Goal: Task Accomplishment & Management: Manage account settings

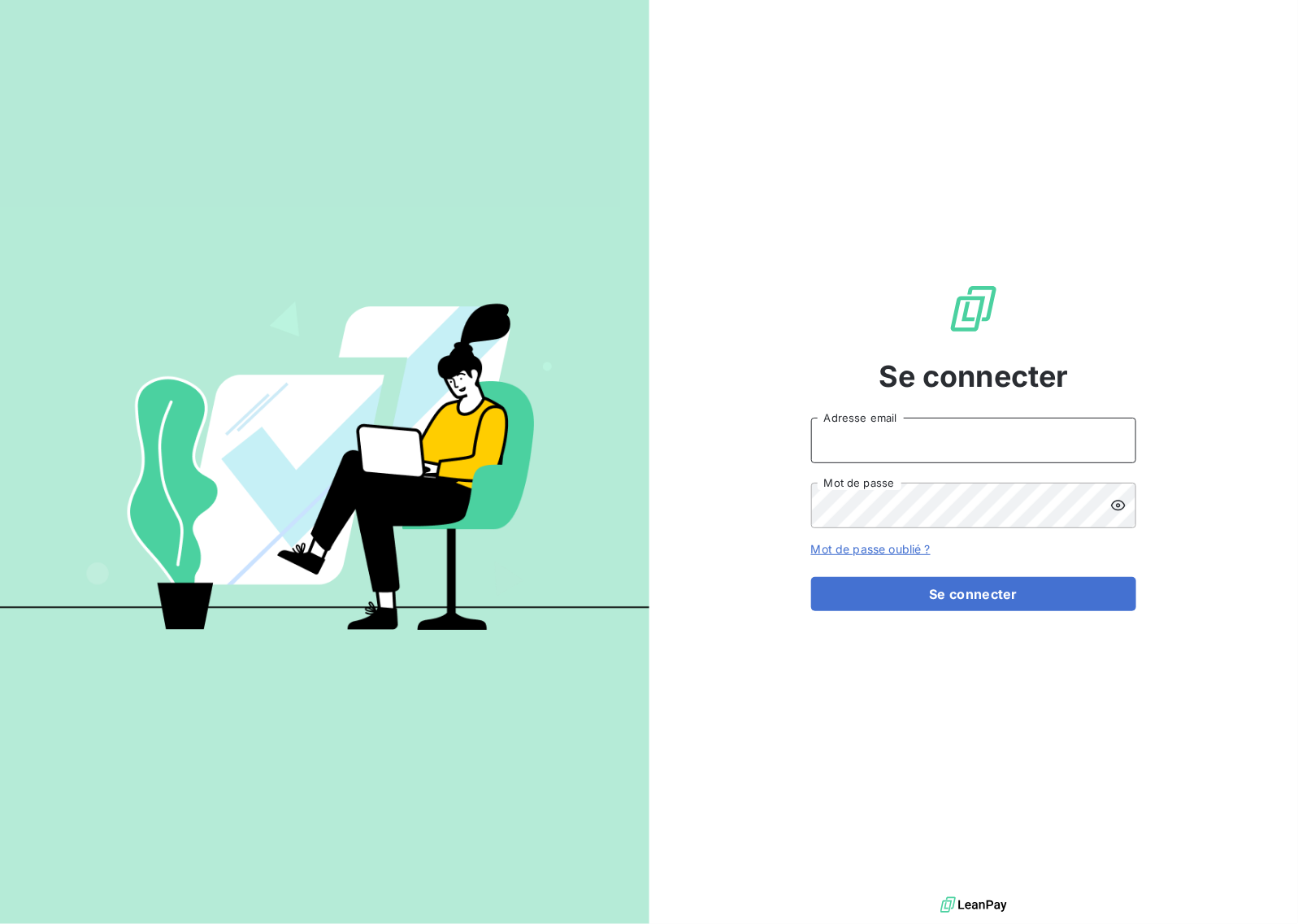
click at [891, 441] on input "Adresse email" at bounding box center [974, 441] width 325 height 45
type input "eclavier@mood-conseil.fr"
click at [1031, 607] on button "Se connecter" at bounding box center [974, 594] width 325 height 34
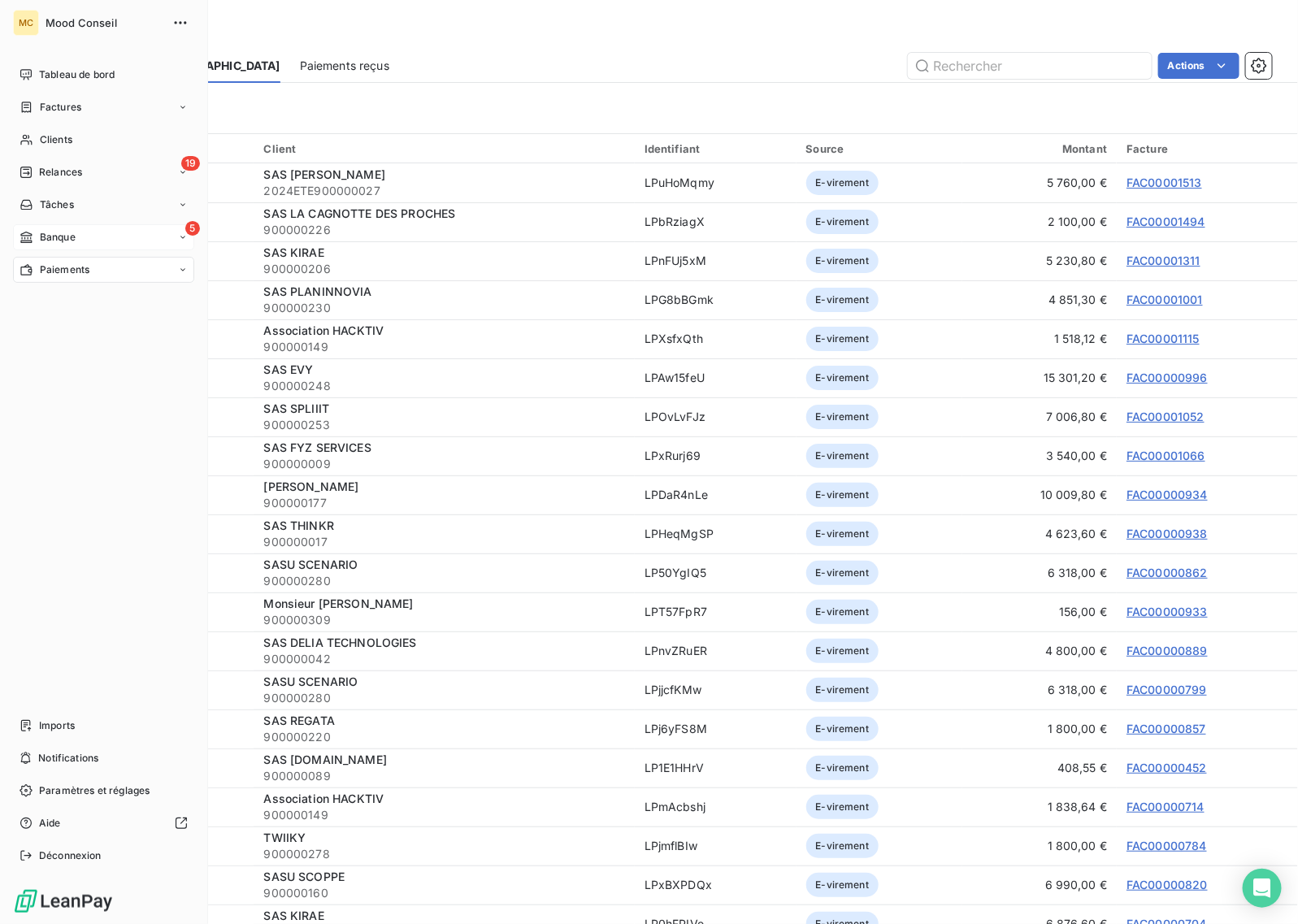
click at [55, 241] on span "Banque" at bounding box center [58, 237] width 36 height 15
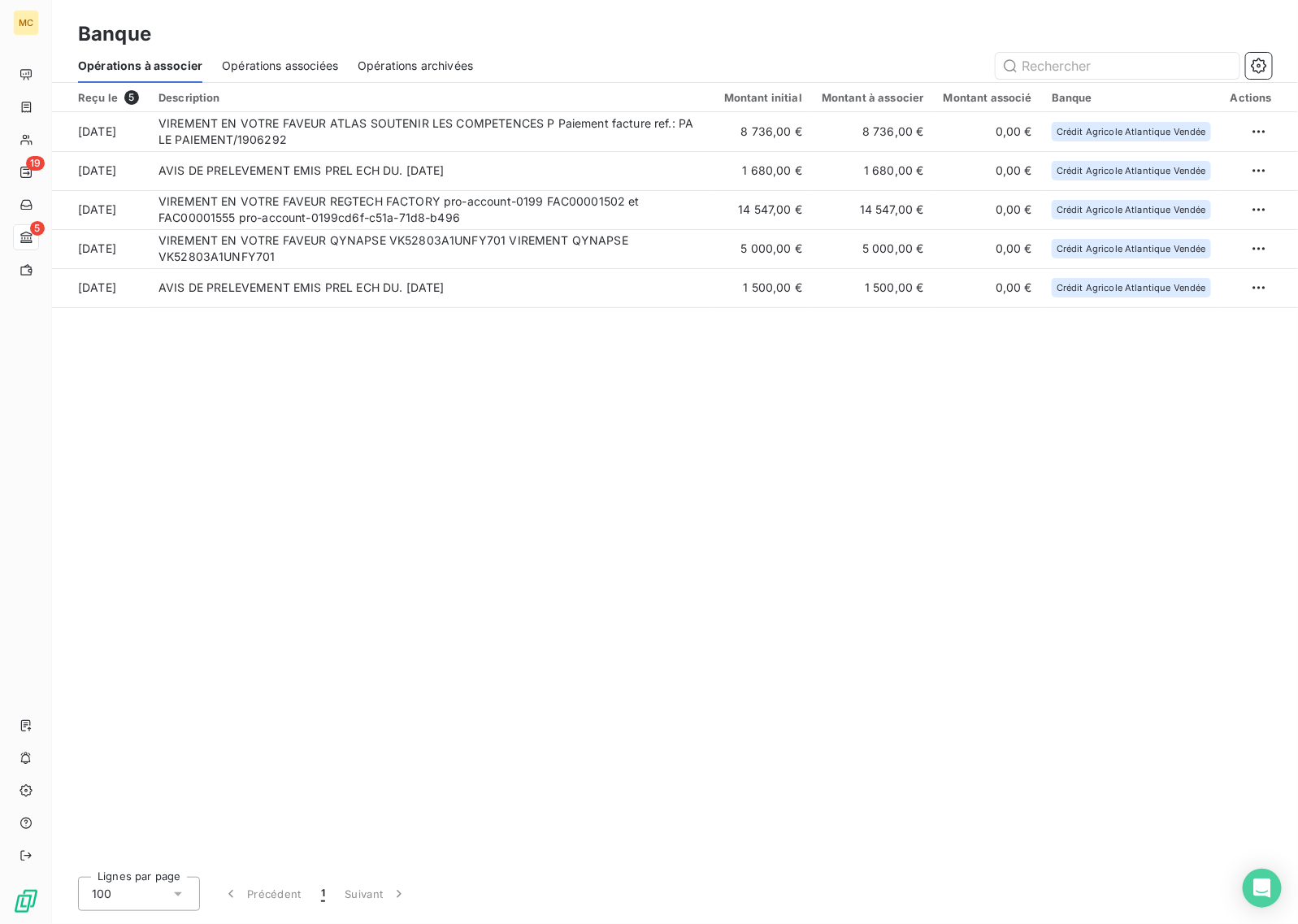
click at [774, 52] on div at bounding box center [882, 66] width 780 height 26
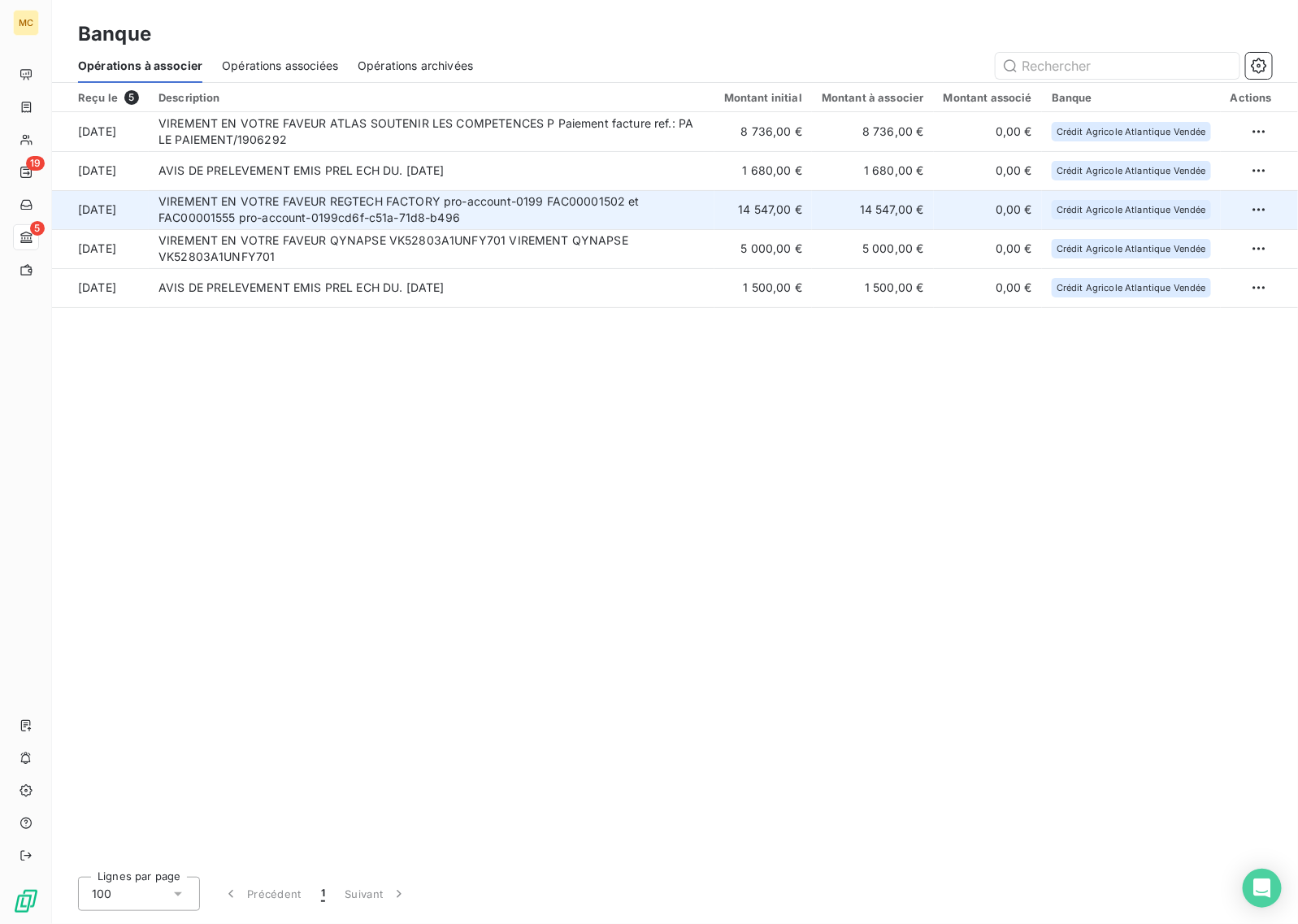
click at [801, 213] on td "14 547,00 €" at bounding box center [763, 210] width 98 height 39
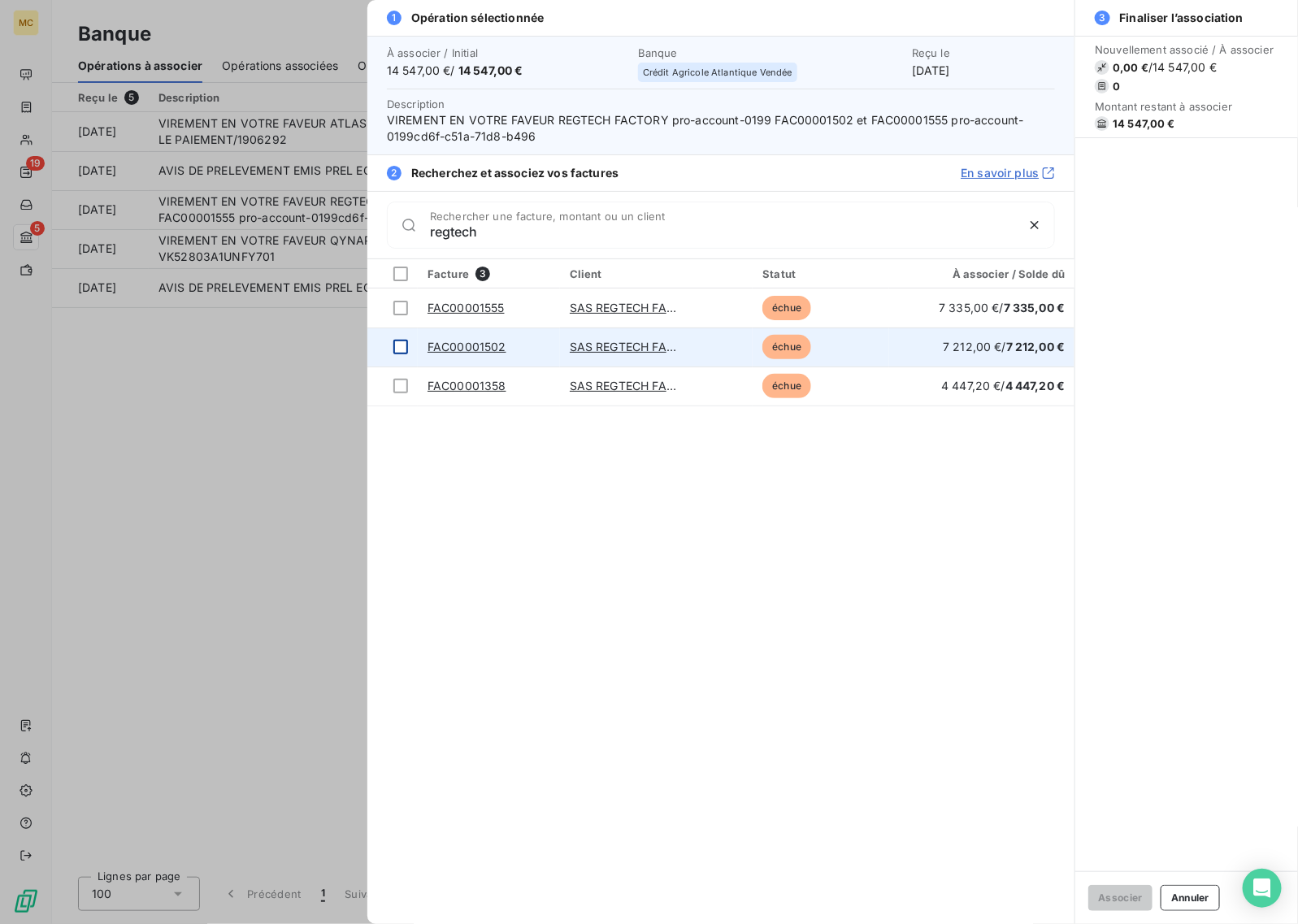
type input "regtech"
click at [397, 351] on div at bounding box center [400, 347] width 15 height 15
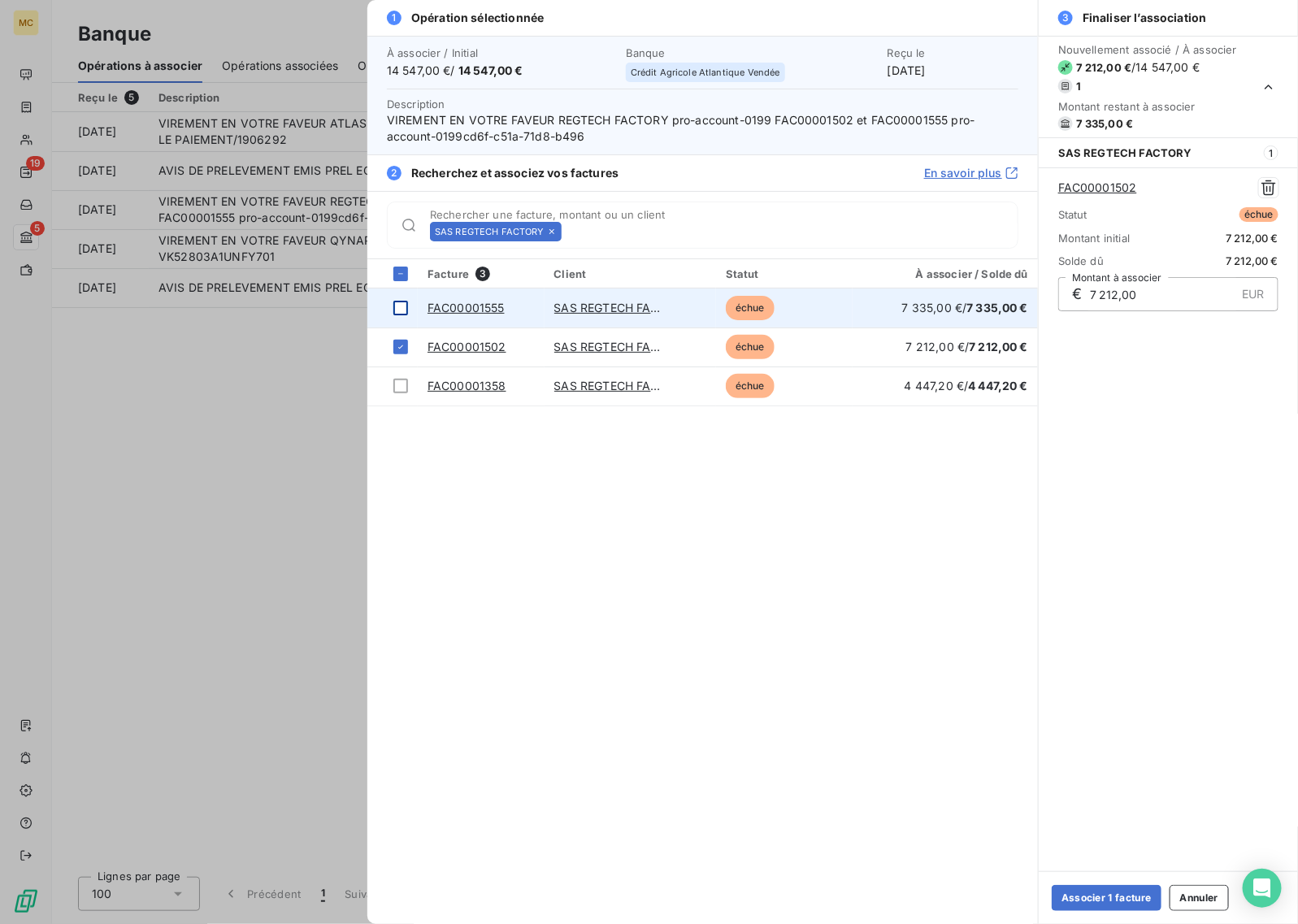
click at [400, 309] on div at bounding box center [400, 308] width 15 height 15
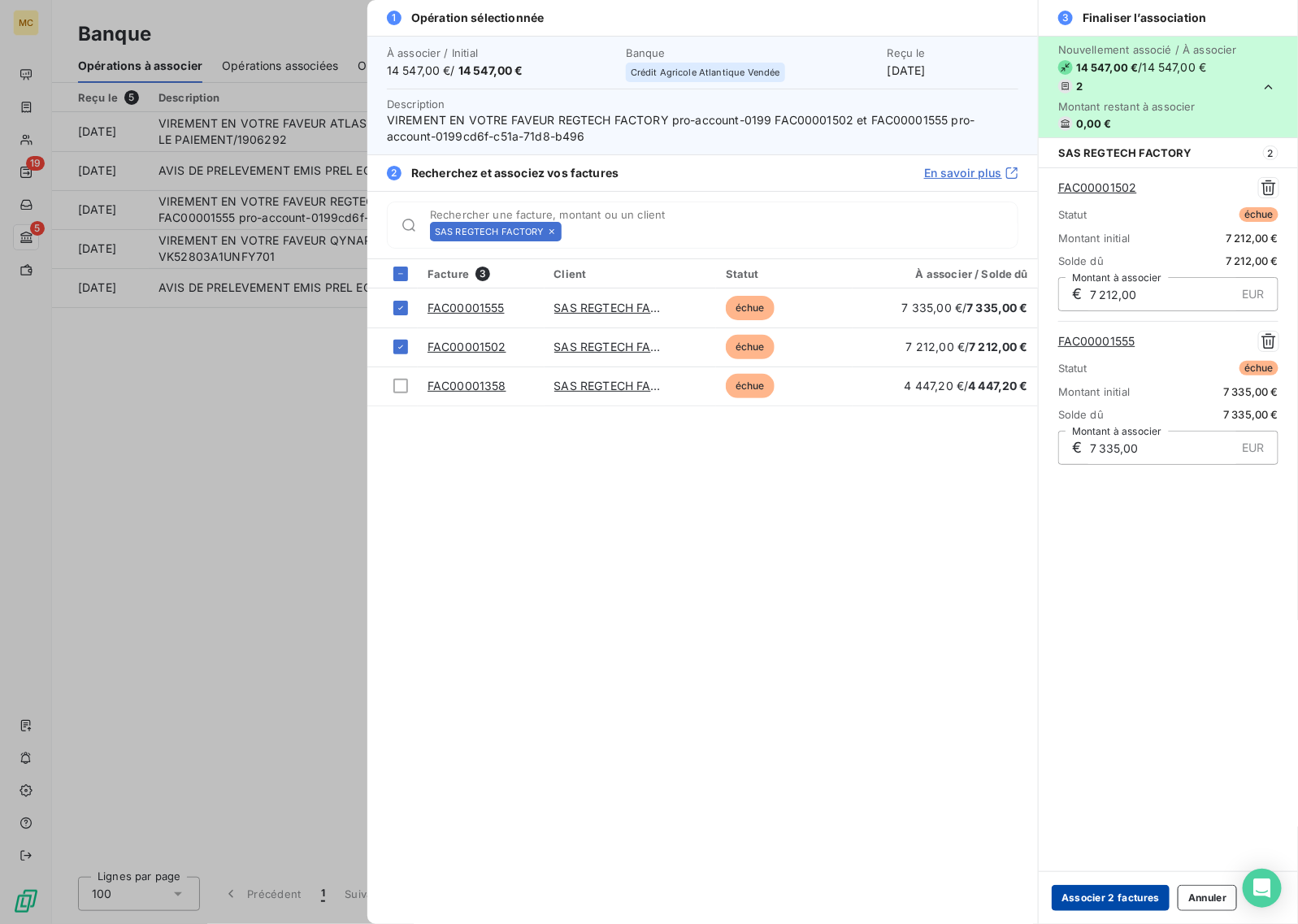
click at [1100, 895] on button "Associer 2 factures" at bounding box center [1110, 898] width 118 height 26
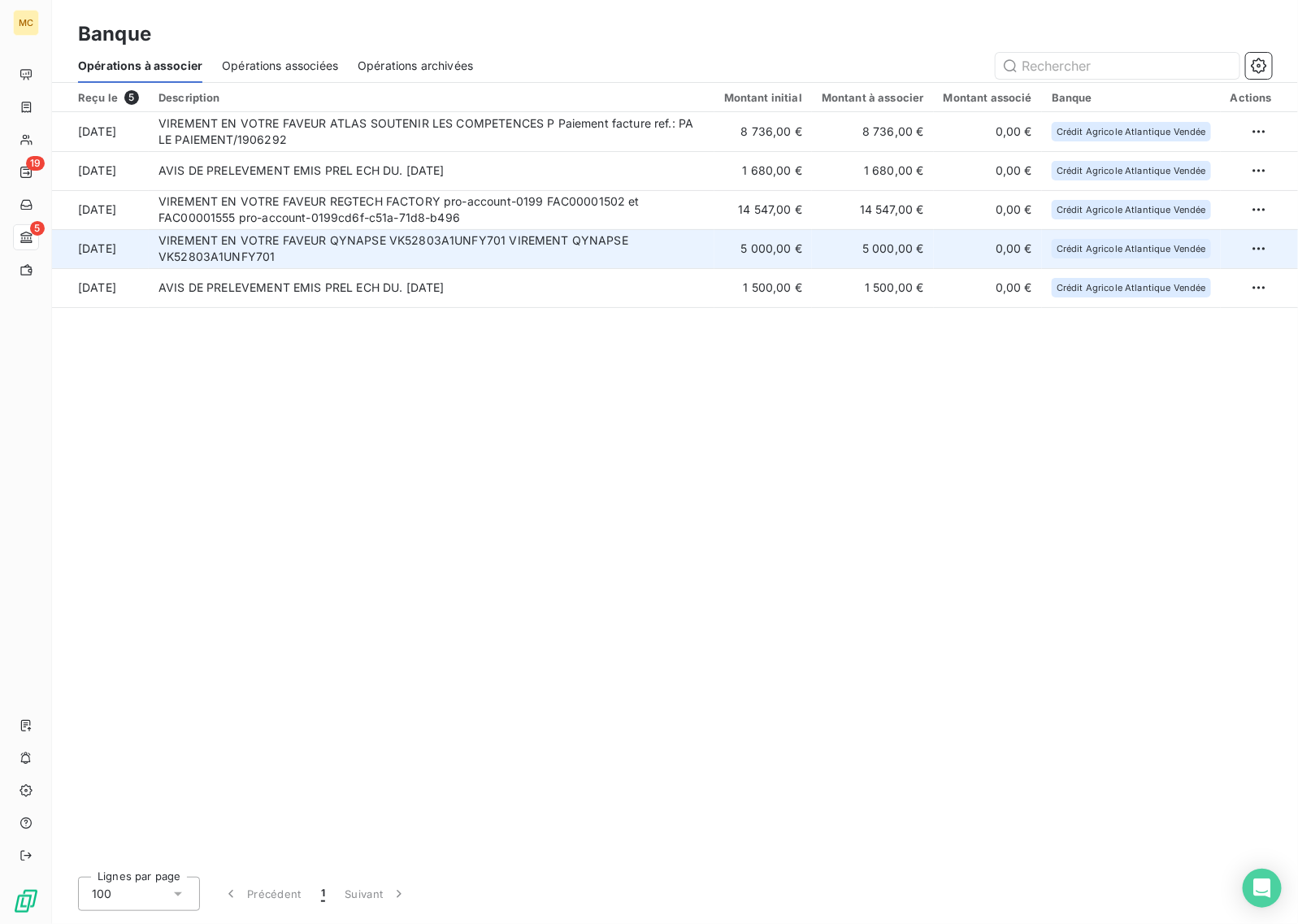
click at [522, 250] on td "VIREMENT EN VOTRE FAVEUR QYNAPSE VK52803A1UNFY701 VIREMENT QYNAPSE VK52803A1UNF…" at bounding box center [431, 248] width 566 height 39
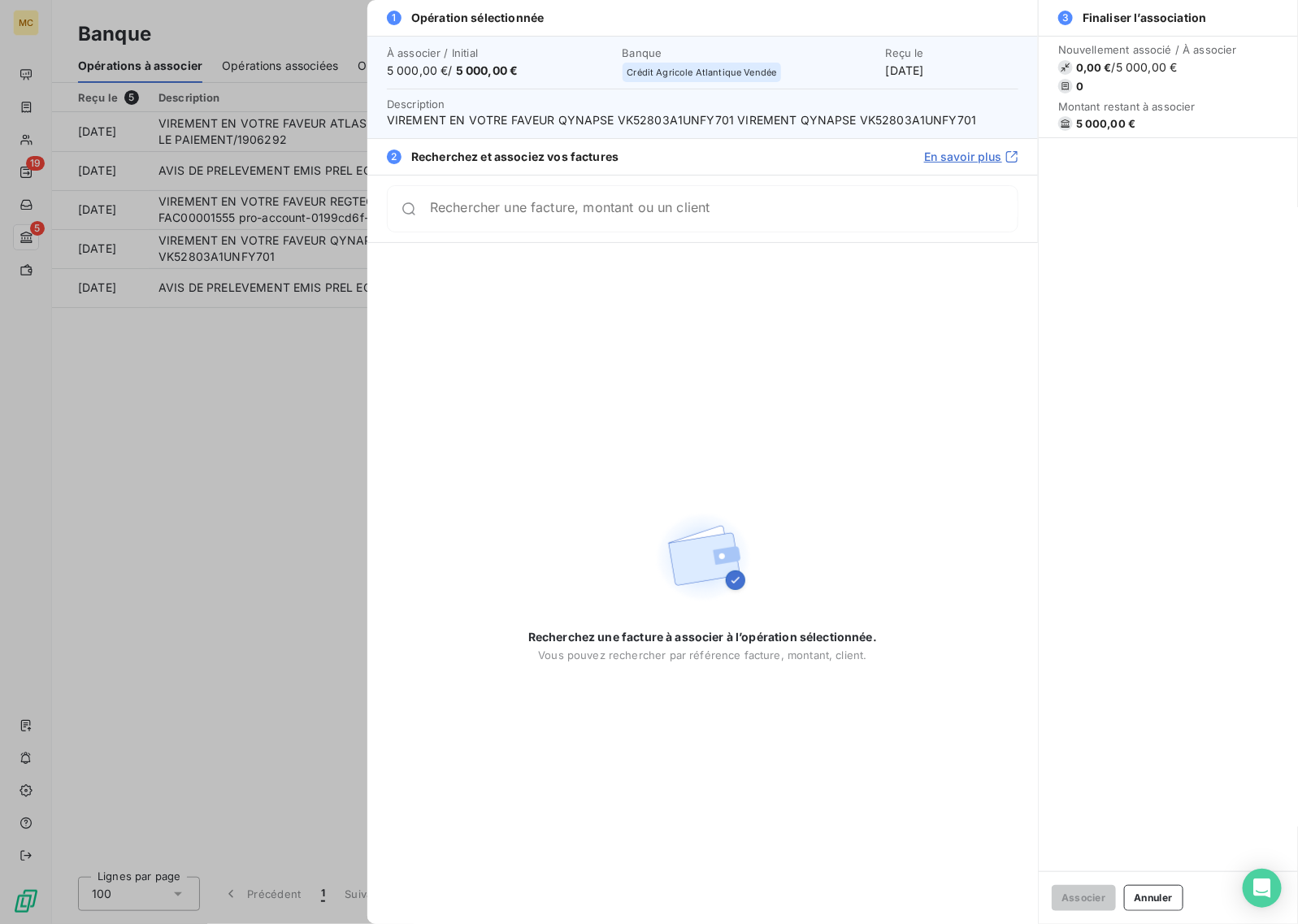
click at [510, 216] on input "Rechercher une facture, montant ou un client" at bounding box center [724, 209] width 587 height 17
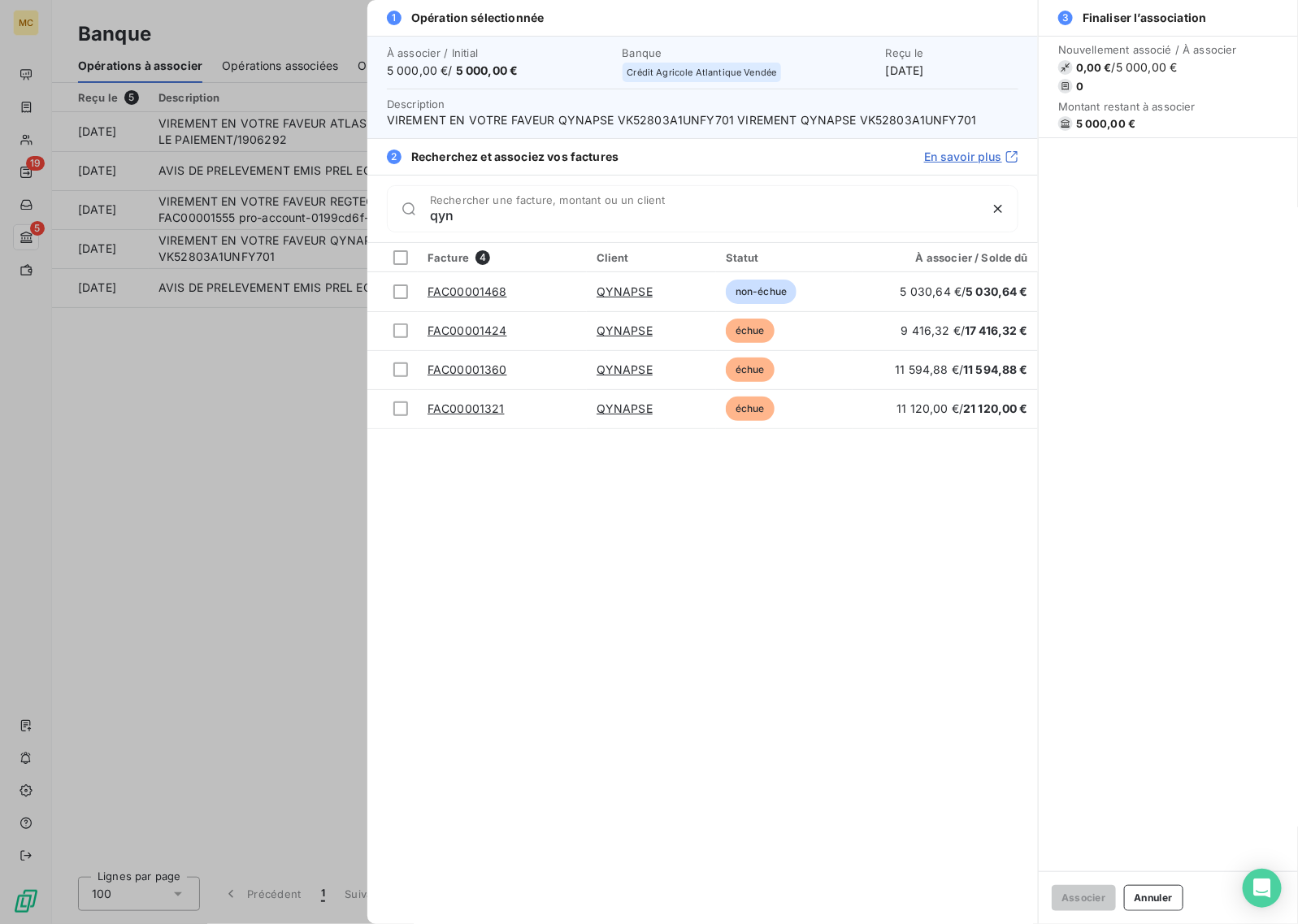
type input "qyn"
click at [172, 482] on div at bounding box center [649, 462] width 1298 height 924
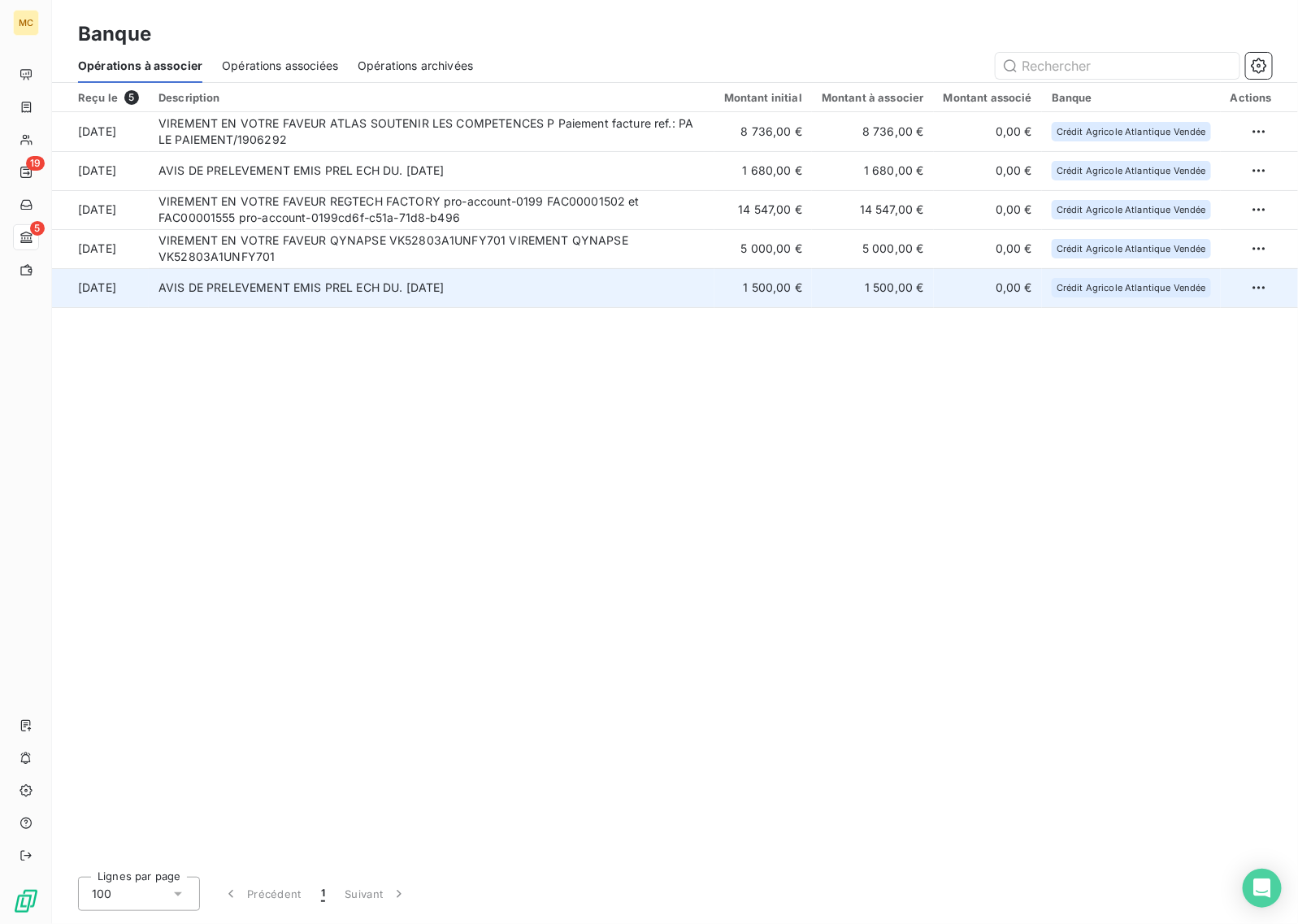
click at [509, 297] on td "AVIS DE PRELEVEMENT EMIS PREL ECH DU. [DATE]" at bounding box center [431, 288] width 566 height 39
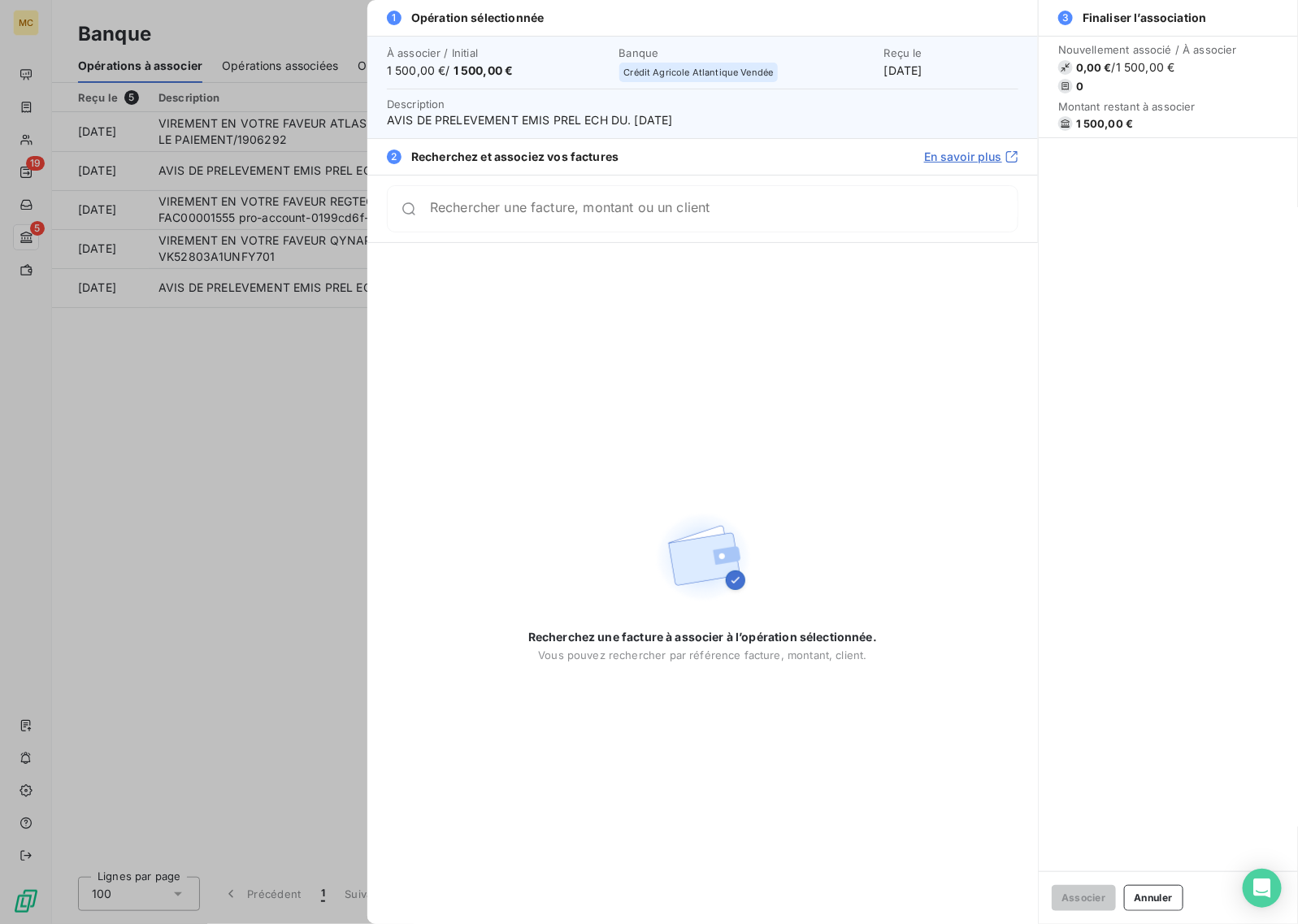
click at [584, 217] on input "Rechercher une facture, montant ou un client" at bounding box center [724, 209] width 587 height 17
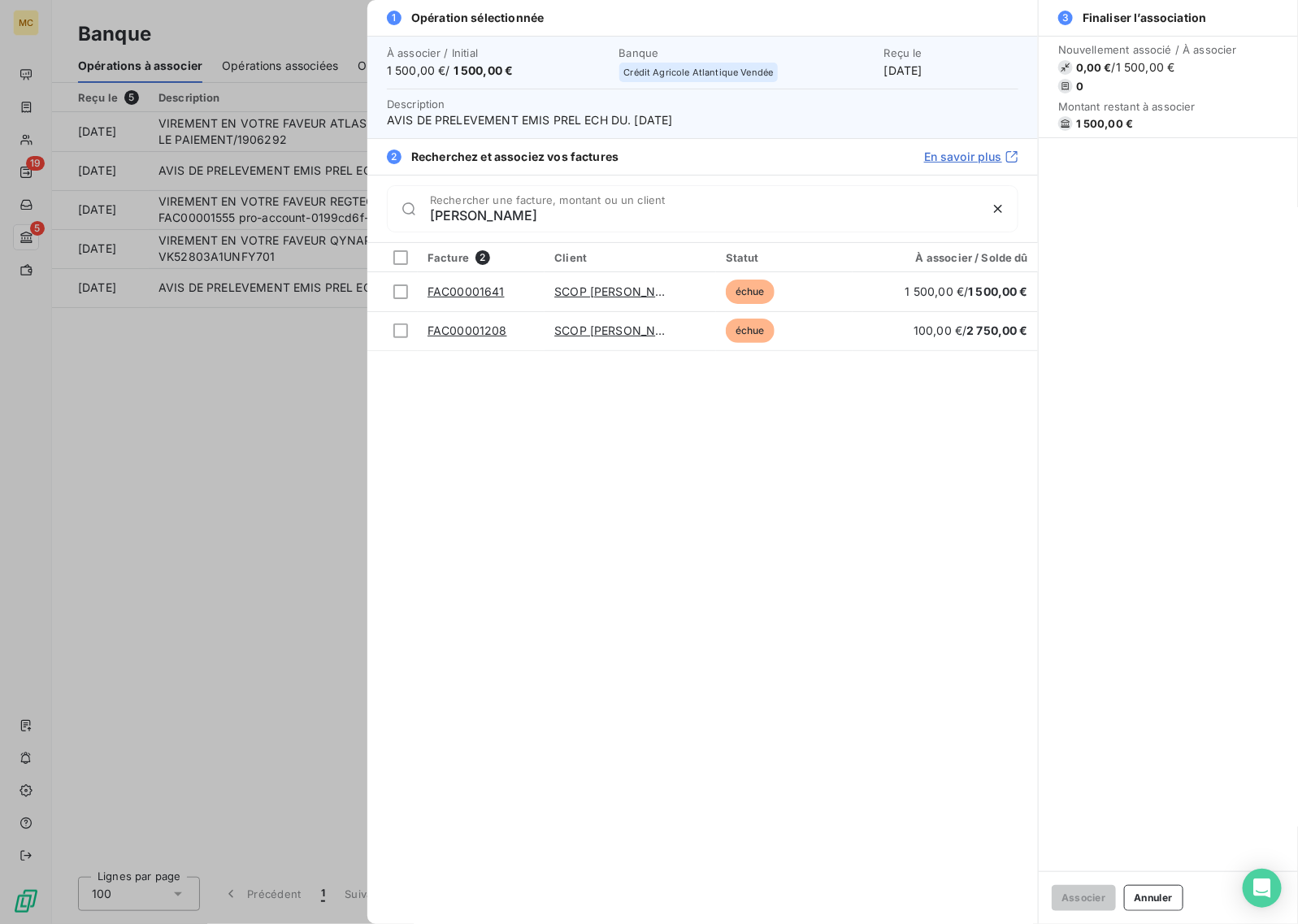
type input "[PERSON_NAME]"
click at [226, 404] on div at bounding box center [649, 462] width 1298 height 924
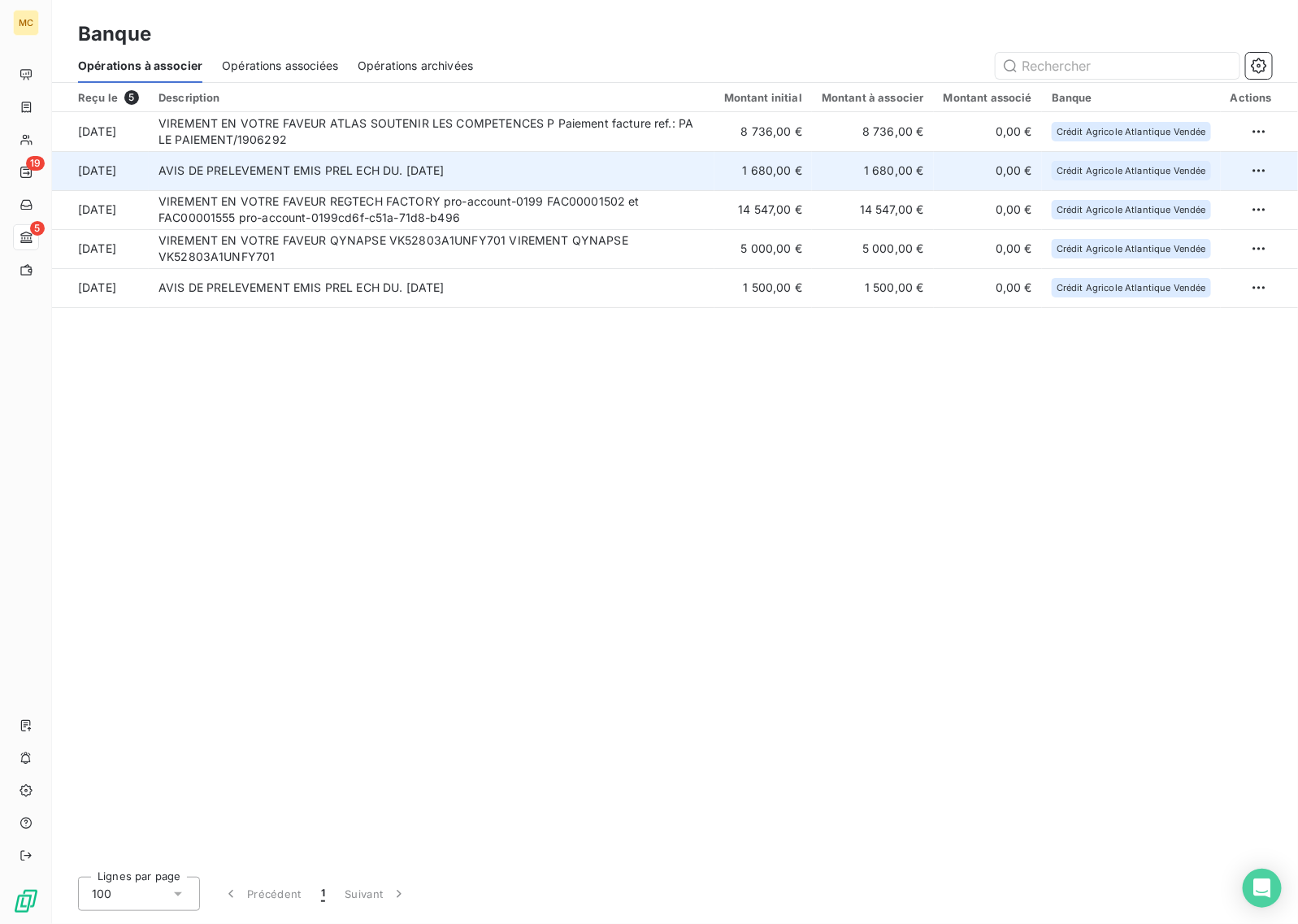
click at [738, 171] on td "1 680,00 €" at bounding box center [763, 170] width 98 height 39
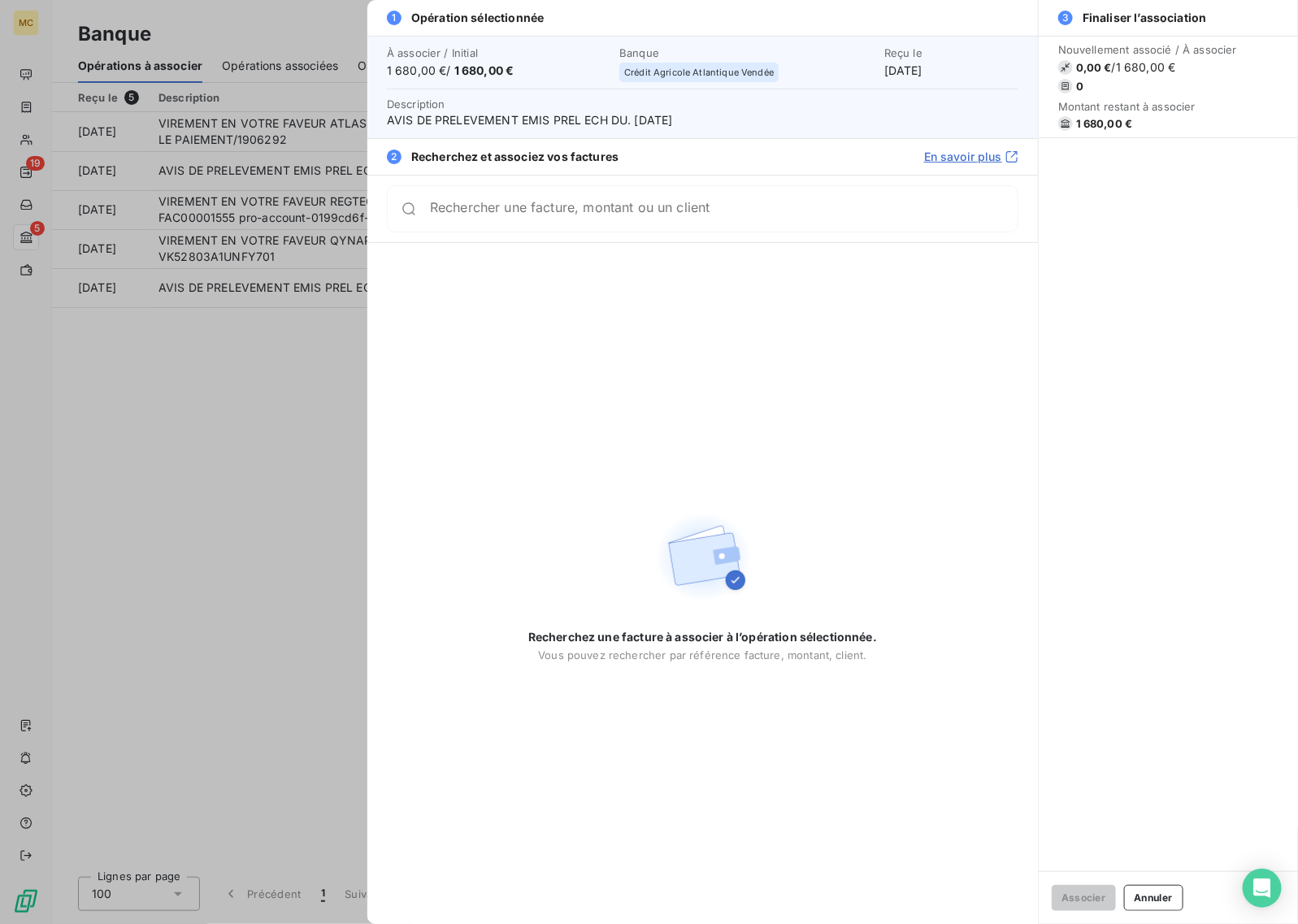
click at [152, 457] on div at bounding box center [649, 462] width 1298 height 924
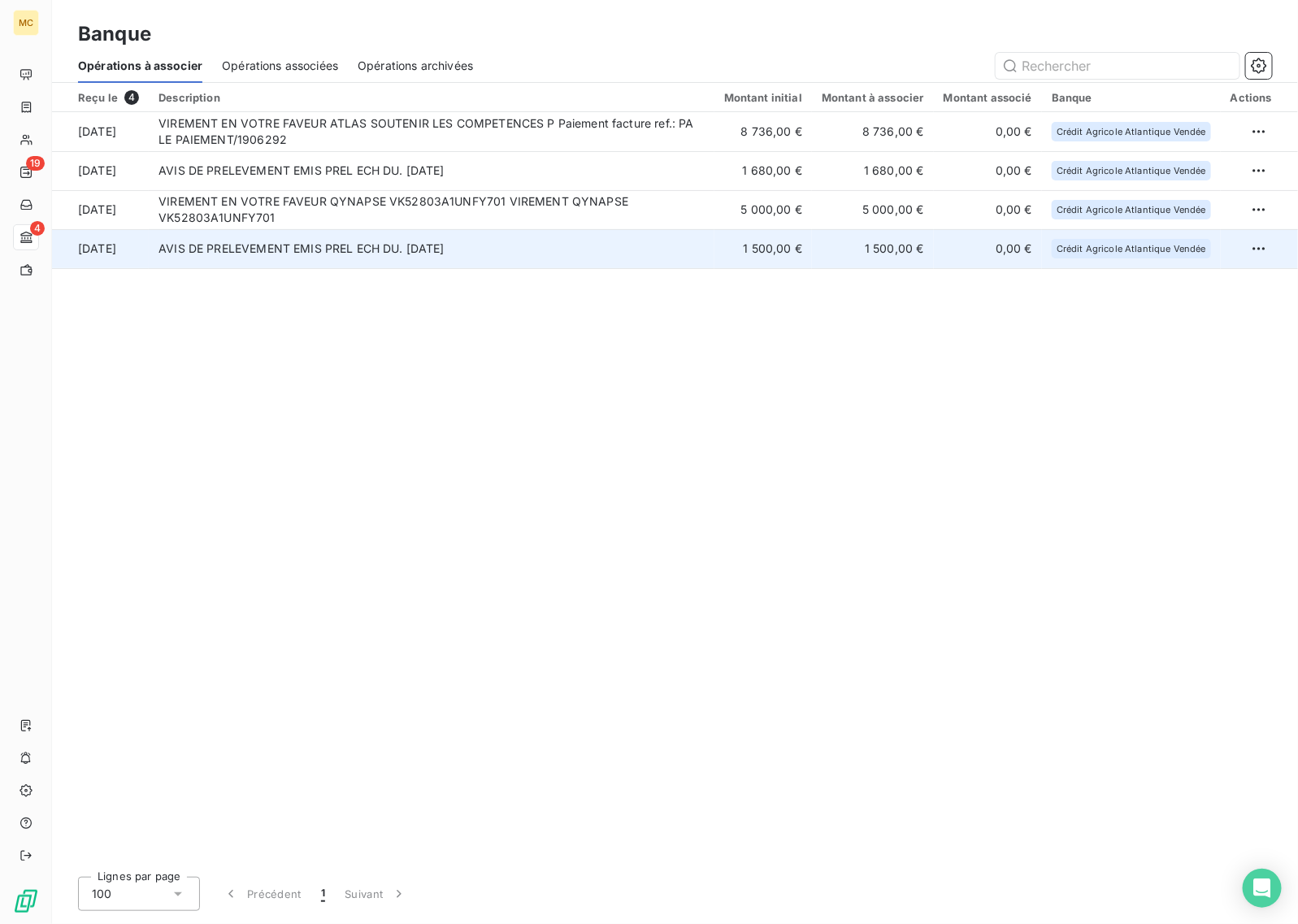
click at [577, 261] on td "AVIS DE PRELEVEMENT EMIS PREL ECH DU. [DATE]" at bounding box center [431, 248] width 566 height 39
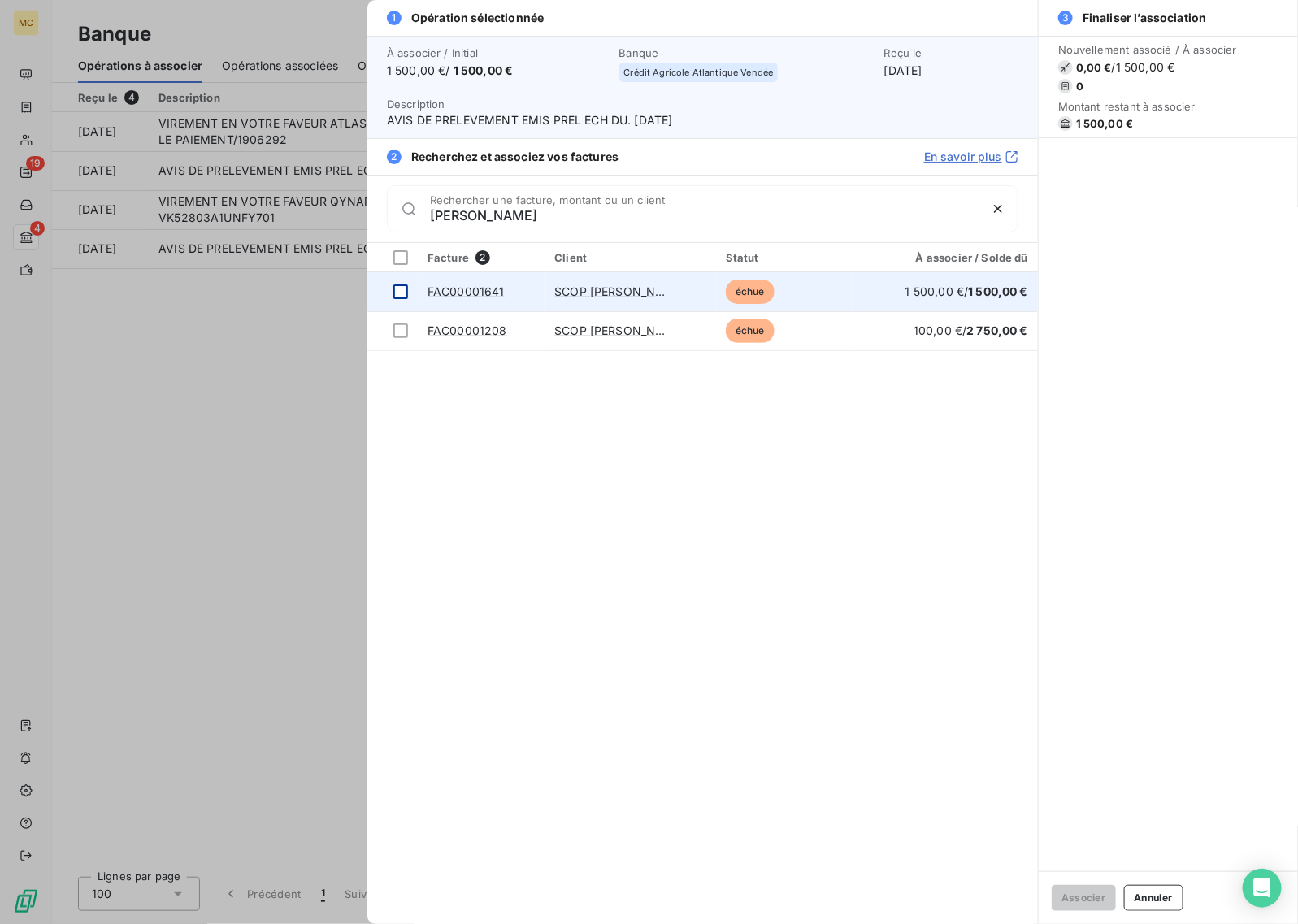
type input "[PERSON_NAME]"
click at [399, 295] on div at bounding box center [400, 291] width 15 height 15
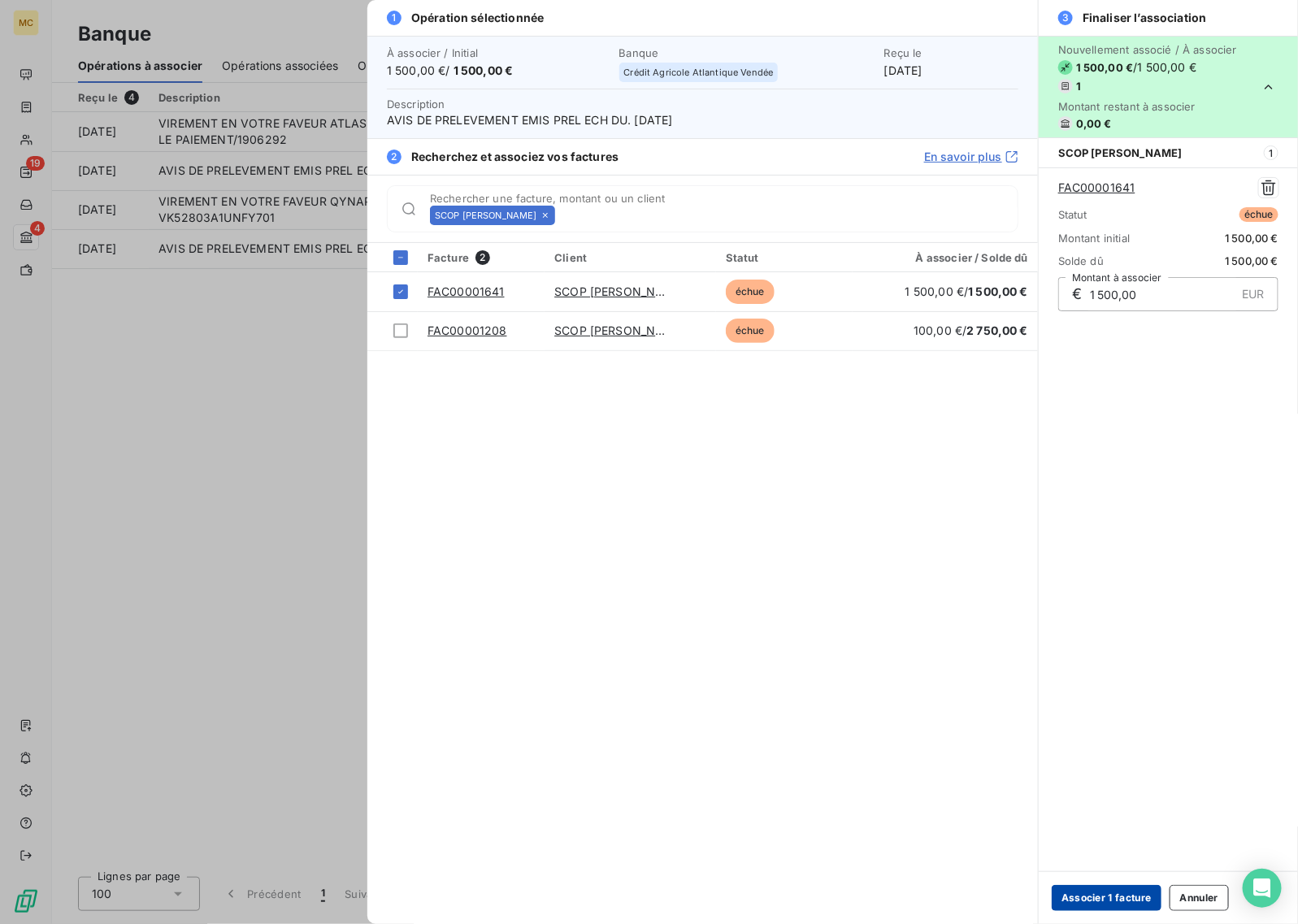
click at [1112, 902] on button "Associer 1 facture" at bounding box center [1107, 898] width 110 height 26
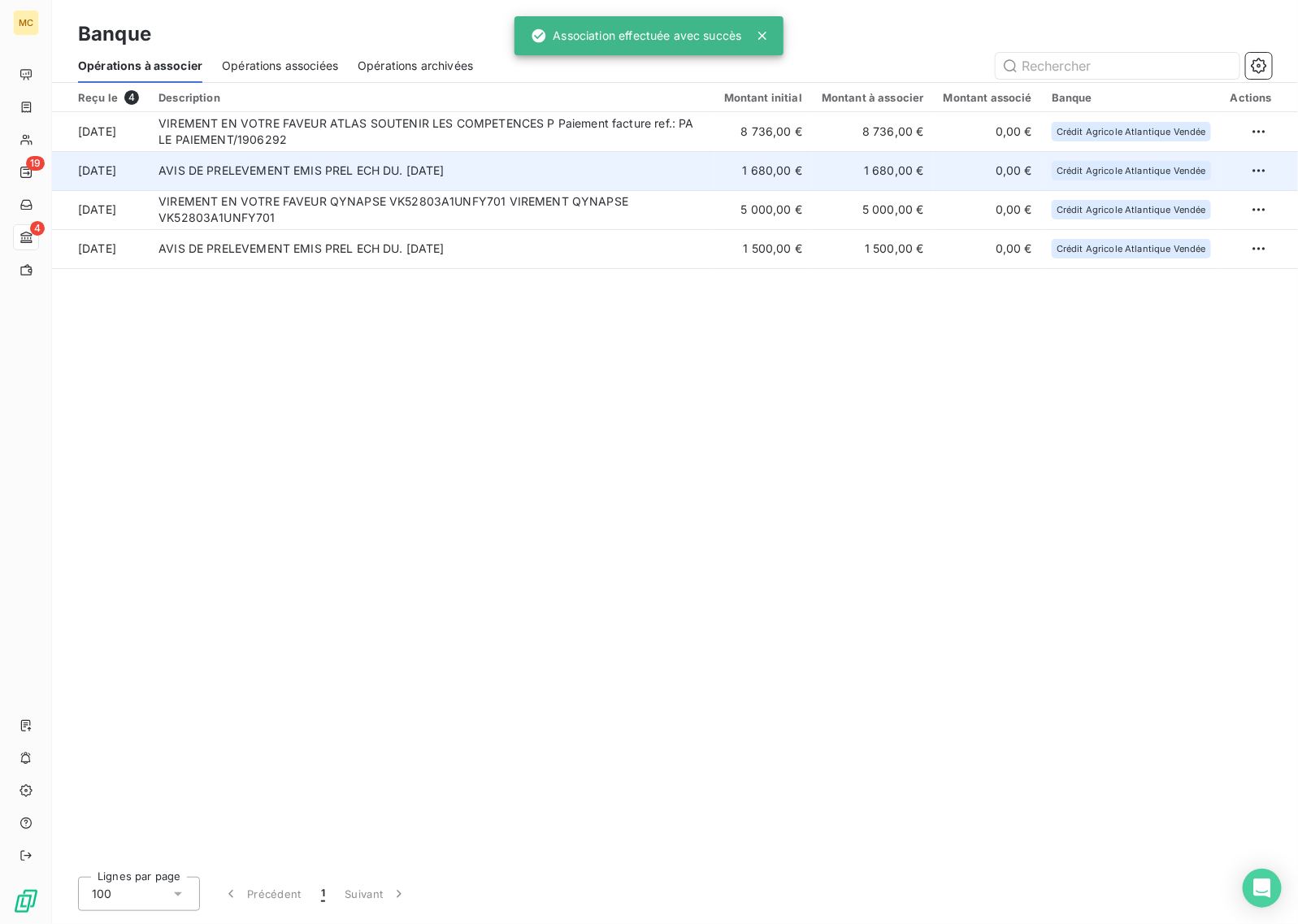
click at [582, 160] on td "AVIS DE PRELEVEMENT EMIS PREL ECH DU. [DATE]" at bounding box center [431, 170] width 566 height 39
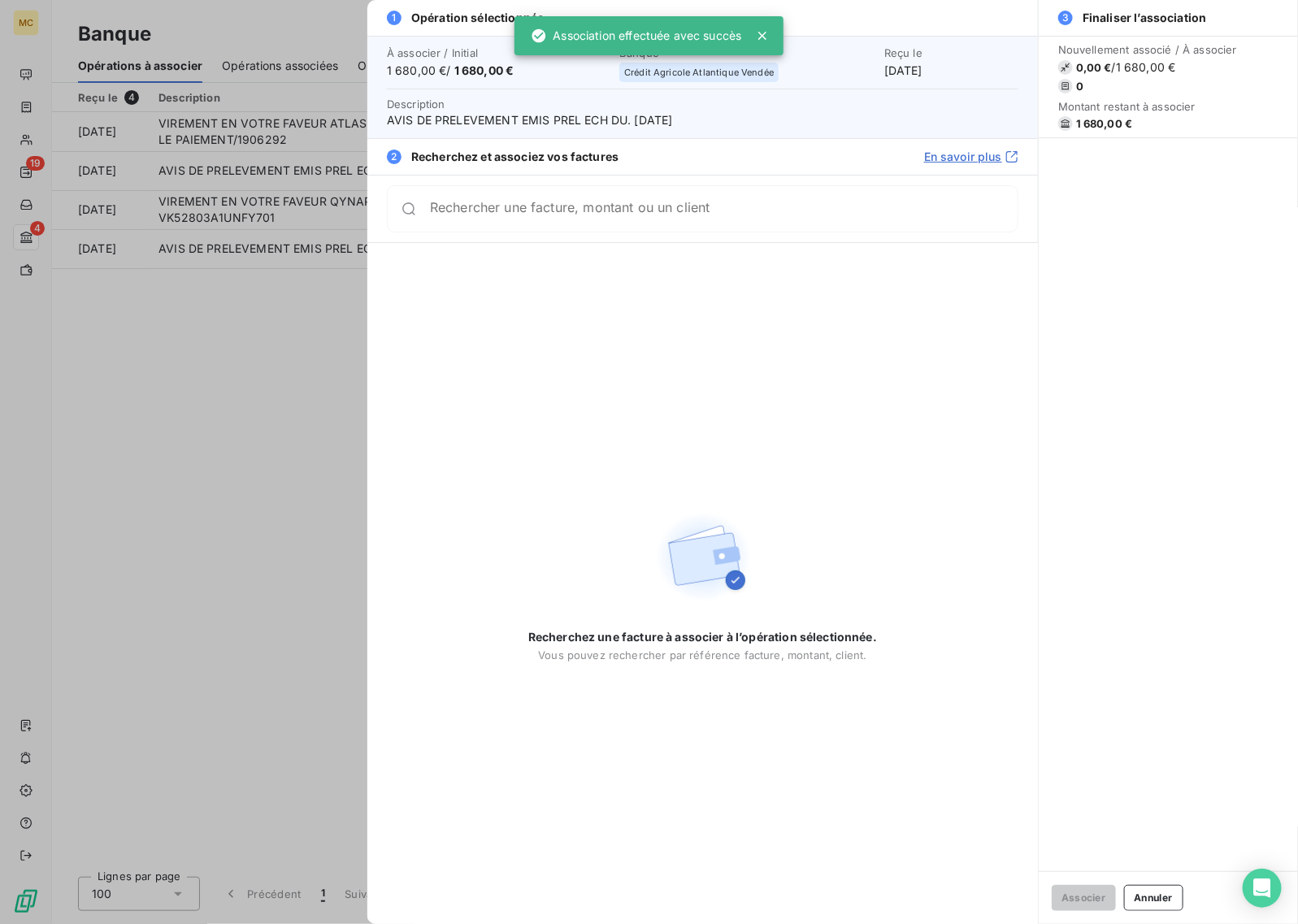
click at [798, 212] on input "Rechercher une facture, montant ou un client" at bounding box center [724, 209] width 587 height 17
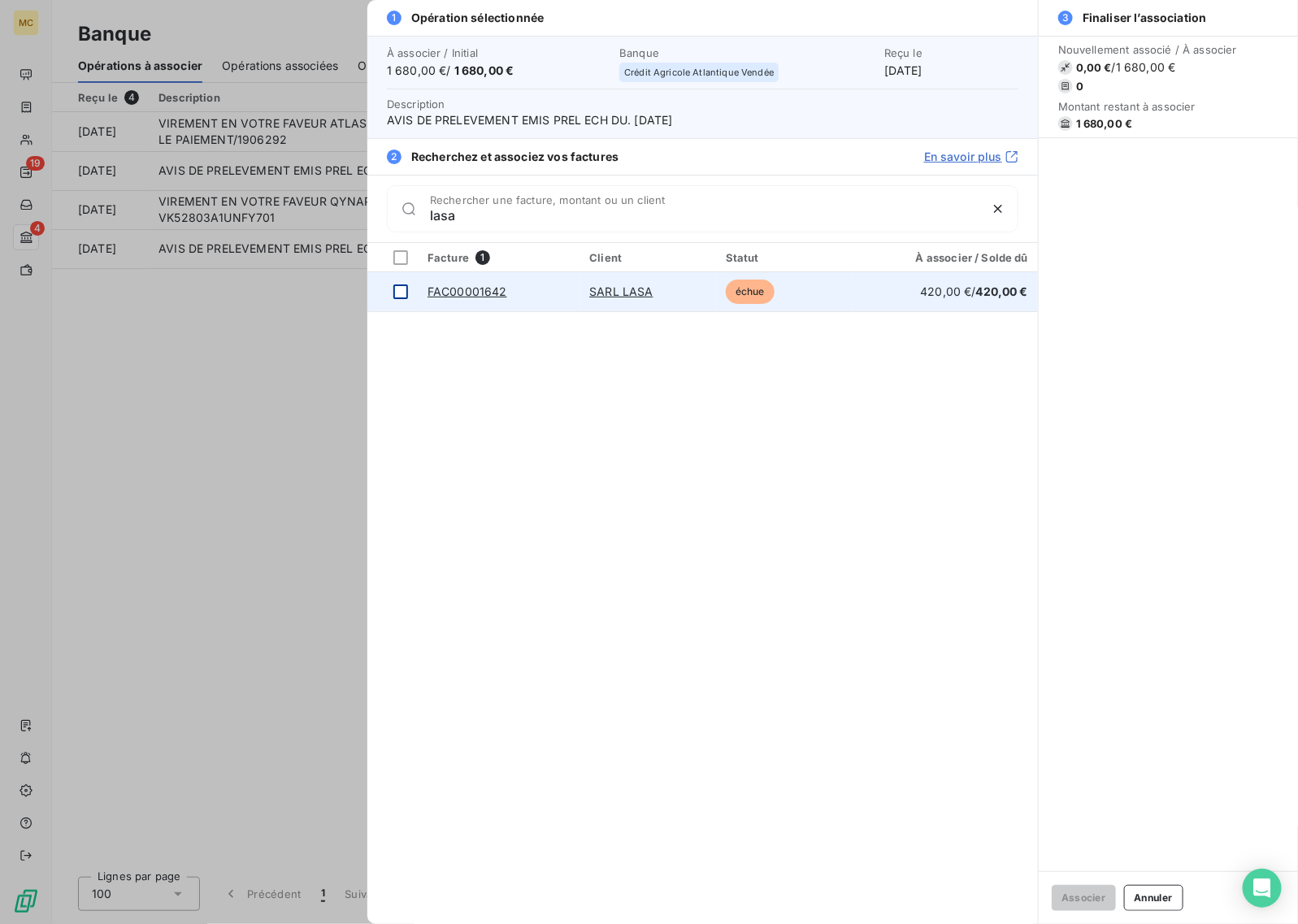
type input "lasa"
click at [404, 289] on div at bounding box center [400, 291] width 15 height 15
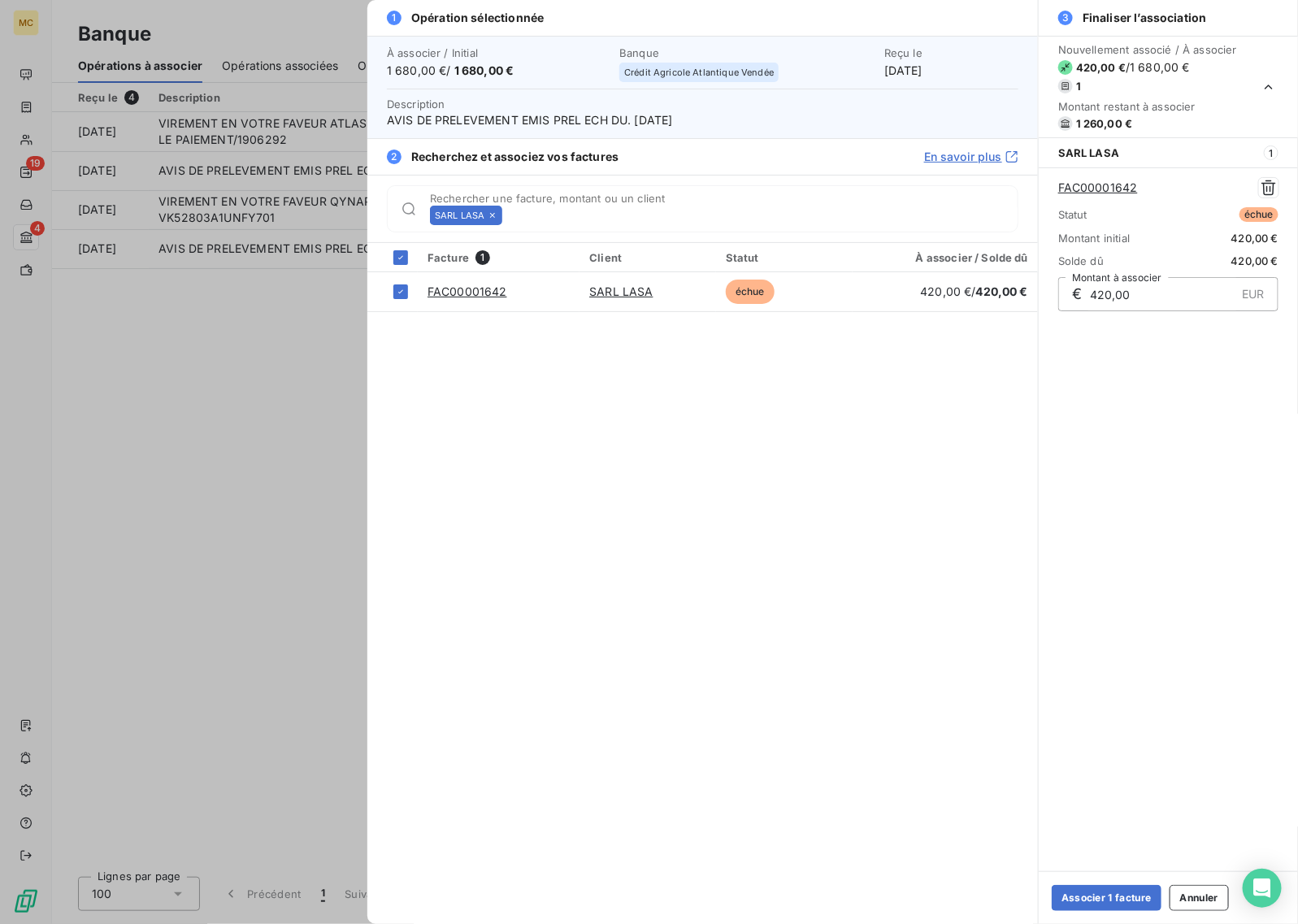
click at [486, 215] on div "SARL LASA" at bounding box center [466, 215] width 73 height 19
click at [524, 215] on input "Rechercher une facture, montant ou un client" at bounding box center [763, 215] width 509 height 17
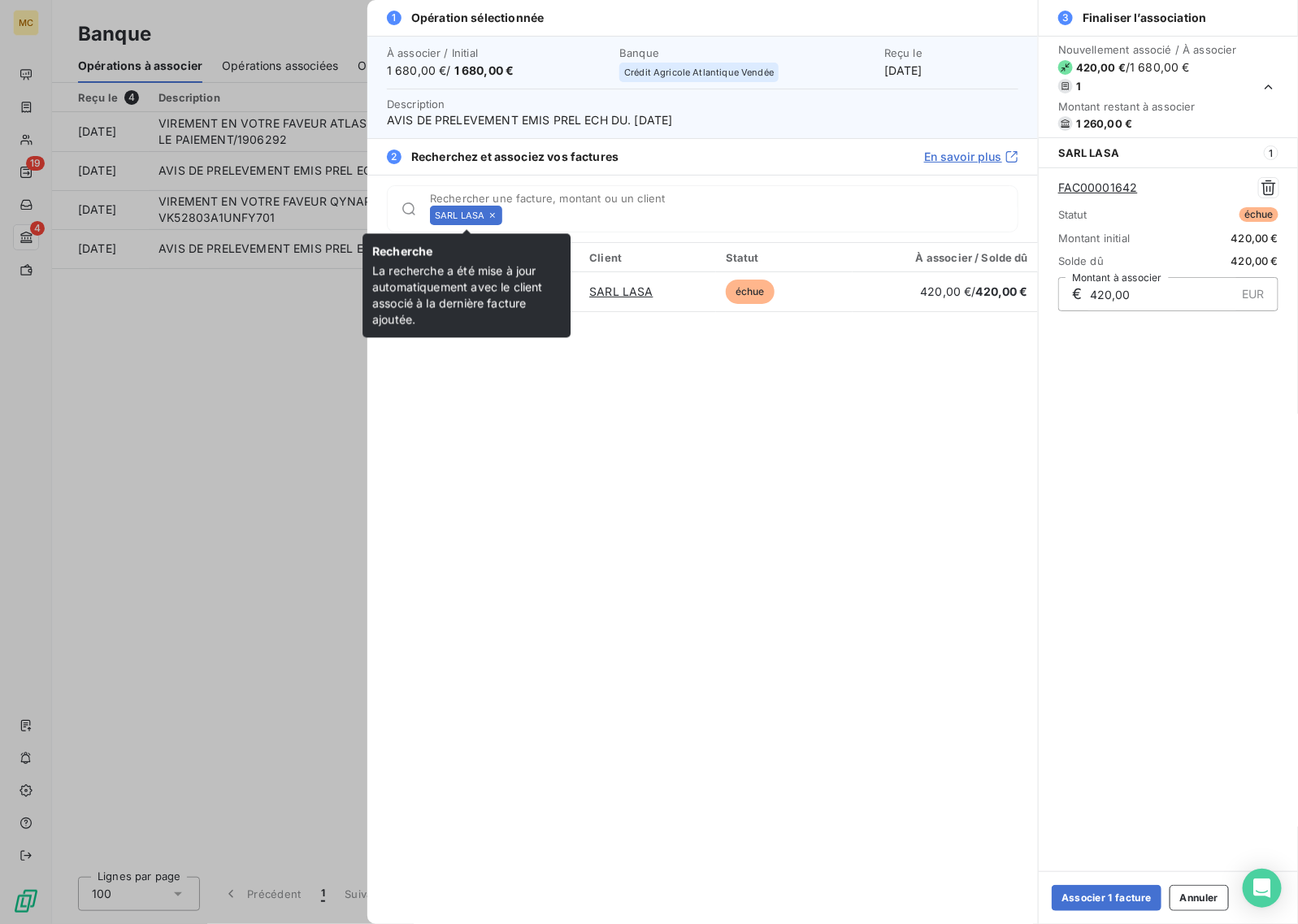
click at [489, 218] on icon at bounding box center [492, 215] width 10 height 10
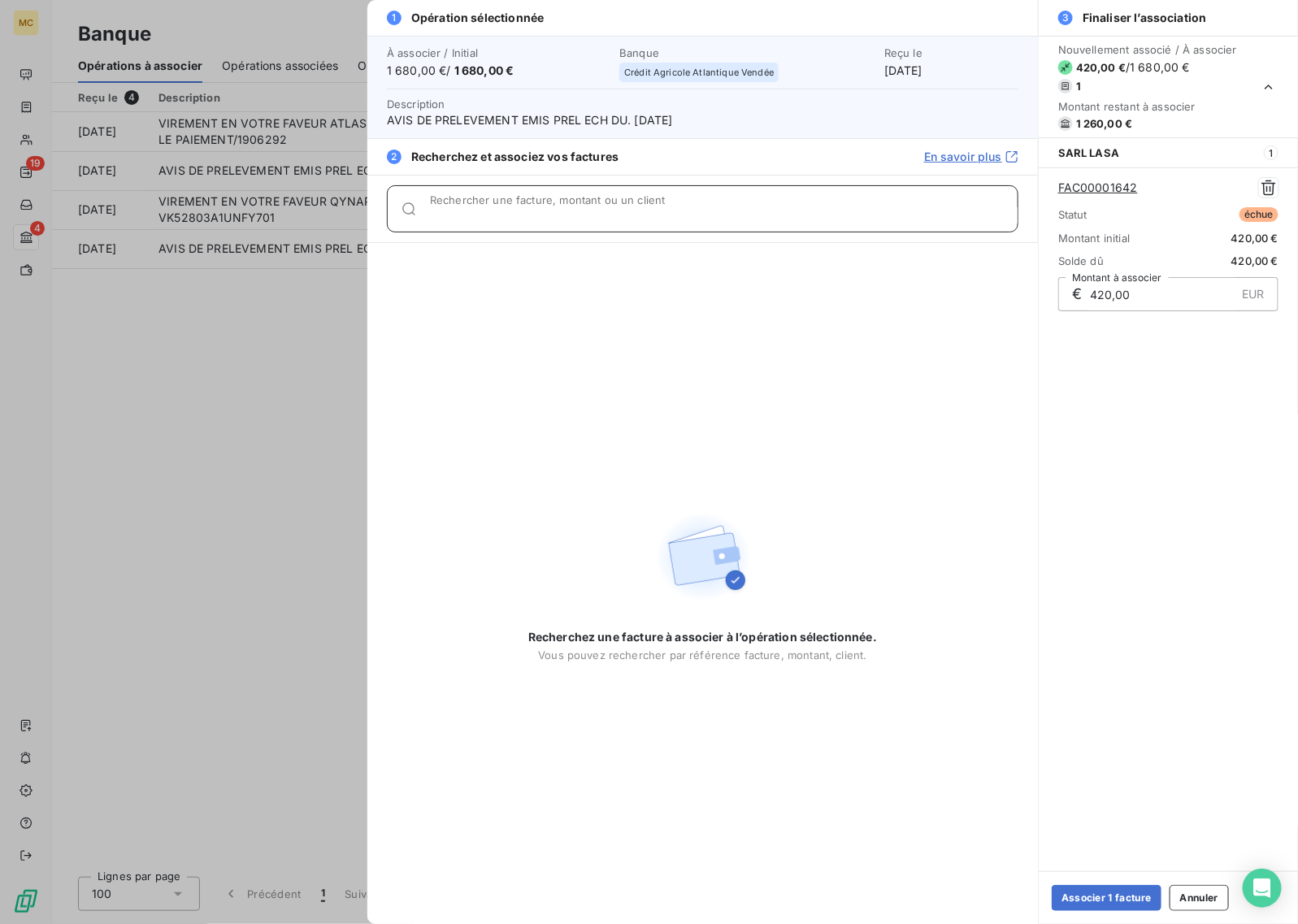
click at [513, 213] on input "Rechercher une facture, montant ou un client" at bounding box center [724, 215] width 587 height 17
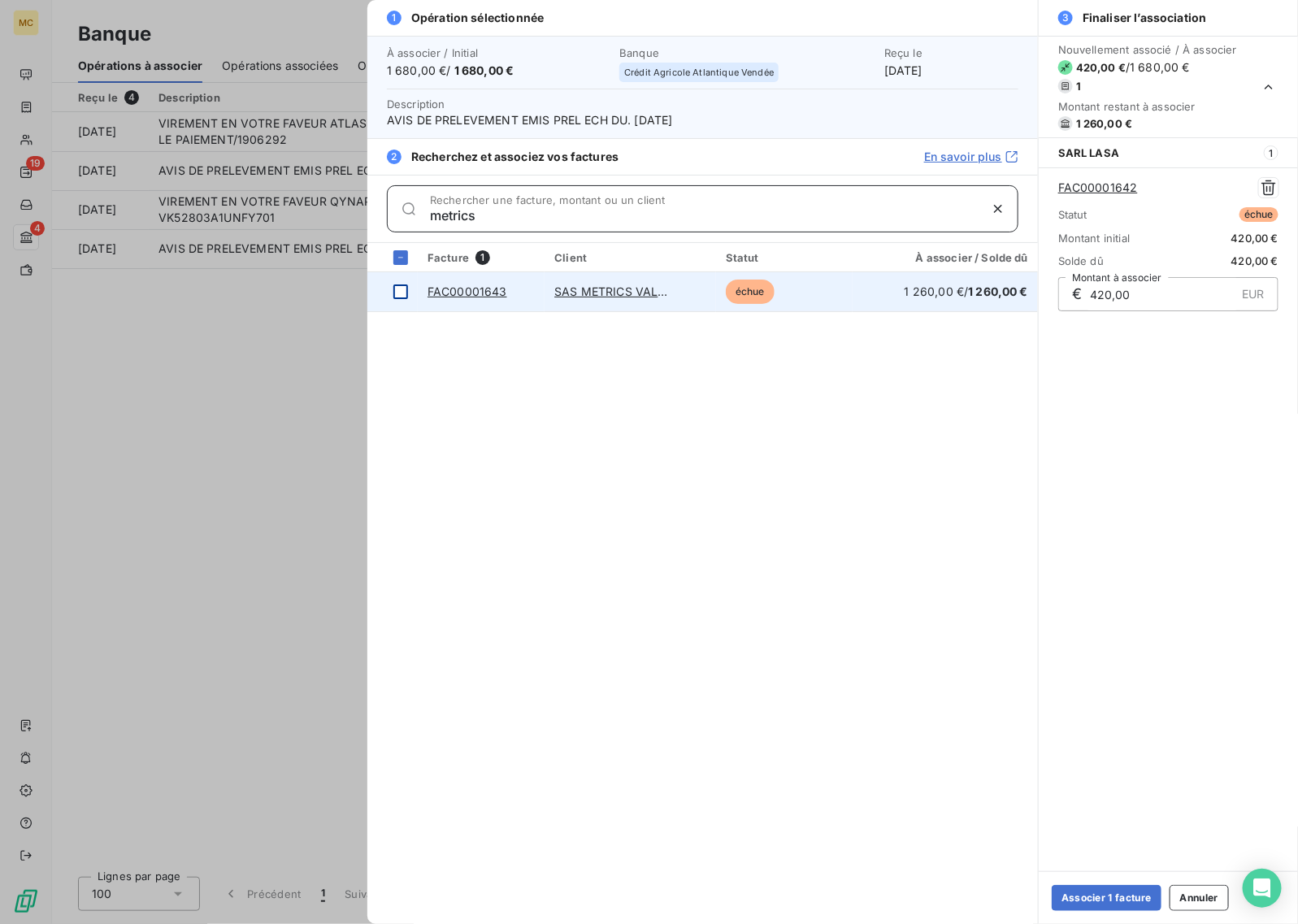
type input "metrics"
click at [399, 295] on div at bounding box center [400, 291] width 15 height 15
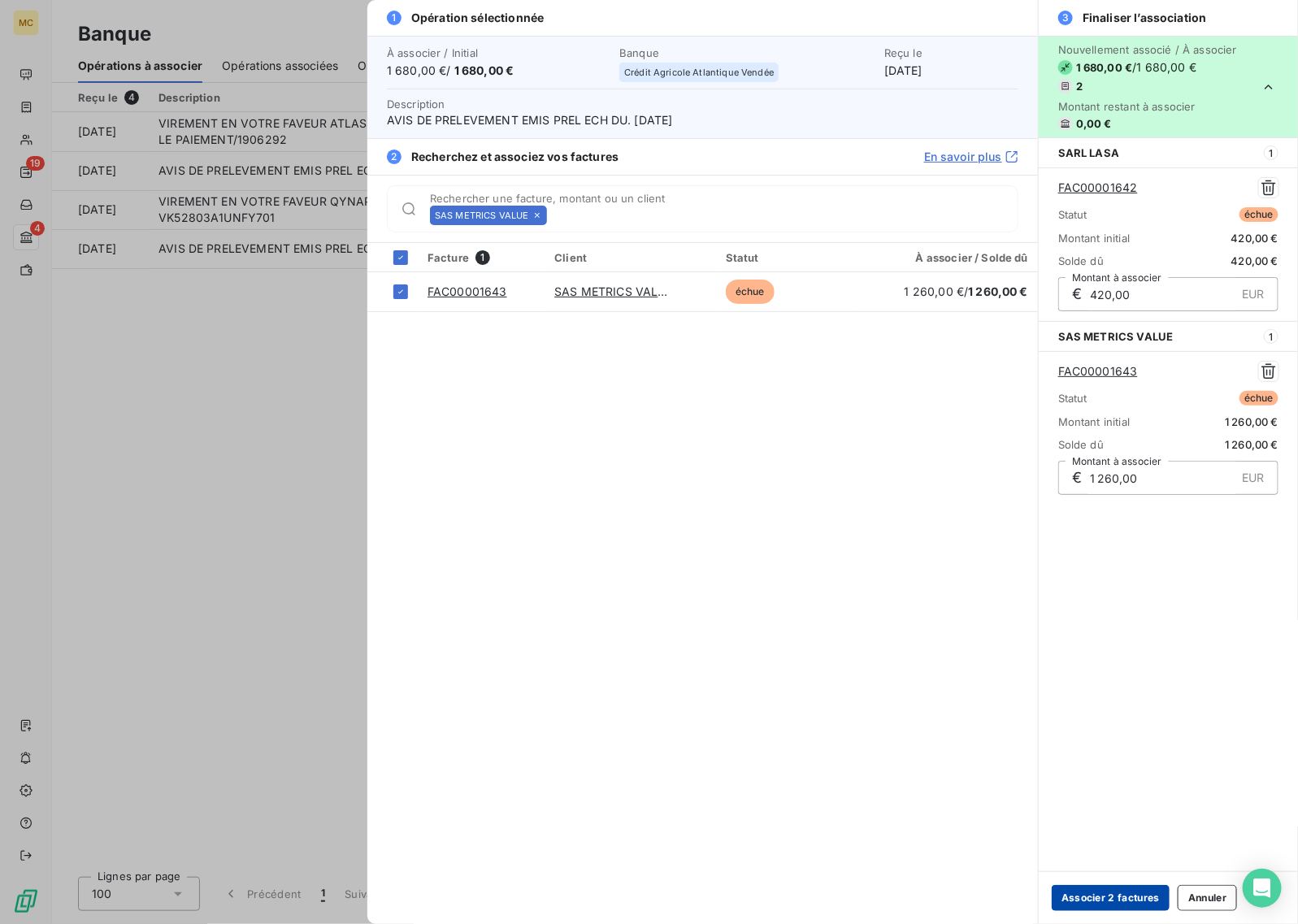
click at [1102, 898] on button "Associer 2 factures" at bounding box center [1110, 898] width 118 height 26
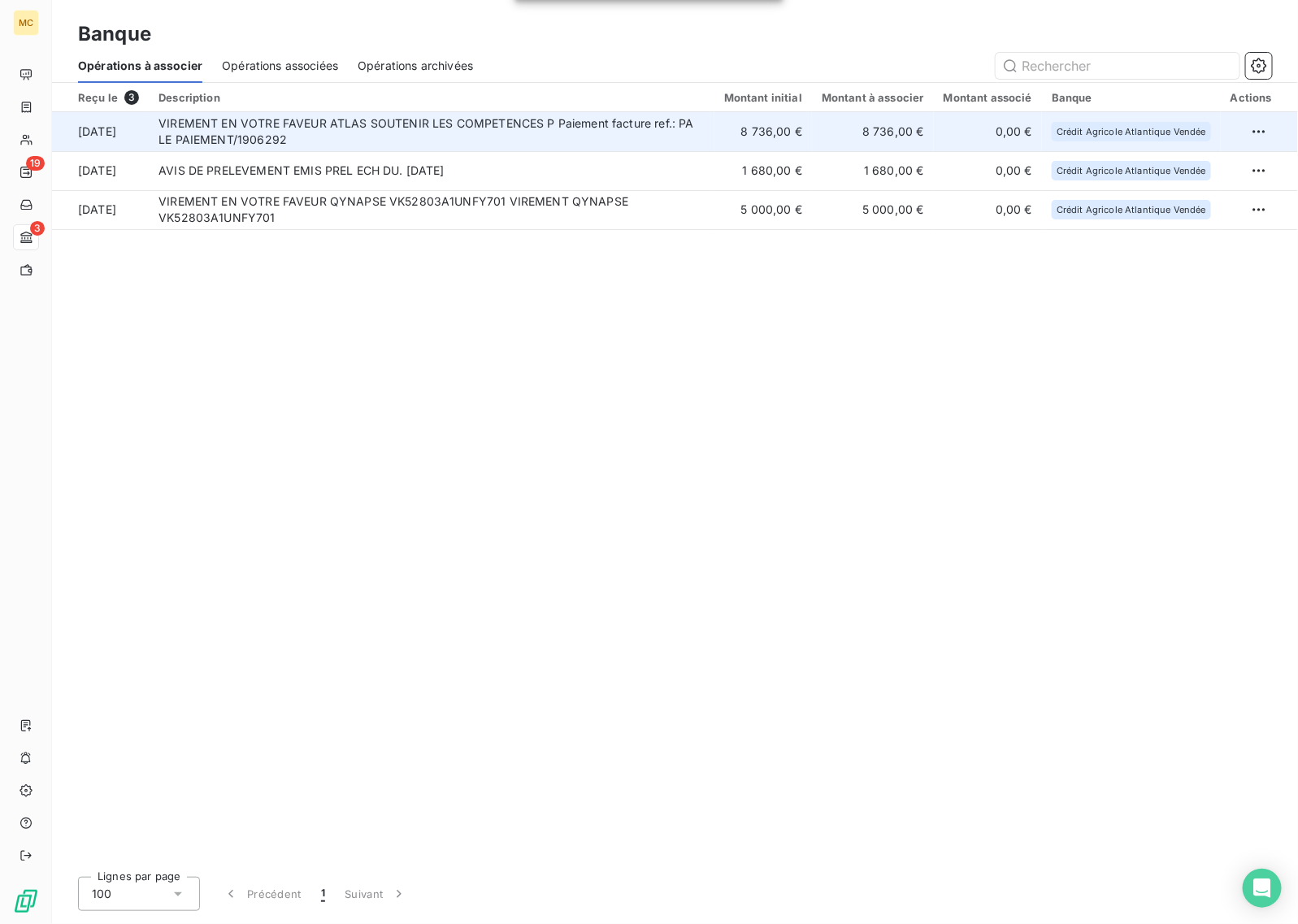
click at [666, 128] on td "VIREMENT EN VOTRE FAVEUR ATLAS SOUTENIR LES COMPETENCES P Paiement facture ref.…" at bounding box center [431, 131] width 566 height 39
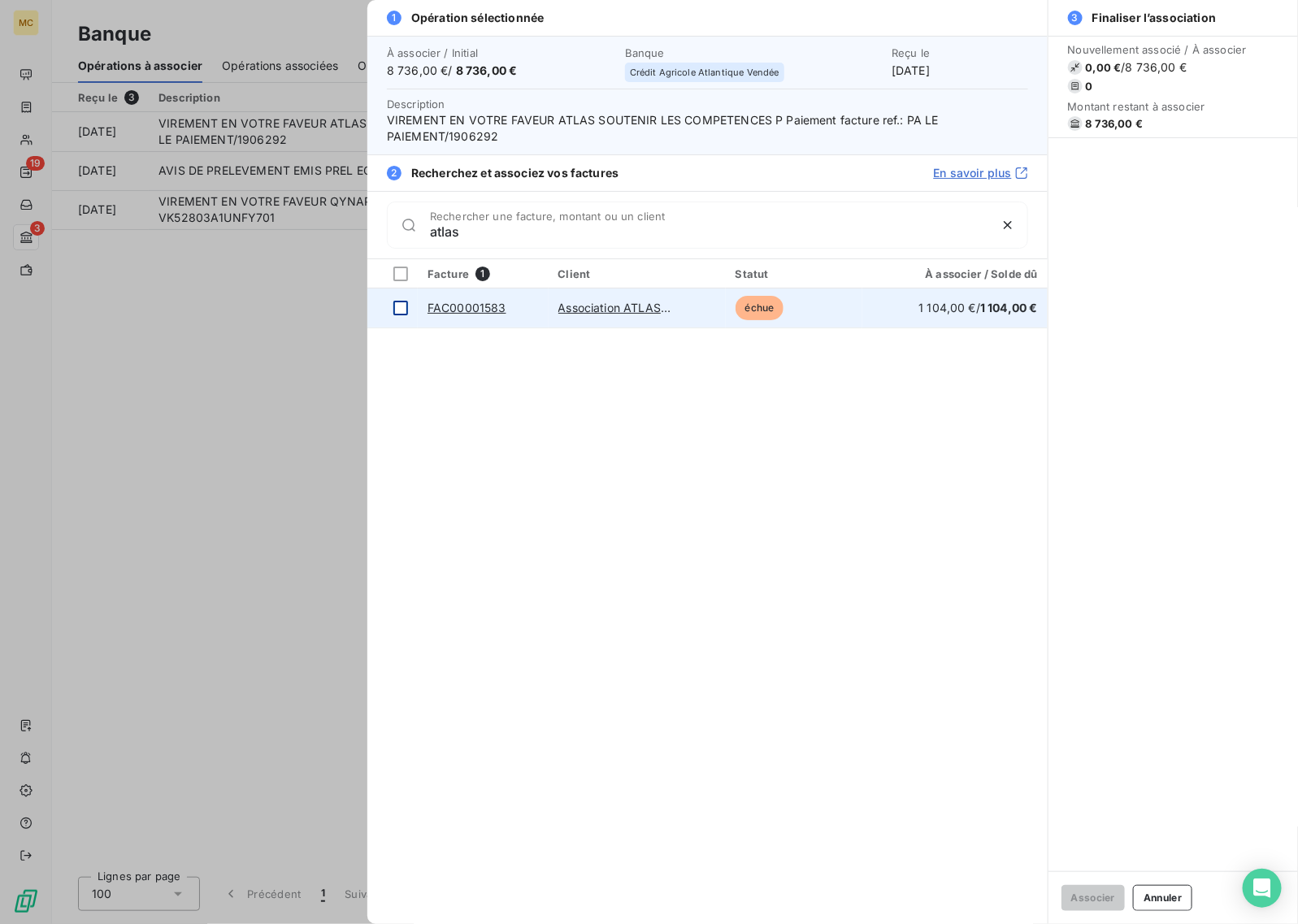
type input "atlas"
click at [400, 314] on div at bounding box center [400, 308] width 15 height 15
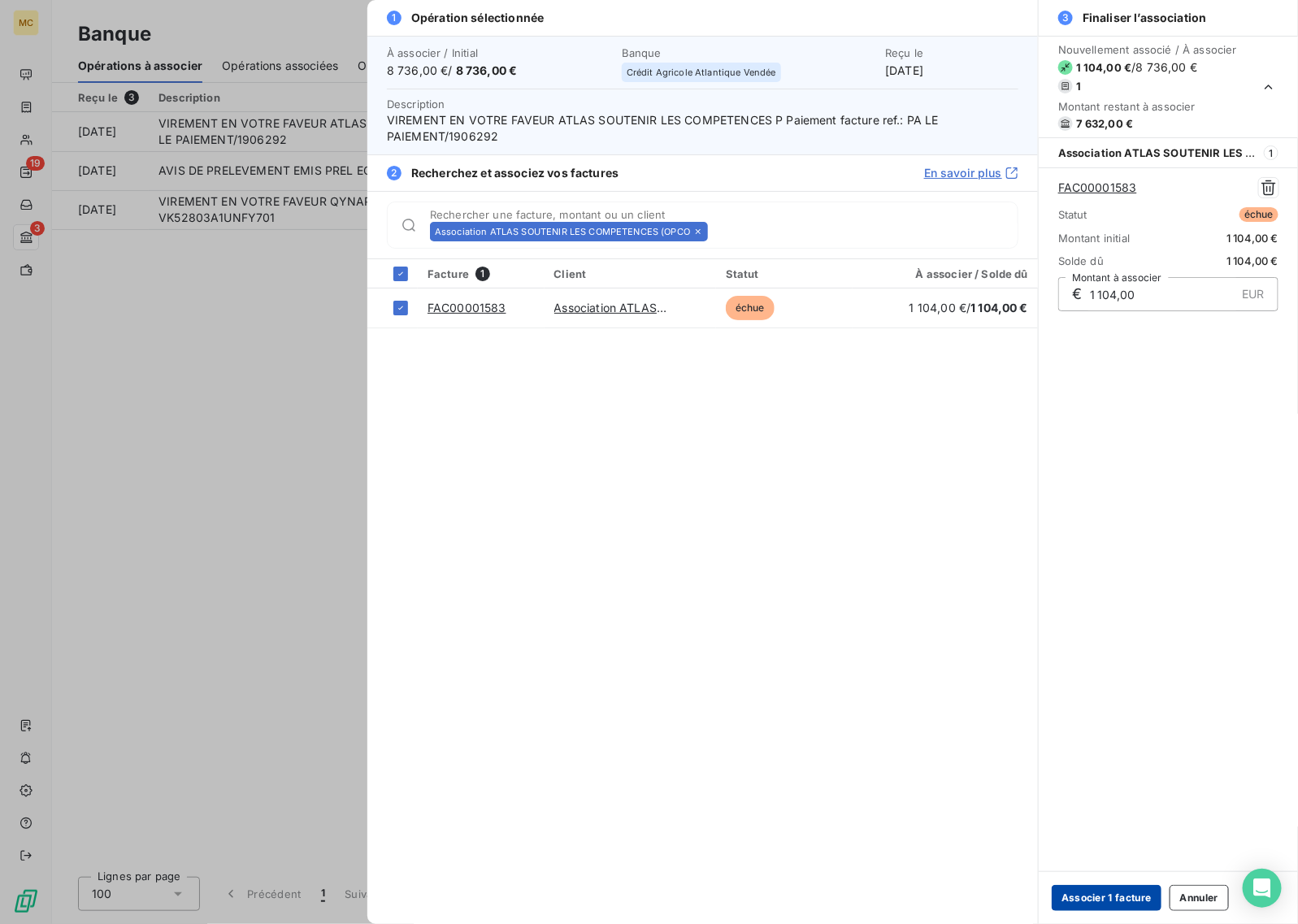
click at [1129, 895] on button "Associer 1 facture" at bounding box center [1107, 898] width 110 height 26
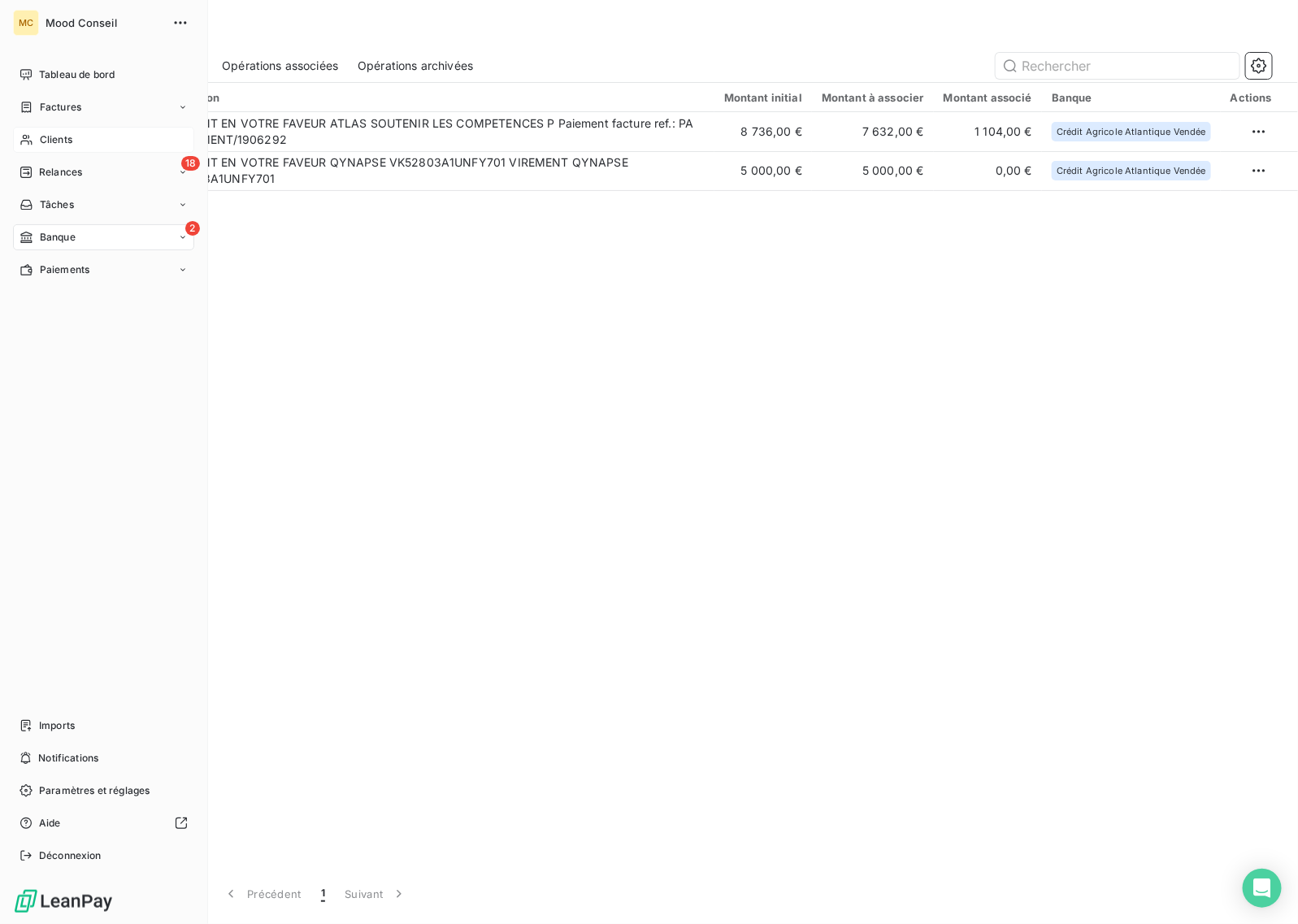
click at [91, 135] on div "Clients" at bounding box center [103, 140] width 181 height 26
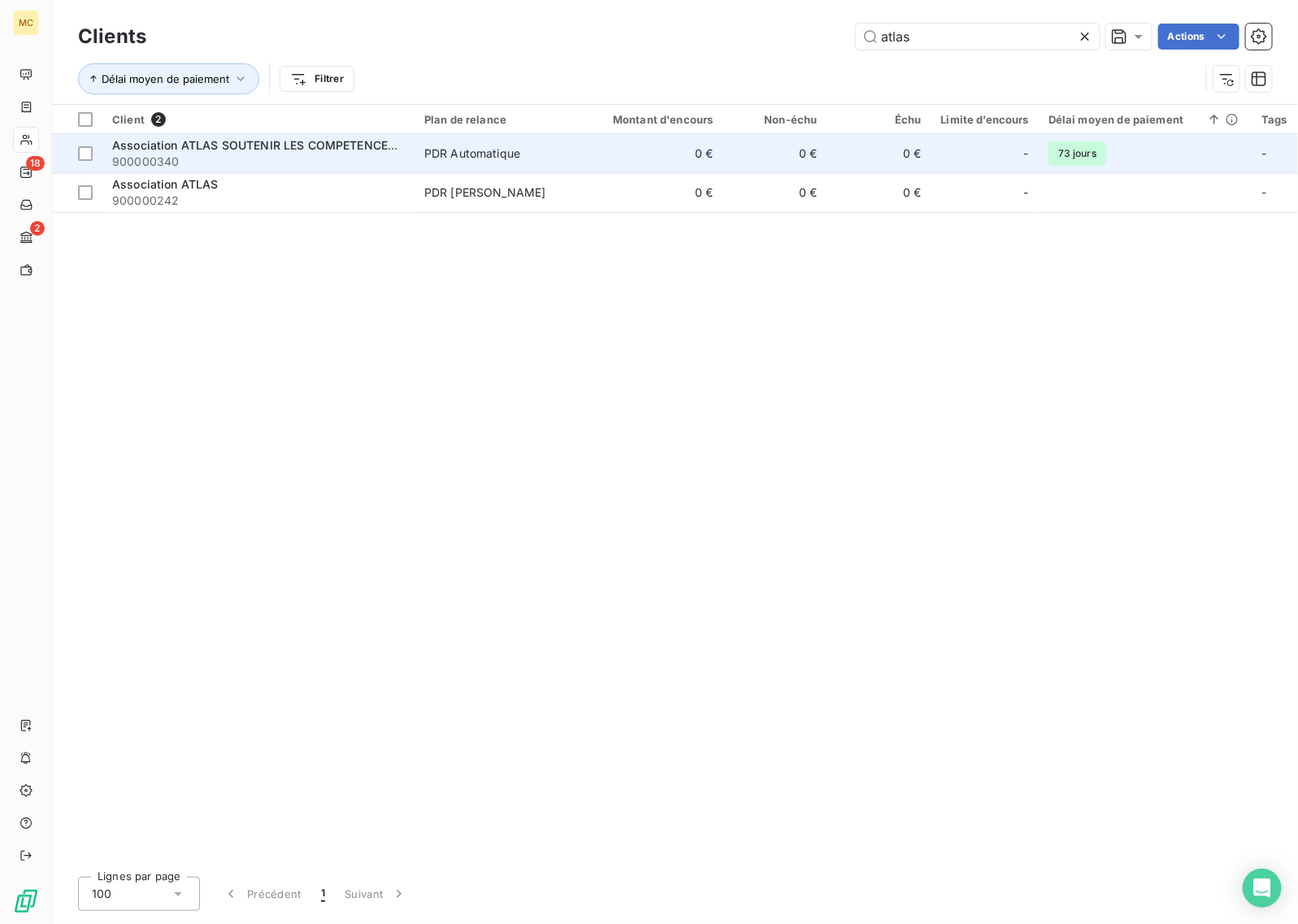
type input "atlas"
click at [630, 159] on td "0 €" at bounding box center [654, 153] width 140 height 39
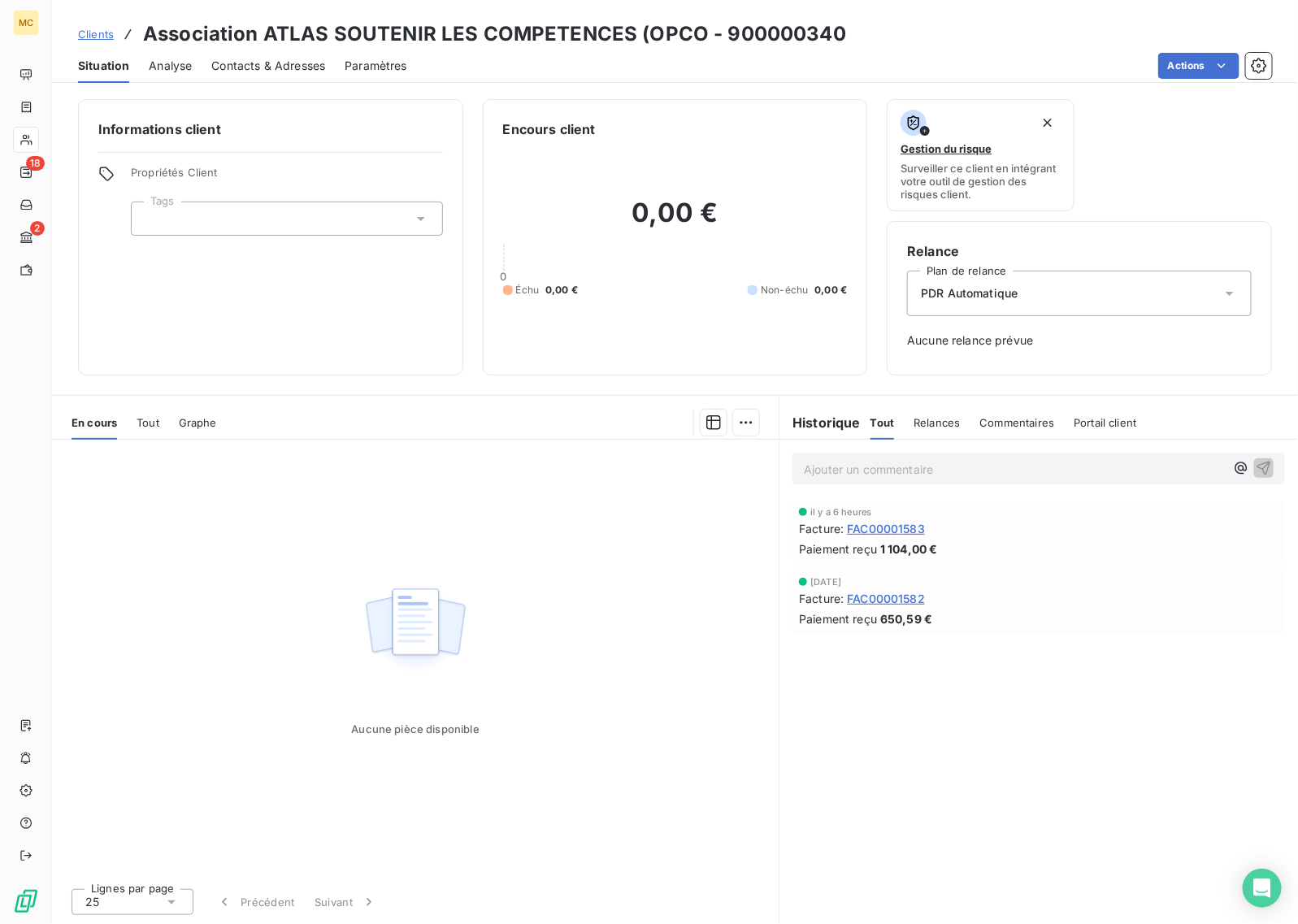
click at [907, 530] on span "FAC00001583" at bounding box center [885, 529] width 78 height 17
click at [168, 89] on div "Informations client Propriétés Client Tags Encours client 0,00 € 0 Échu 0,00 € …" at bounding box center [675, 506] width 1246 height 835
click at [882, 522] on span "FAC00001583" at bounding box center [885, 529] width 78 height 17
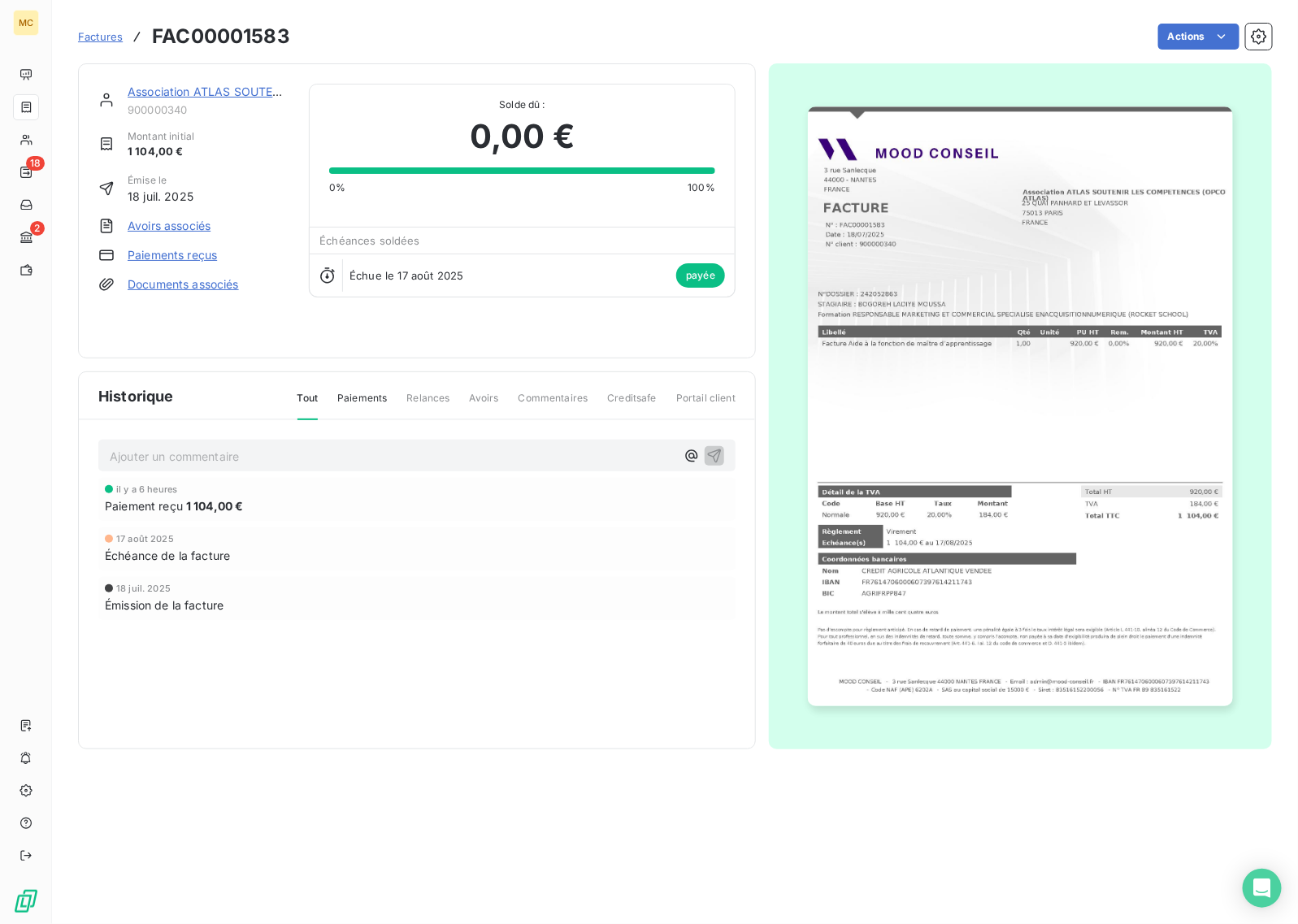
click at [198, 261] on link "Paiements reçus" at bounding box center [172, 255] width 89 height 17
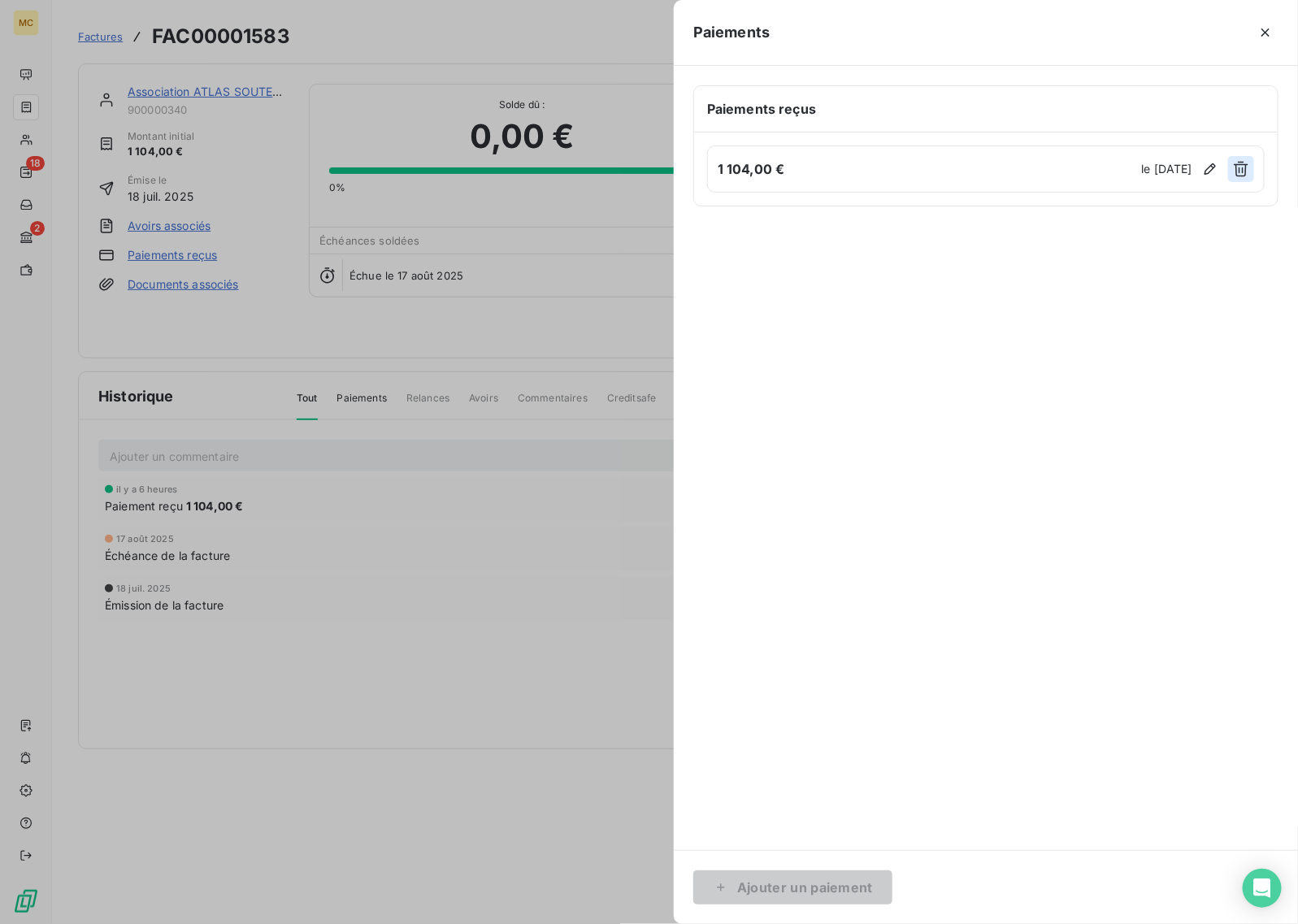
click at [1249, 172] on button "button" at bounding box center [1241, 170] width 26 height 26
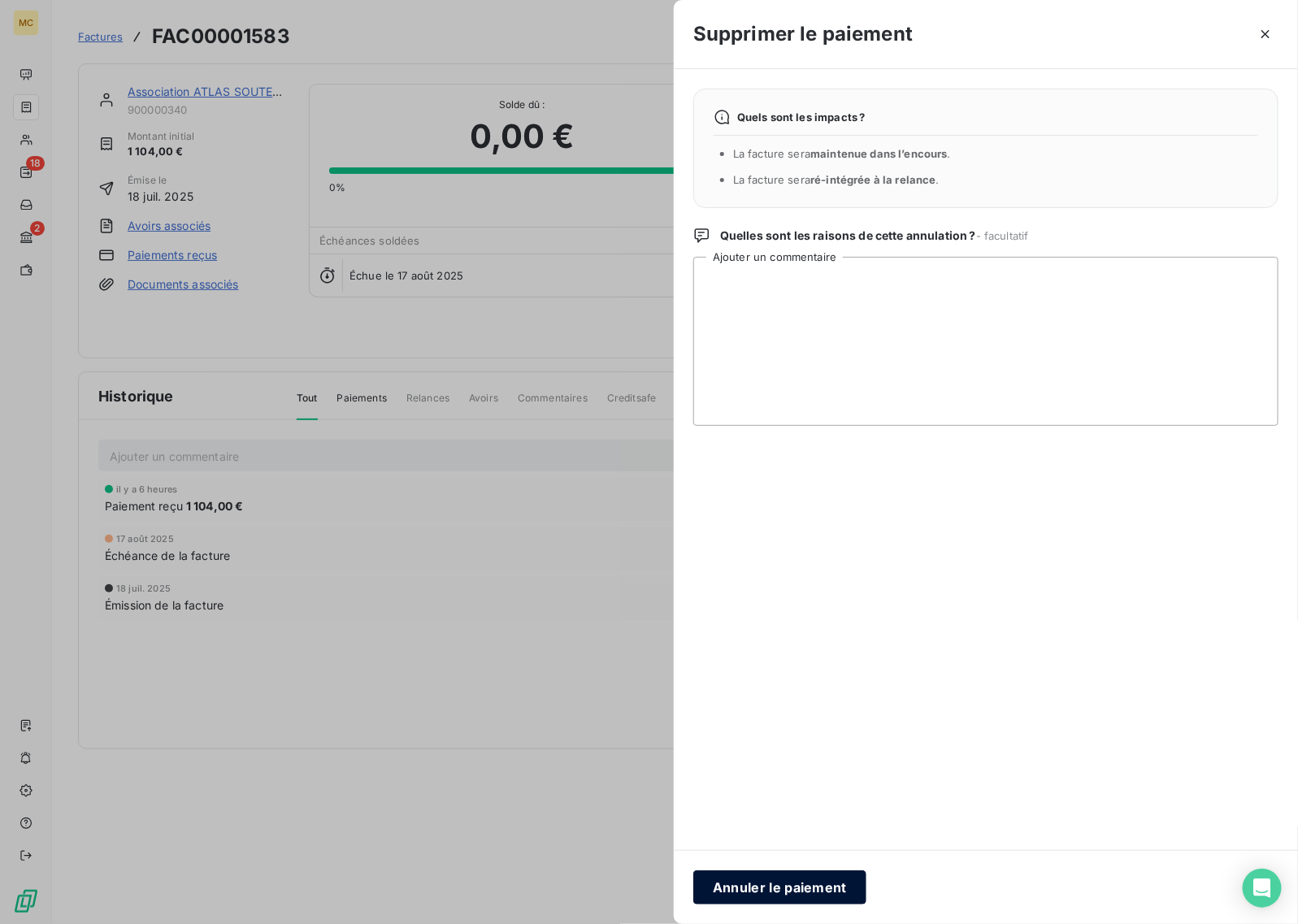
click at [787, 890] on button "Annuler le paiement" at bounding box center [780, 887] width 173 height 34
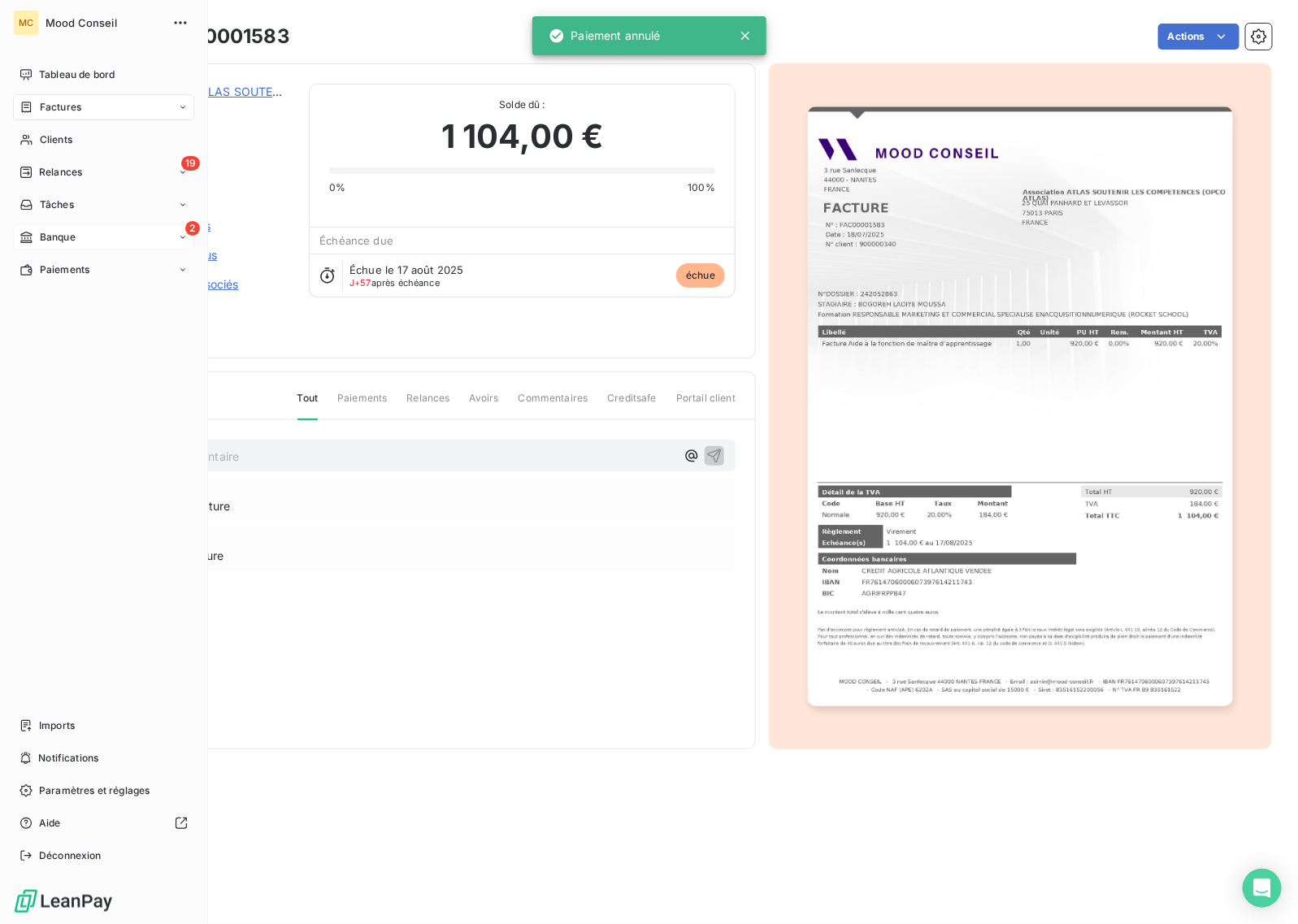
click at [31, 225] on div "2 Banque" at bounding box center [103, 238] width 181 height 26
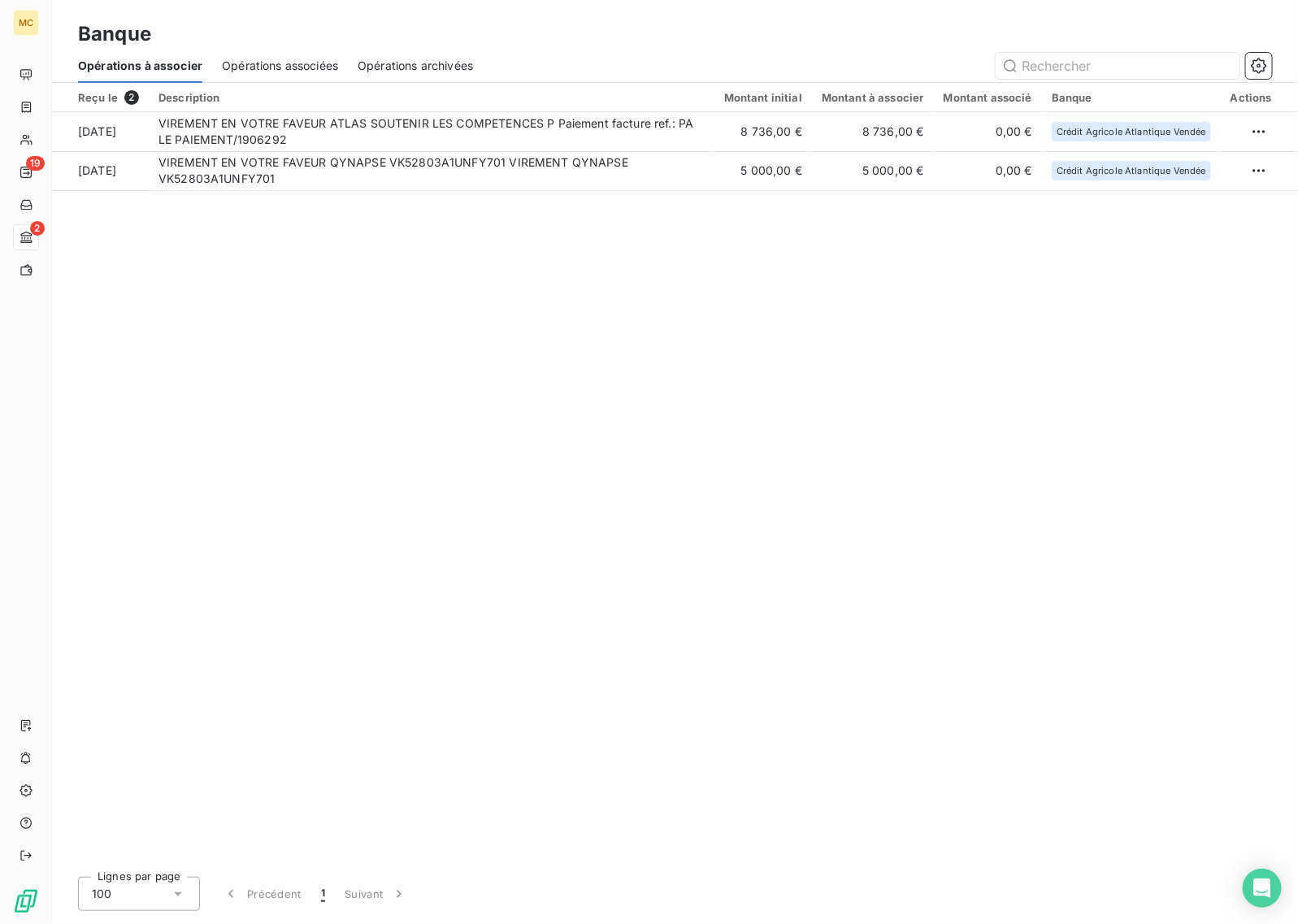
click at [290, 52] on div "Opérations associées" at bounding box center [280, 66] width 116 height 34
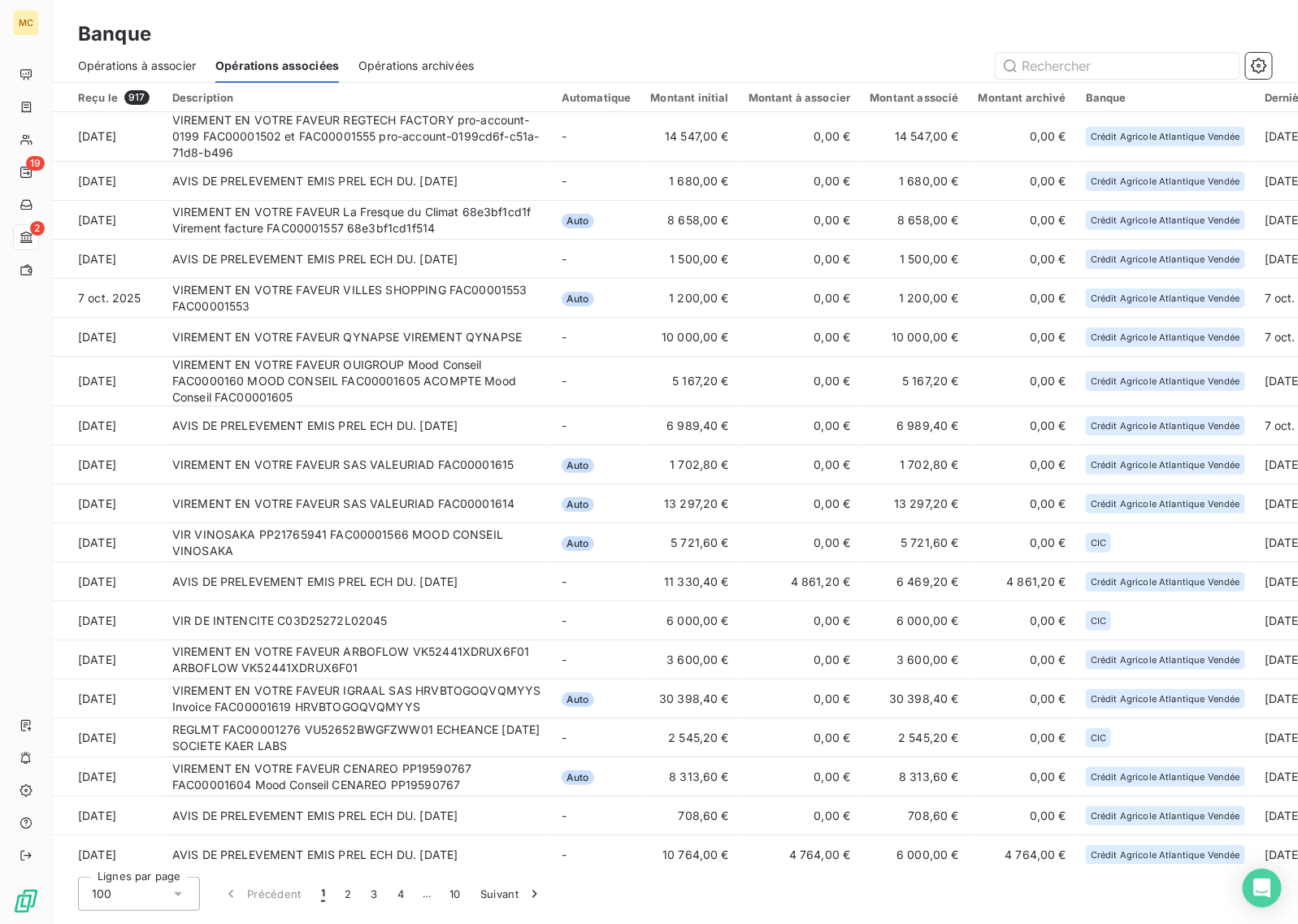
click at [736, 33] on div "Banque" at bounding box center [675, 33] width 1246 height 29
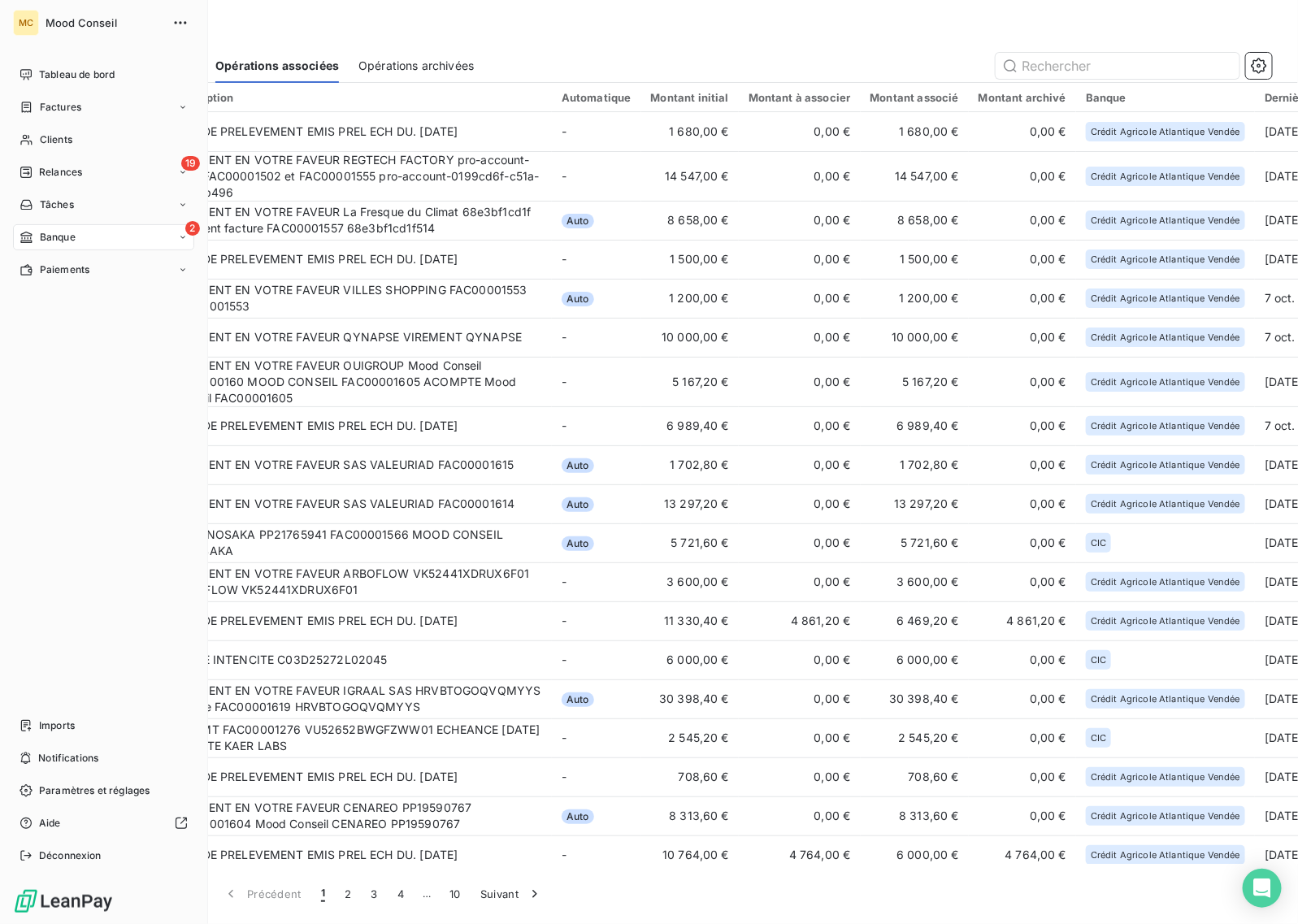
drag, startPoint x: 45, startPoint y: 141, endPoint x: 128, endPoint y: 124, distance: 84.7
click at [45, 141] on span "Clients" at bounding box center [56, 140] width 32 height 15
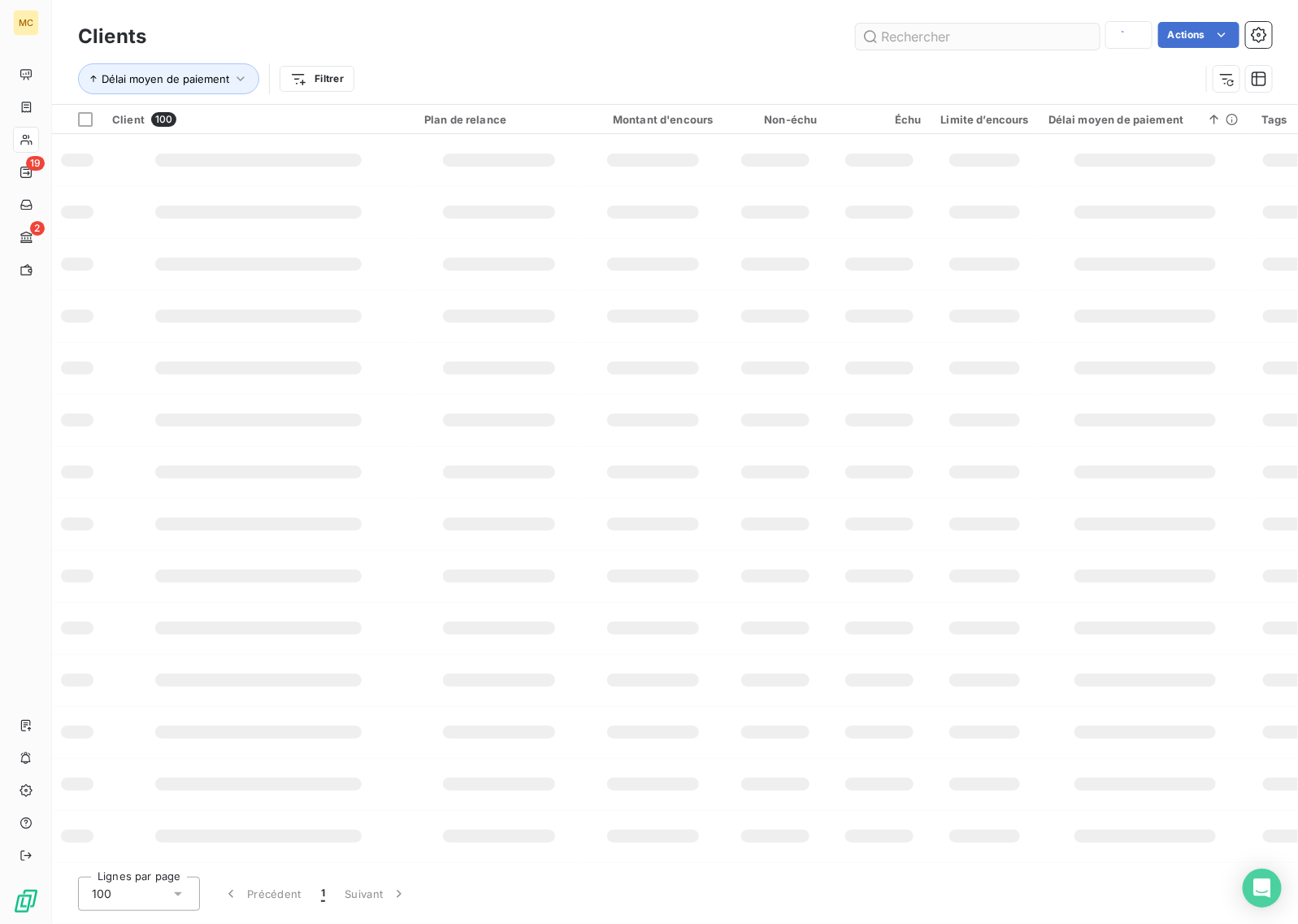
click at [965, 33] on input "text" at bounding box center [977, 37] width 244 height 26
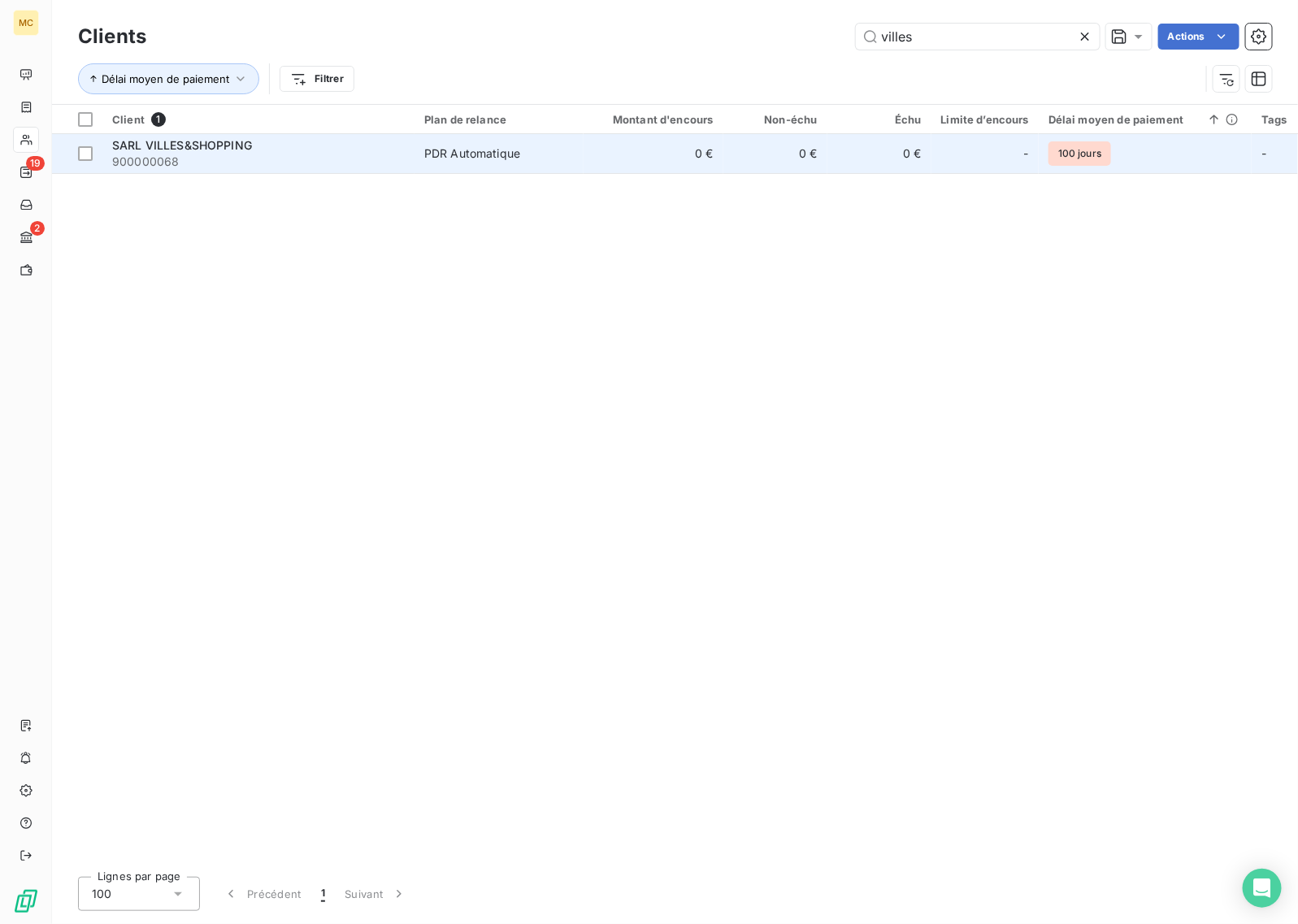
type input "villes"
click at [440, 153] on div "PDR Automatique" at bounding box center [472, 153] width 96 height 17
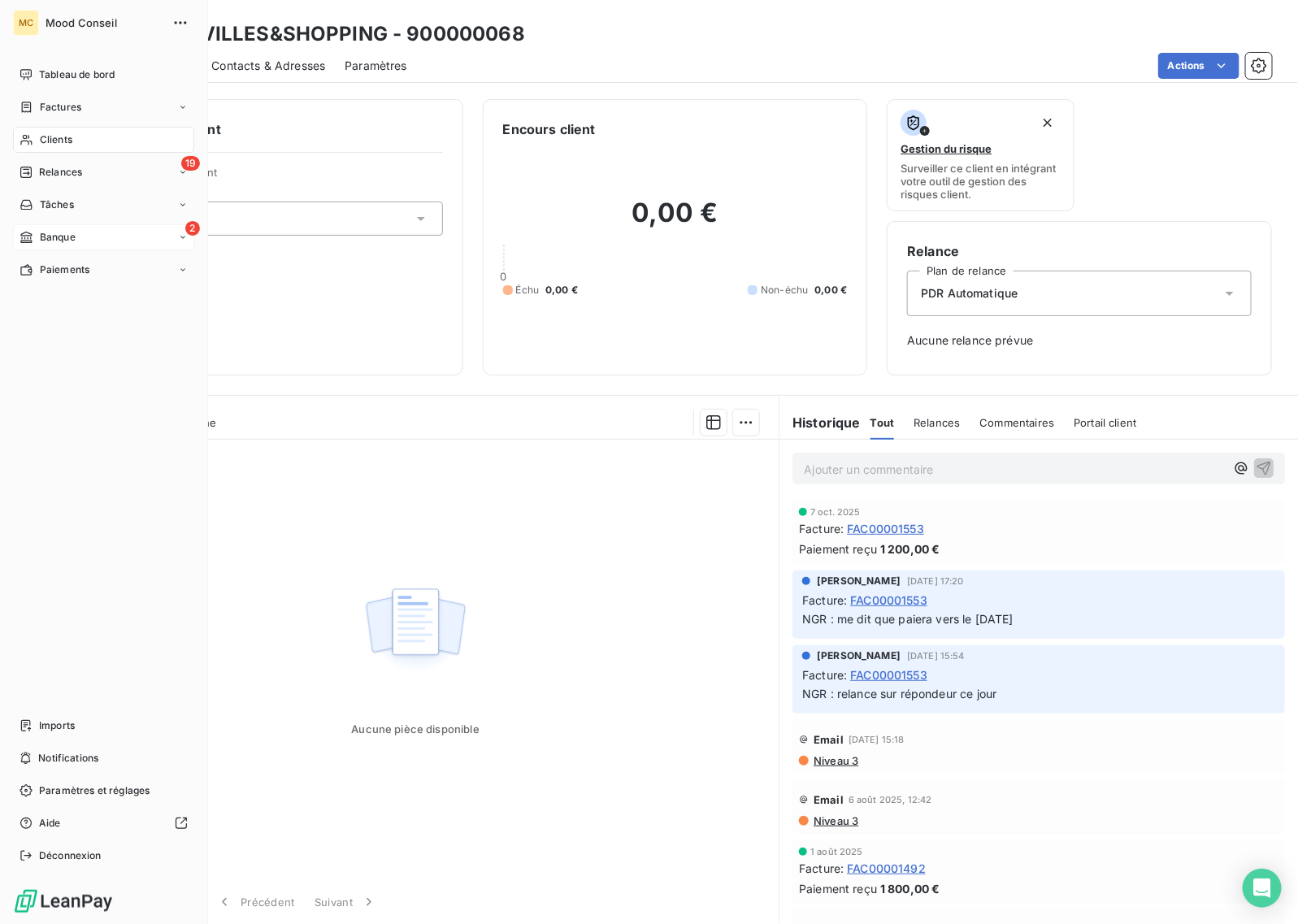
click at [45, 241] on span "Banque" at bounding box center [58, 237] width 36 height 15
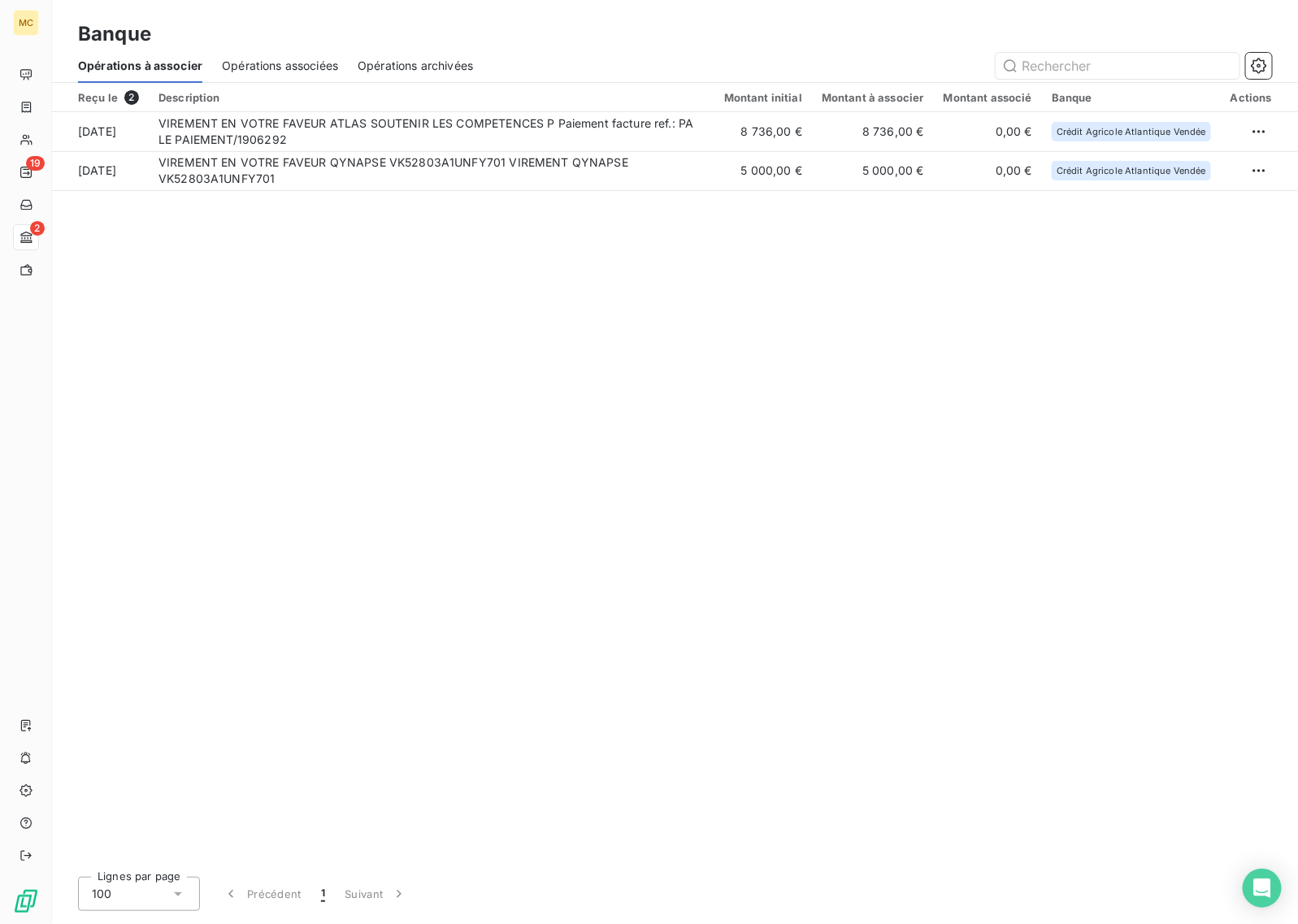
click at [319, 64] on span "Opérations associées" at bounding box center [280, 66] width 116 height 17
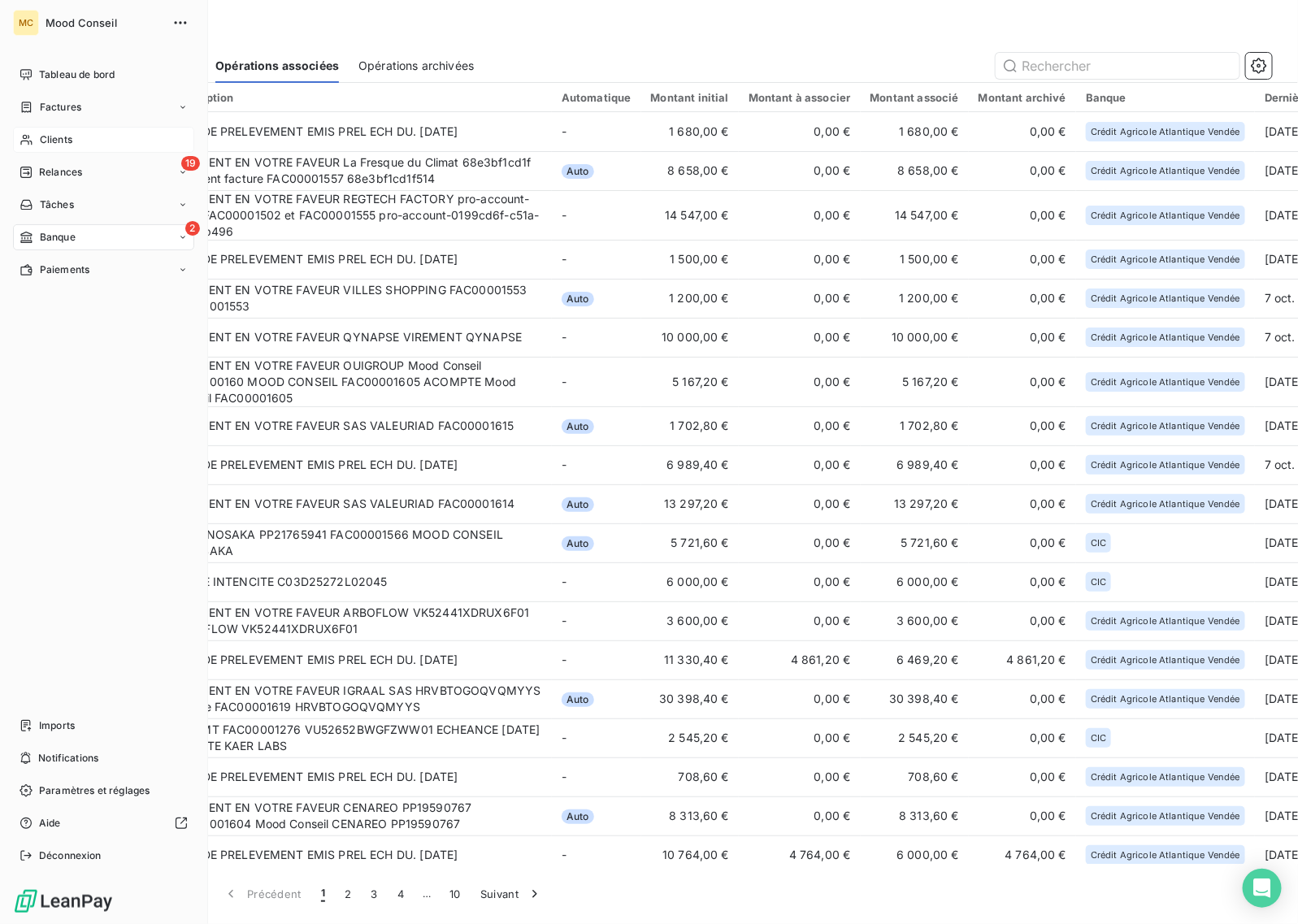
click at [47, 148] on div "Clients" at bounding box center [103, 140] width 181 height 26
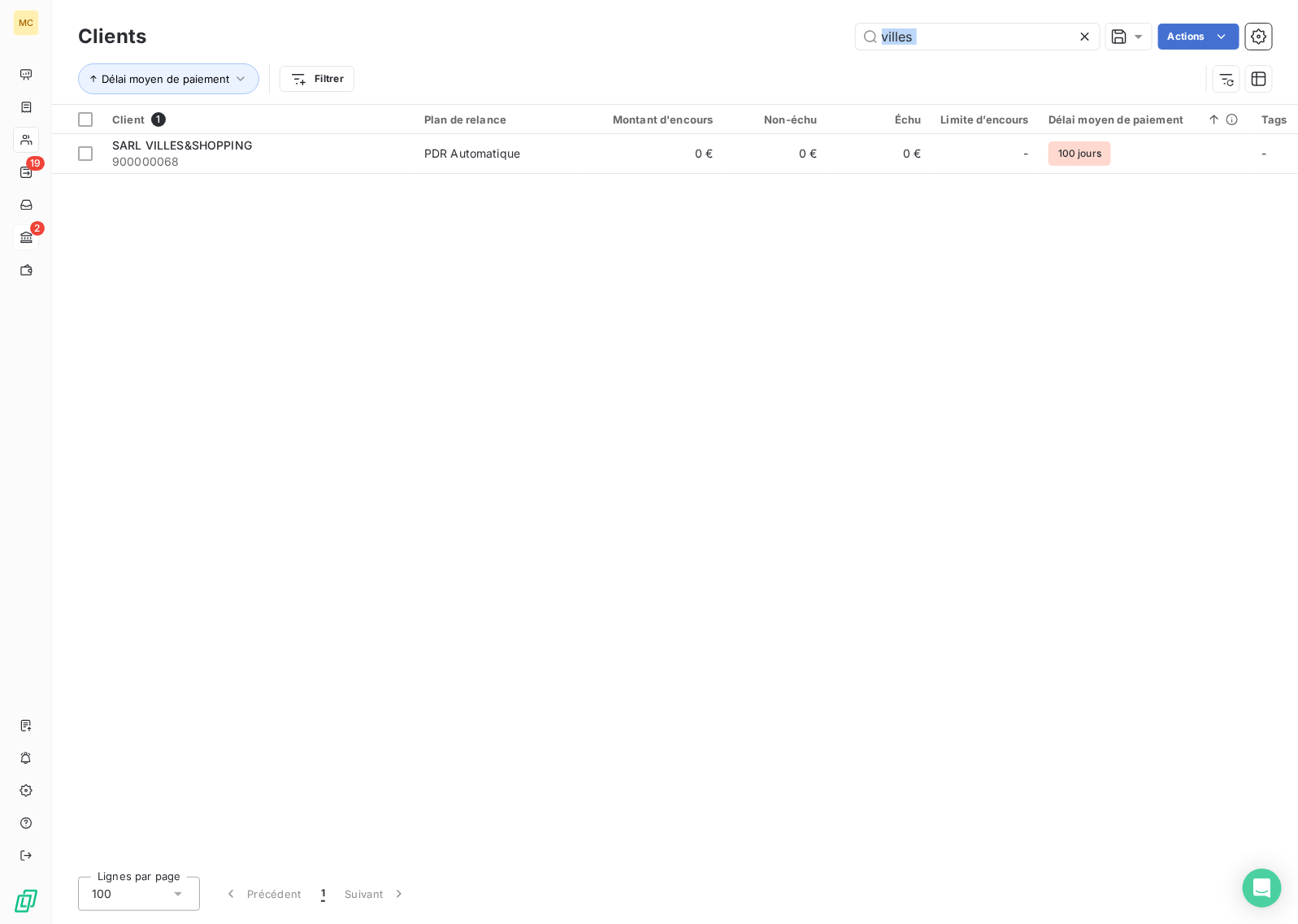
drag, startPoint x: 952, startPoint y: 54, endPoint x: 798, endPoint y: 45, distance: 154.3
click at [798, 45] on div "Clients villes Actions Délai moyen de paiement Filtrer" at bounding box center [675, 61] width 1194 height 85
click at [934, 35] on input "villes" at bounding box center [977, 37] width 244 height 26
click at [935, 35] on input "villes" at bounding box center [977, 37] width 244 height 26
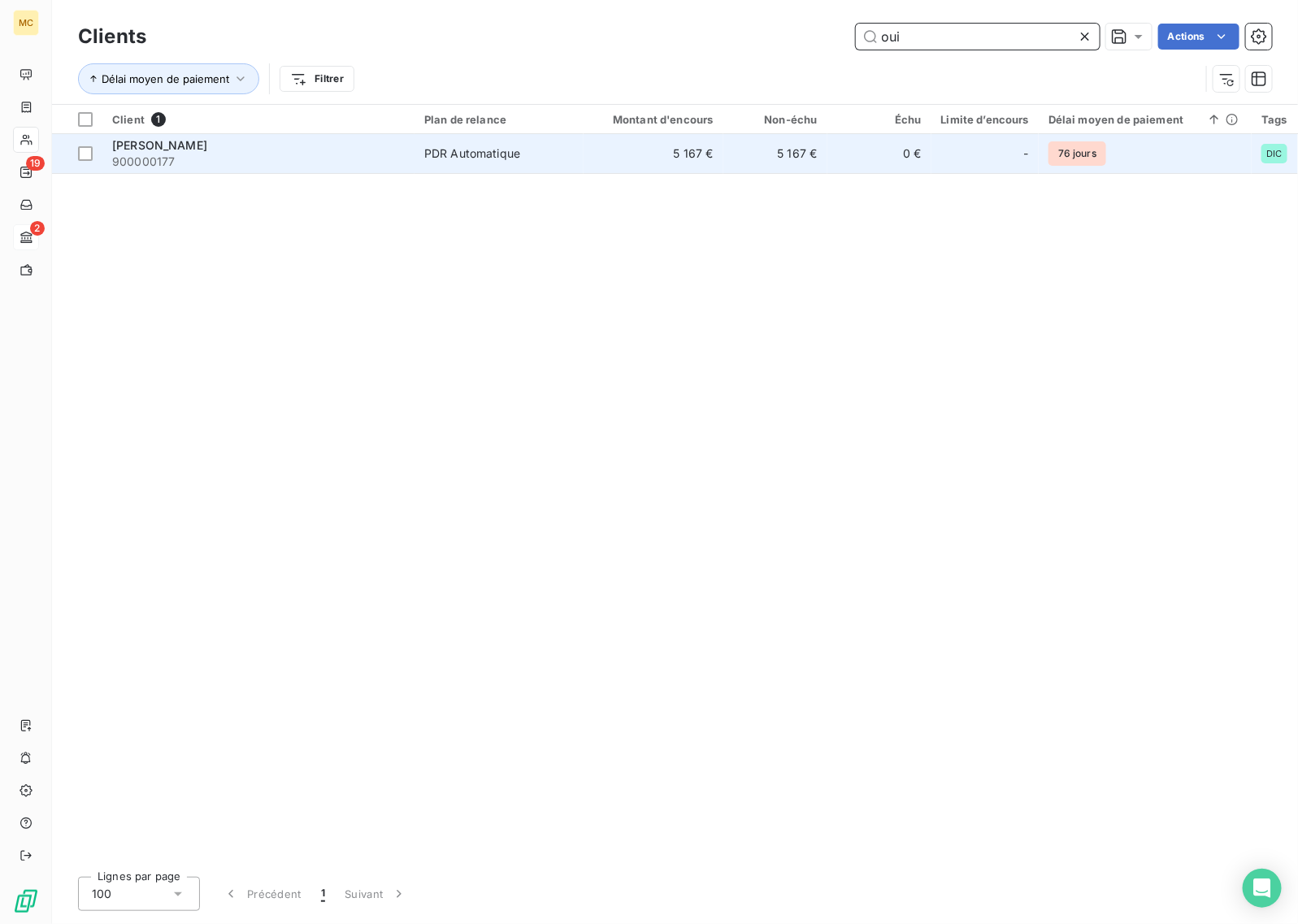
type input "oui"
click at [595, 144] on td "5 167 €" at bounding box center [654, 153] width 140 height 39
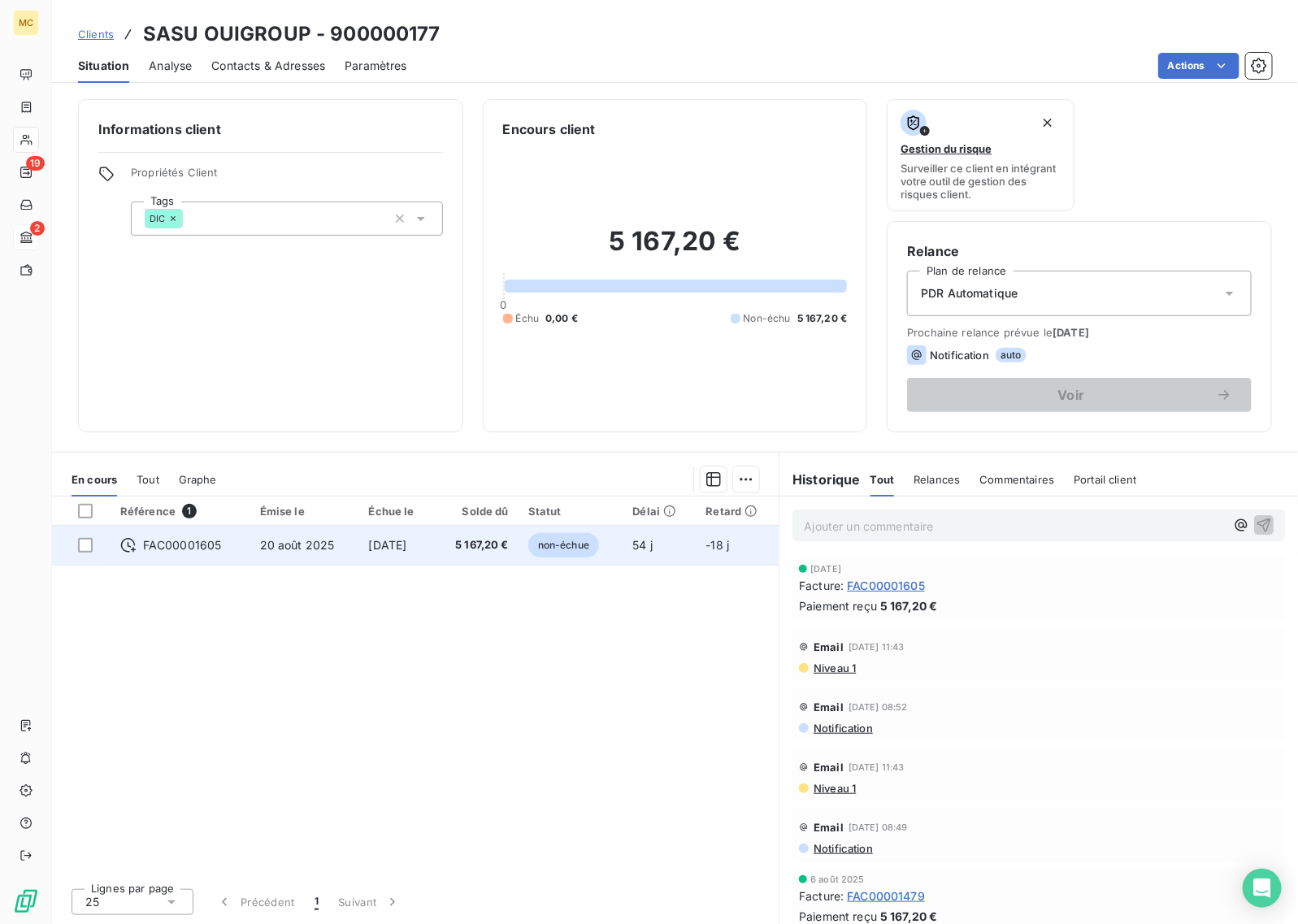
click at [434, 553] on td "30 sept. 2025" at bounding box center [397, 545] width 75 height 39
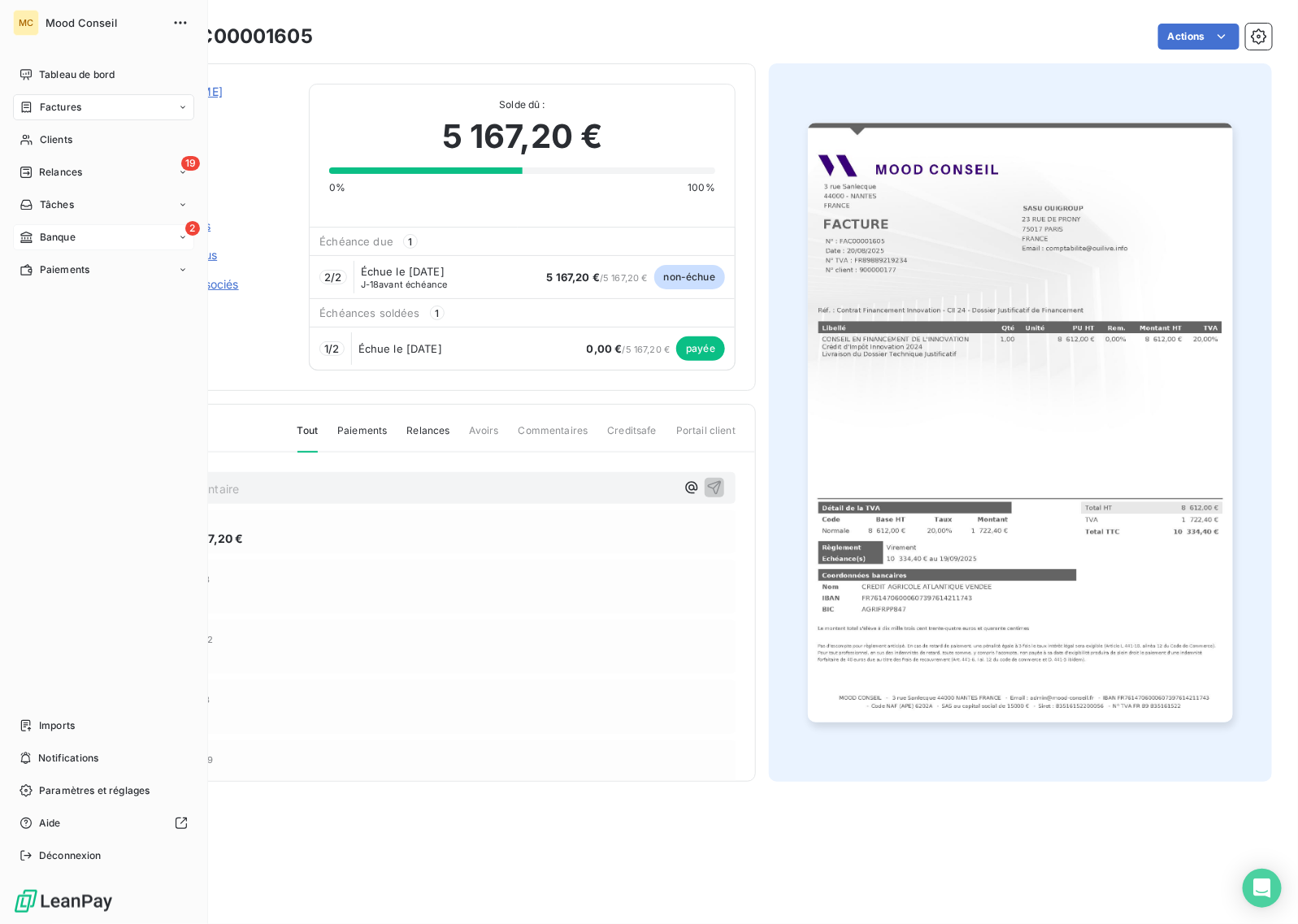
click at [34, 229] on div "2 Banque" at bounding box center [103, 238] width 181 height 26
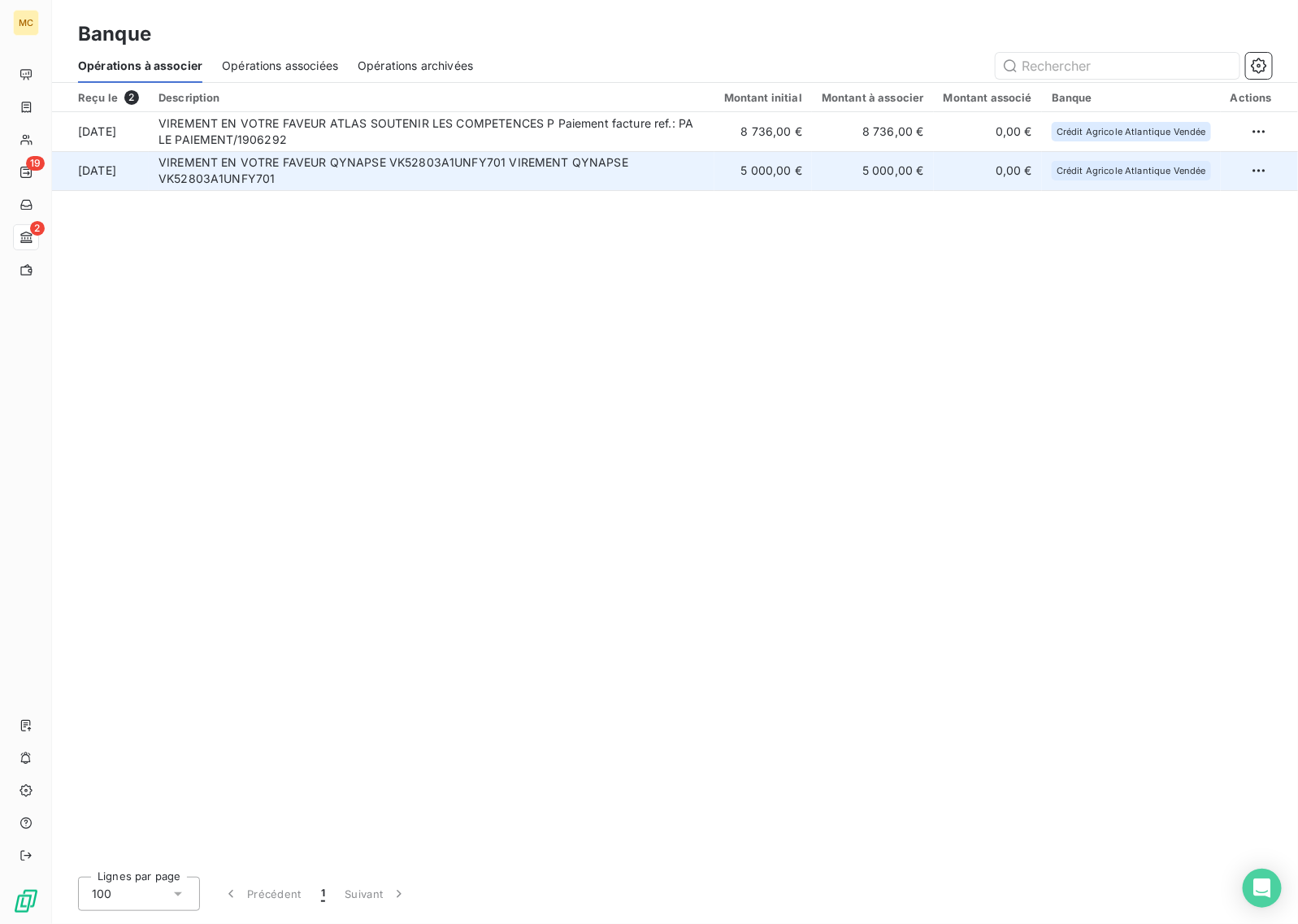
click at [516, 163] on td "VIREMENT EN VOTRE FAVEUR QYNAPSE VK52803A1UNFY701 VIREMENT QYNAPSE VK52803A1UNF…" at bounding box center [431, 170] width 566 height 39
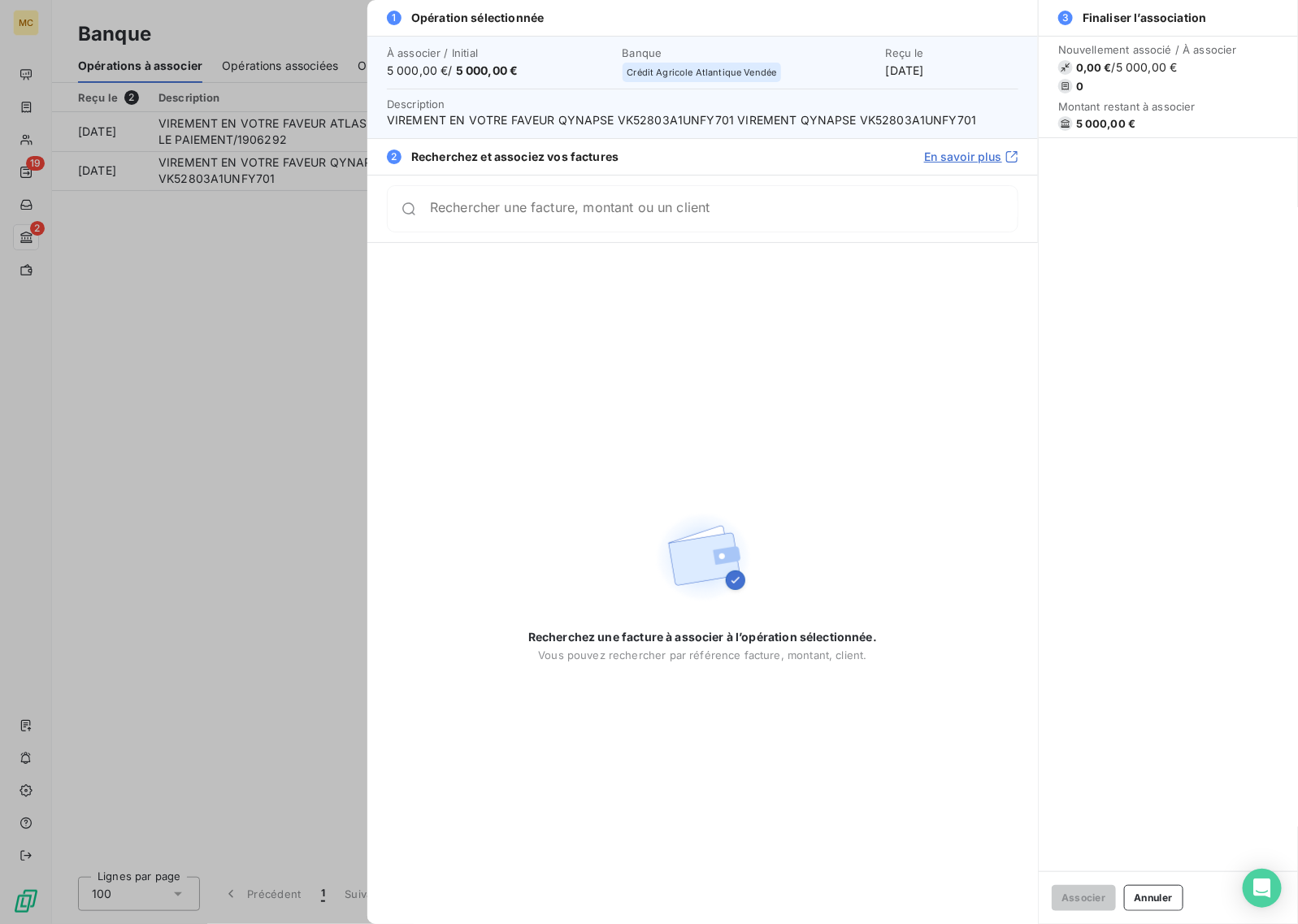
click at [506, 213] on input "Rechercher une facture, montant ou un client" at bounding box center [724, 209] width 587 height 17
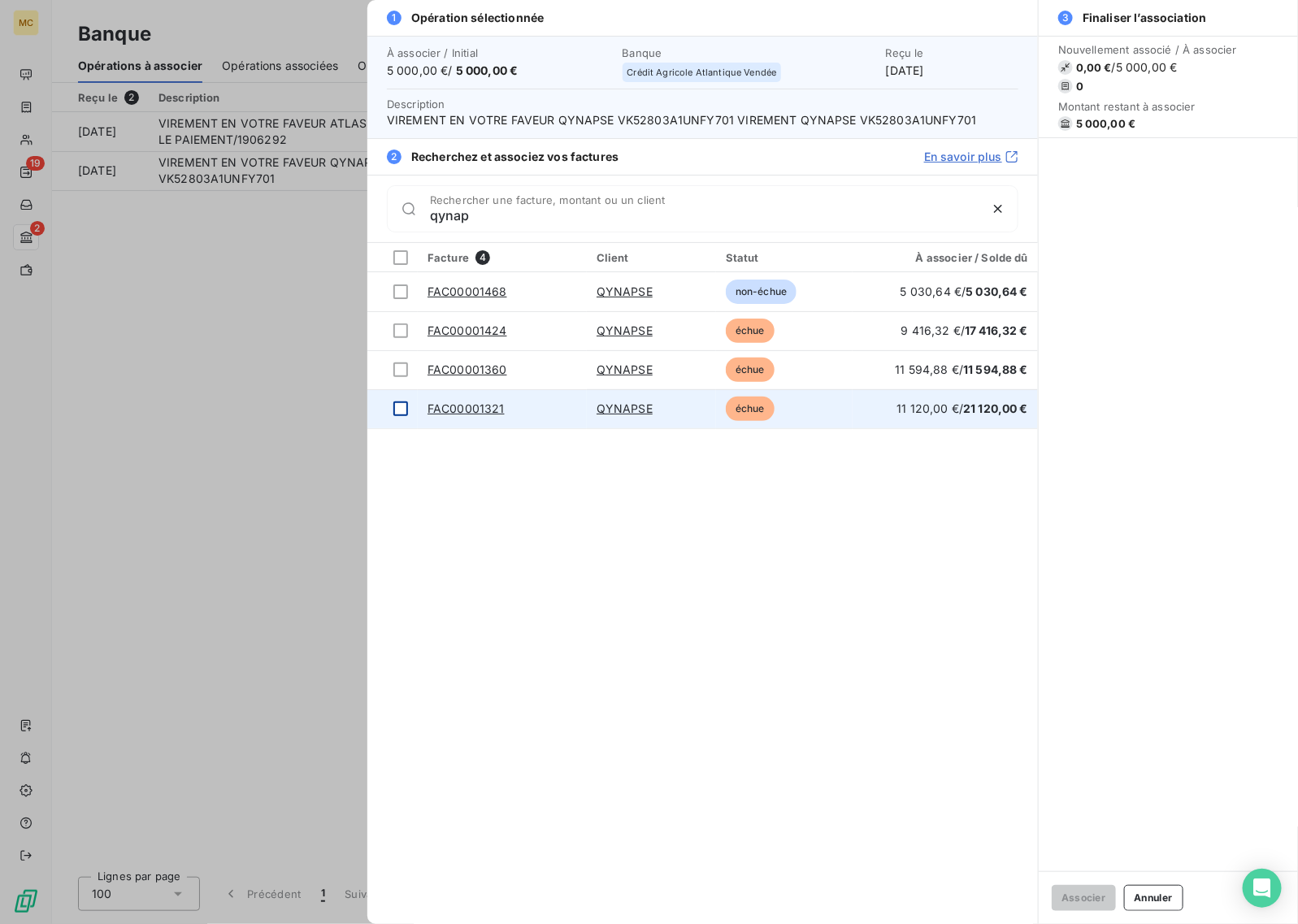
type input "qynap"
click at [399, 412] on div at bounding box center [400, 408] width 15 height 15
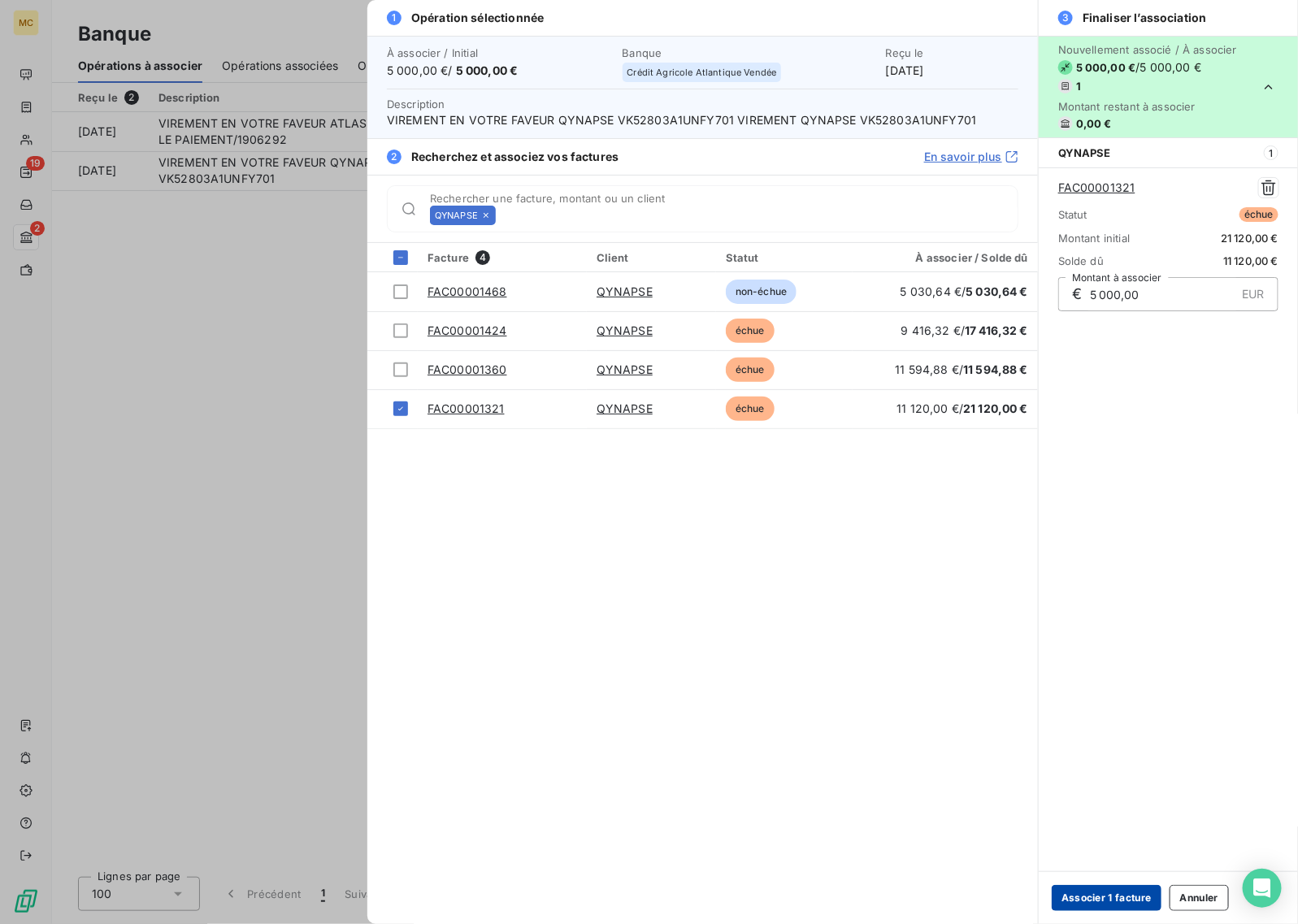
click at [1098, 898] on button "Associer 1 facture" at bounding box center [1107, 898] width 110 height 26
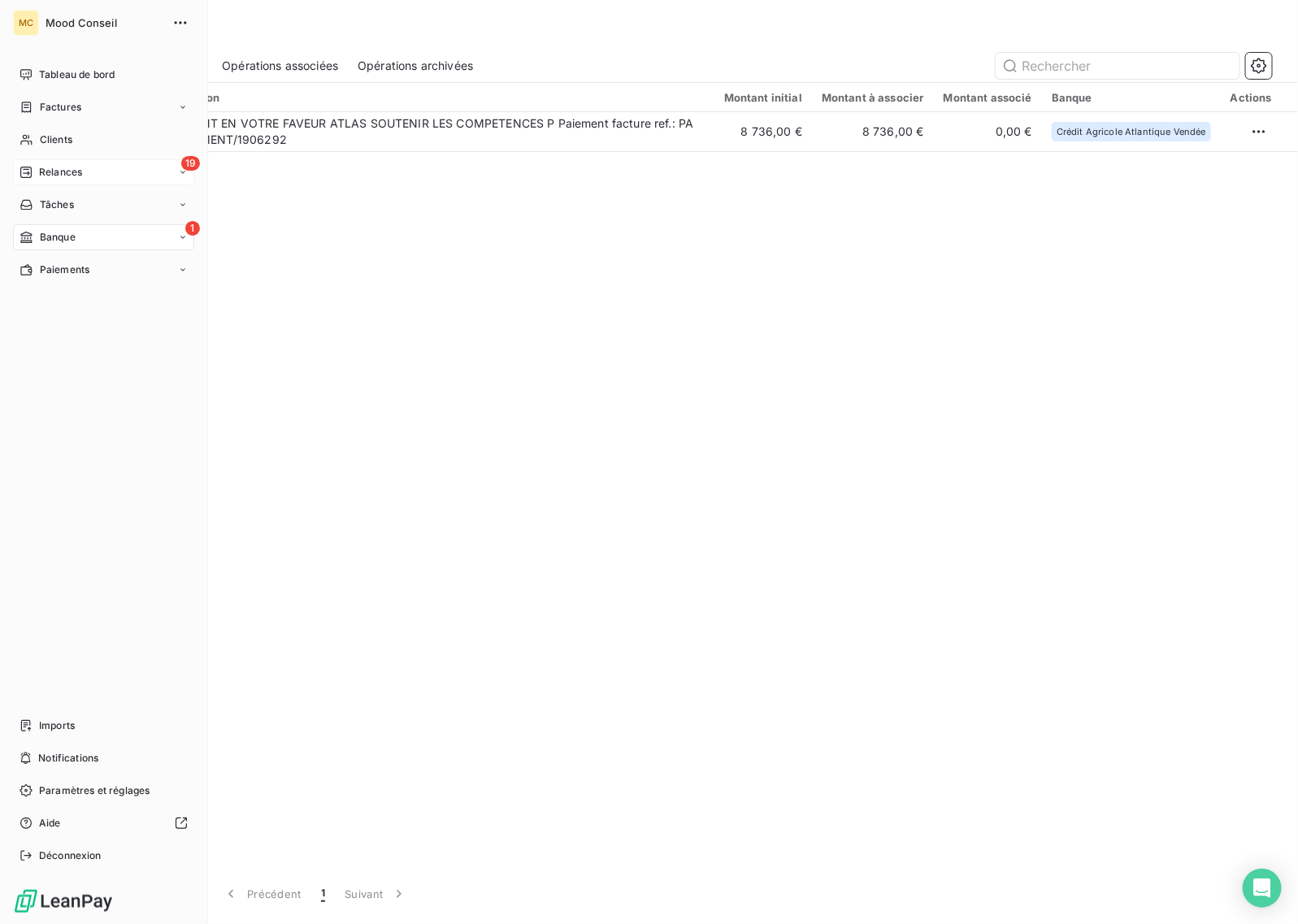
click at [98, 167] on div "19 Relances" at bounding box center [103, 172] width 181 height 26
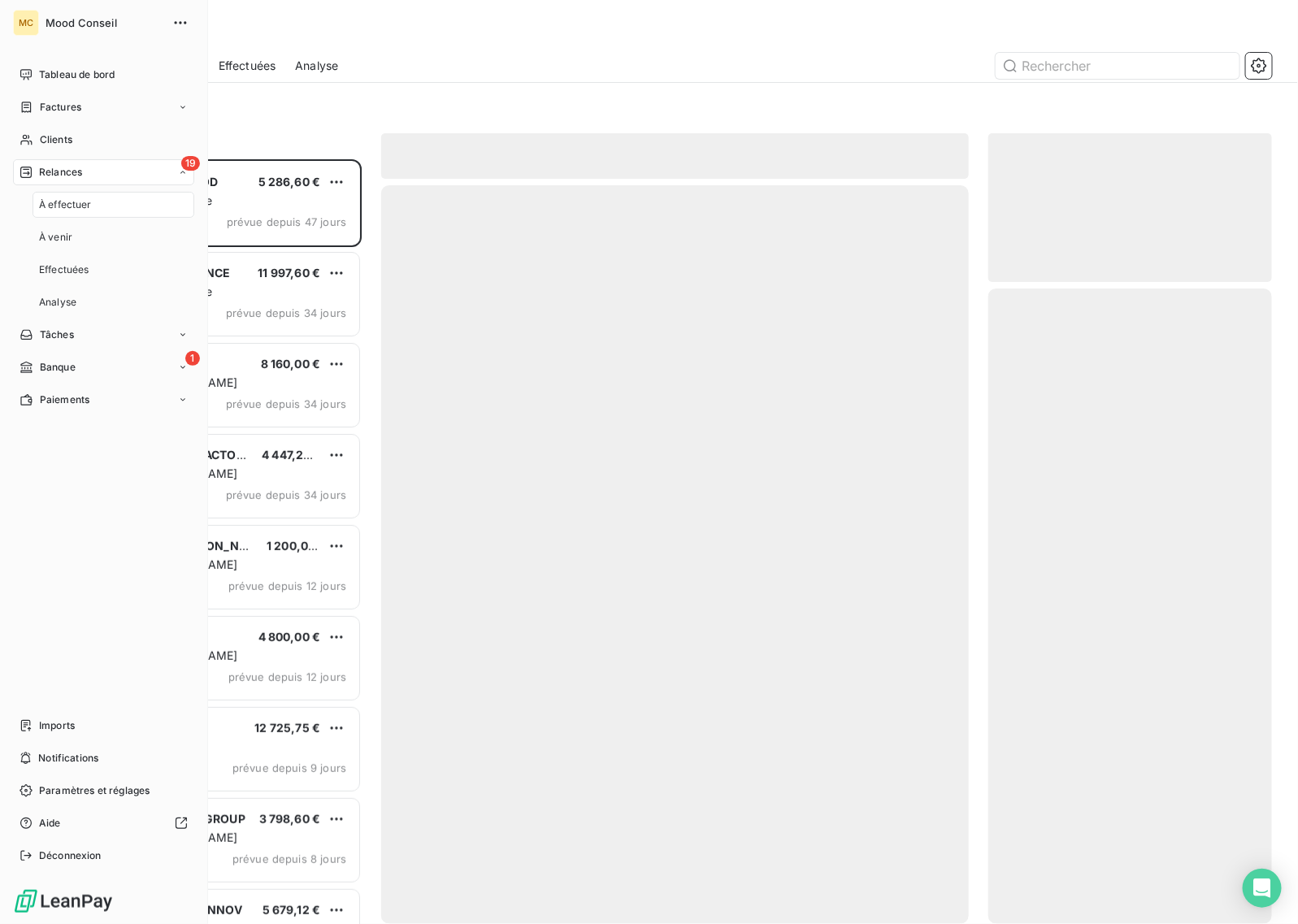
scroll to position [750, 268]
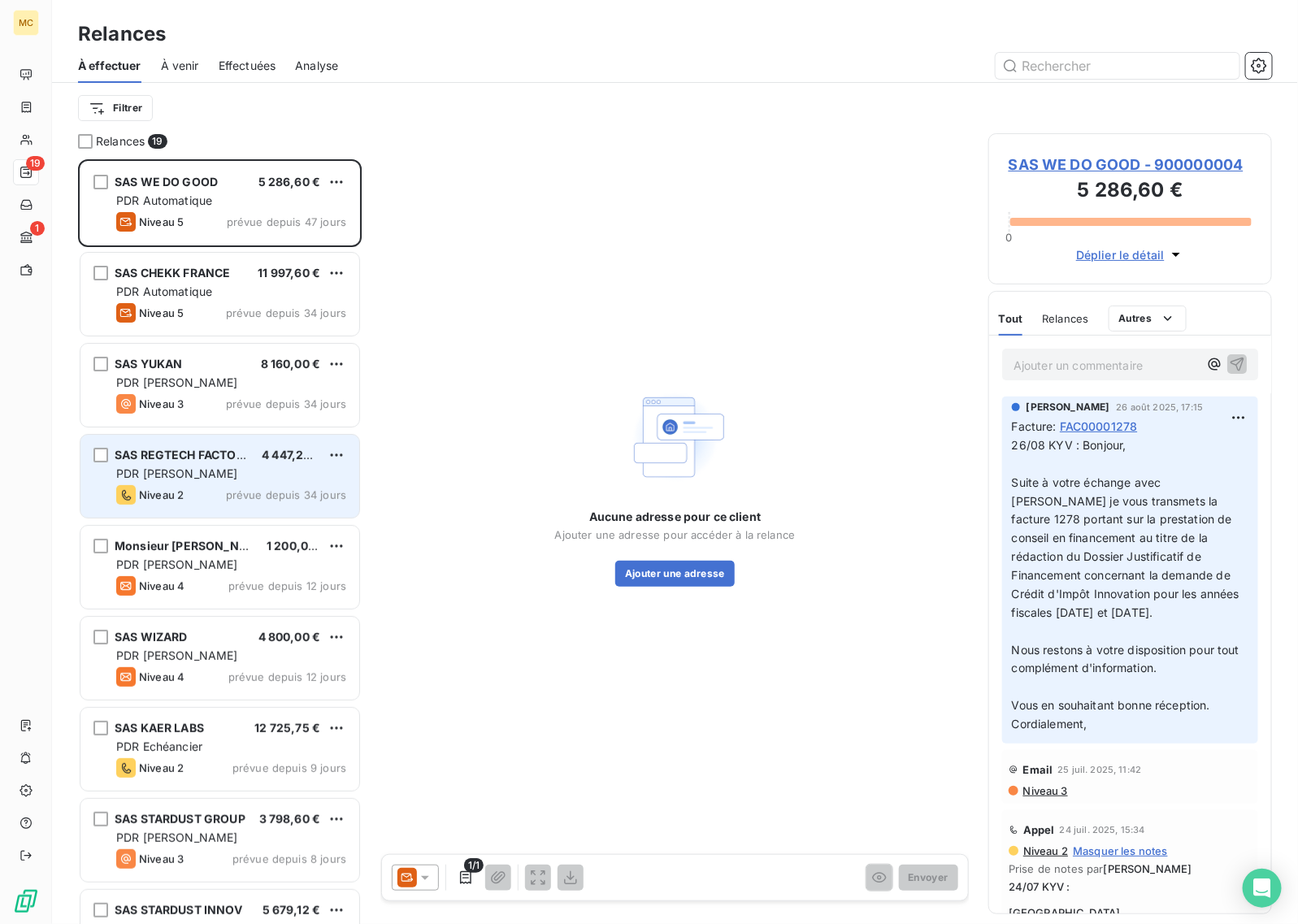
click at [232, 460] on span "SAS REGTECH FACTORY" at bounding box center [183, 455] width 137 height 14
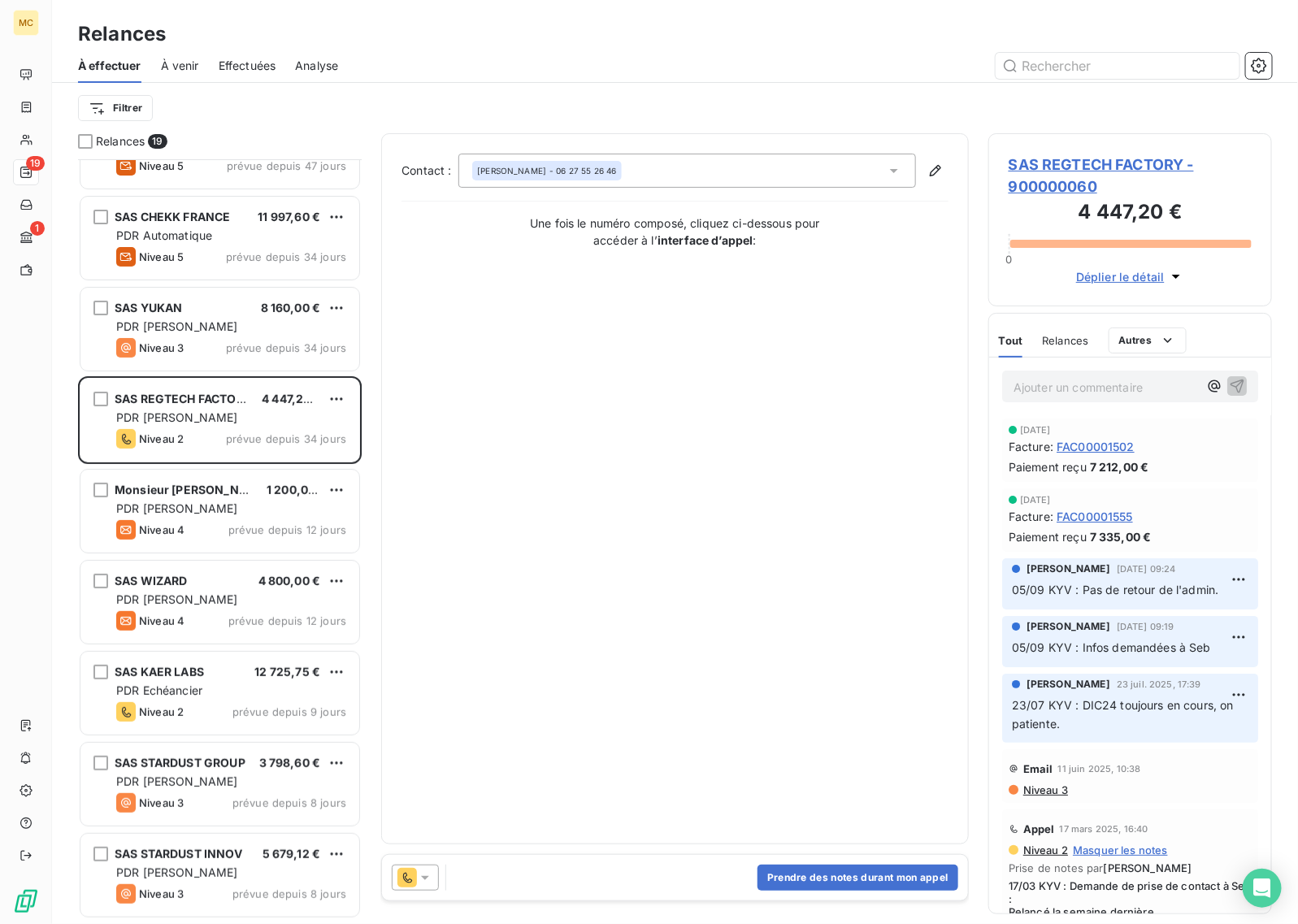
scroll to position [102, 0]
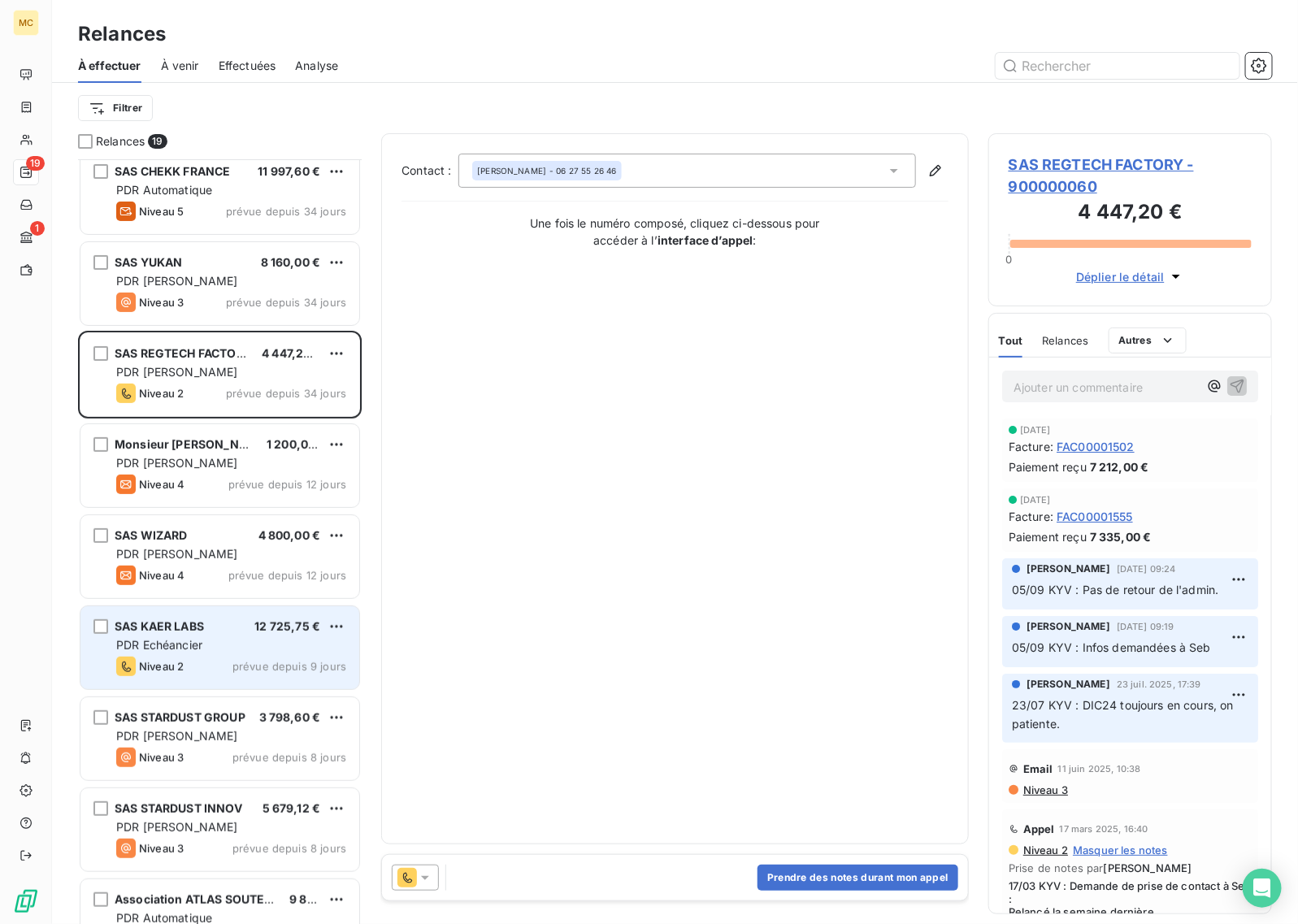
click at [210, 654] on div "SAS KAER LABS 12 725,75 € PDR Echéancier Niveau 2 prévue depuis 9 jours" at bounding box center [219, 648] width 279 height 83
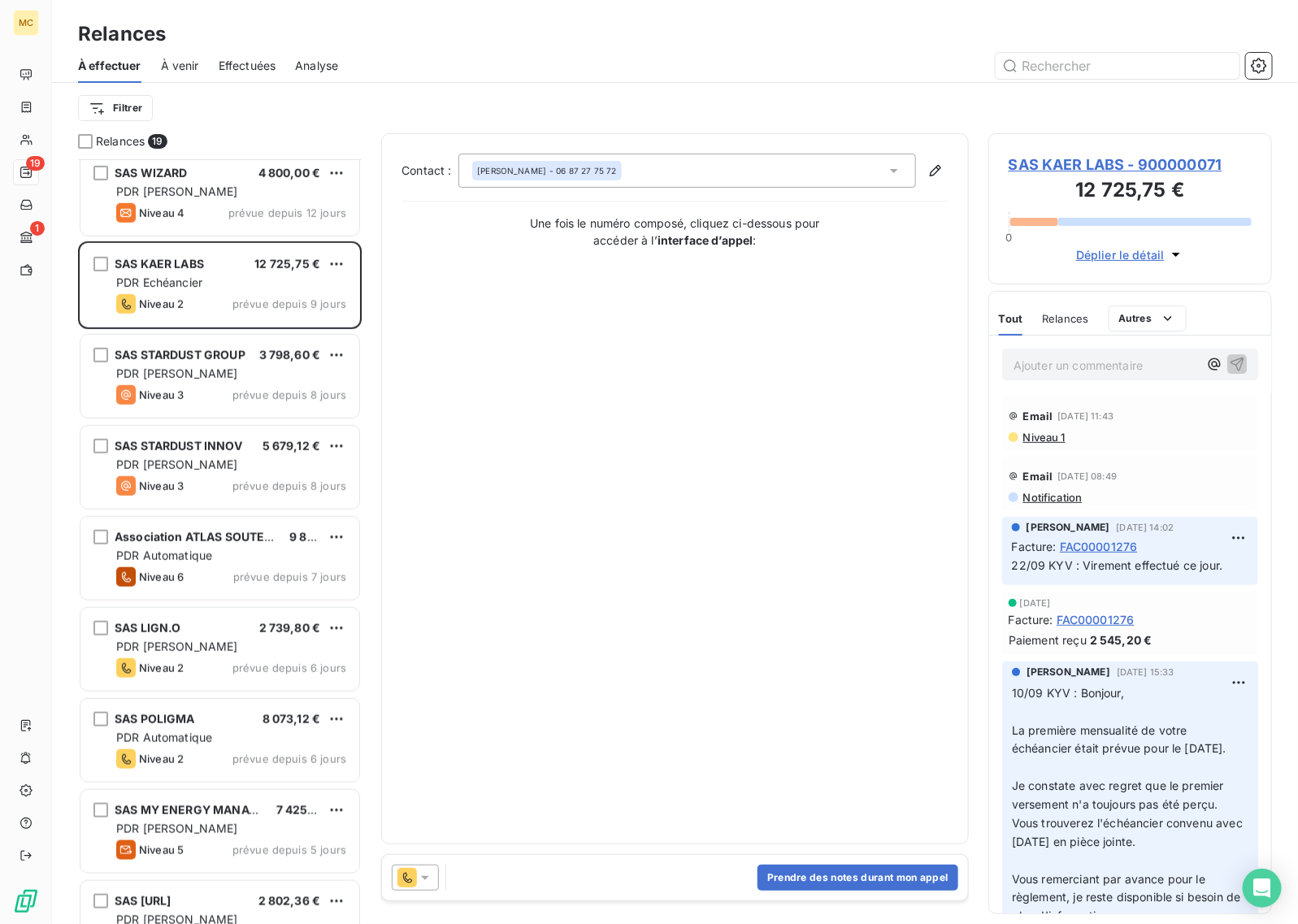
scroll to position [509, 0]
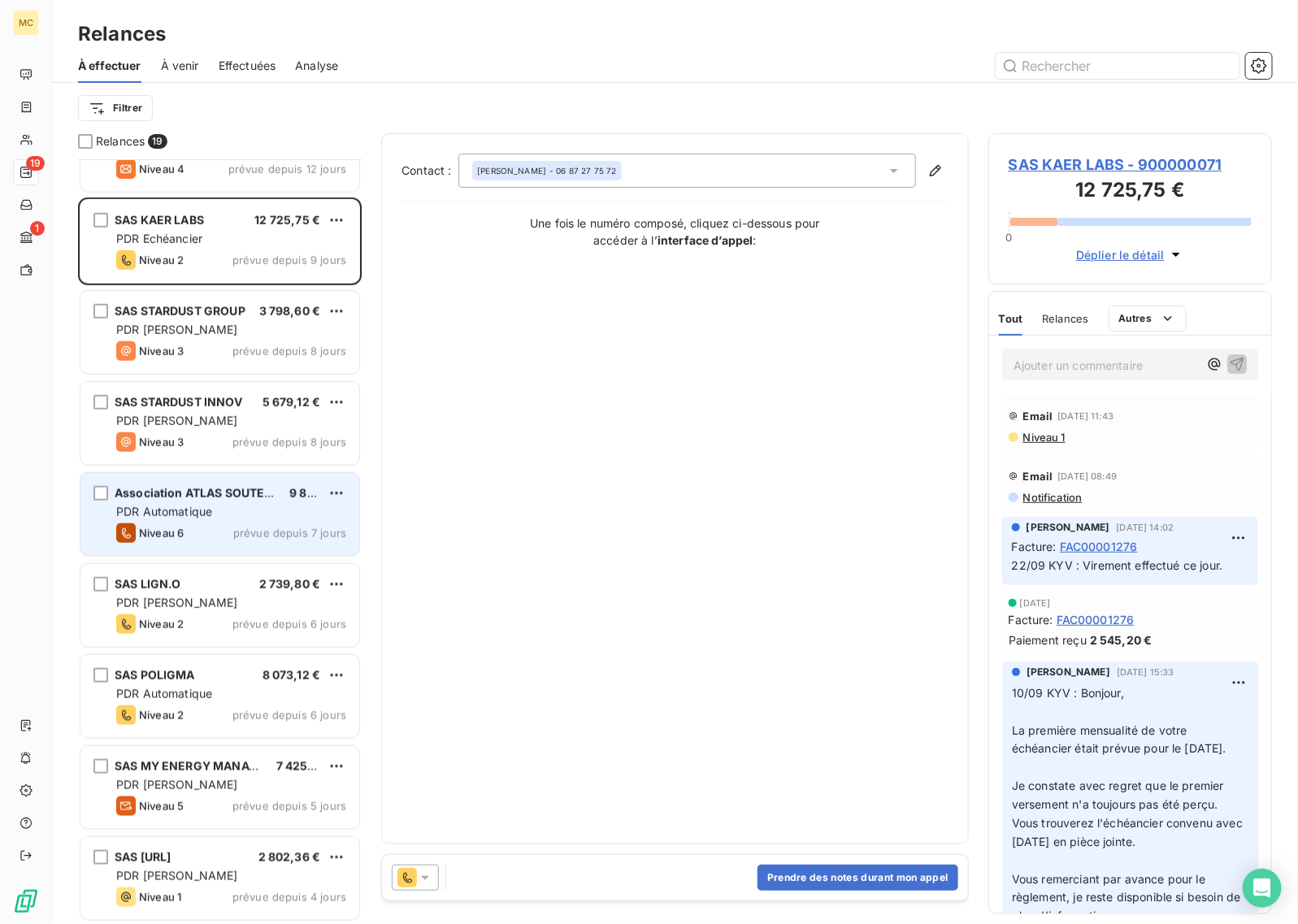
click at [249, 526] on span "prévue depuis 7 jours" at bounding box center [289, 532] width 113 height 13
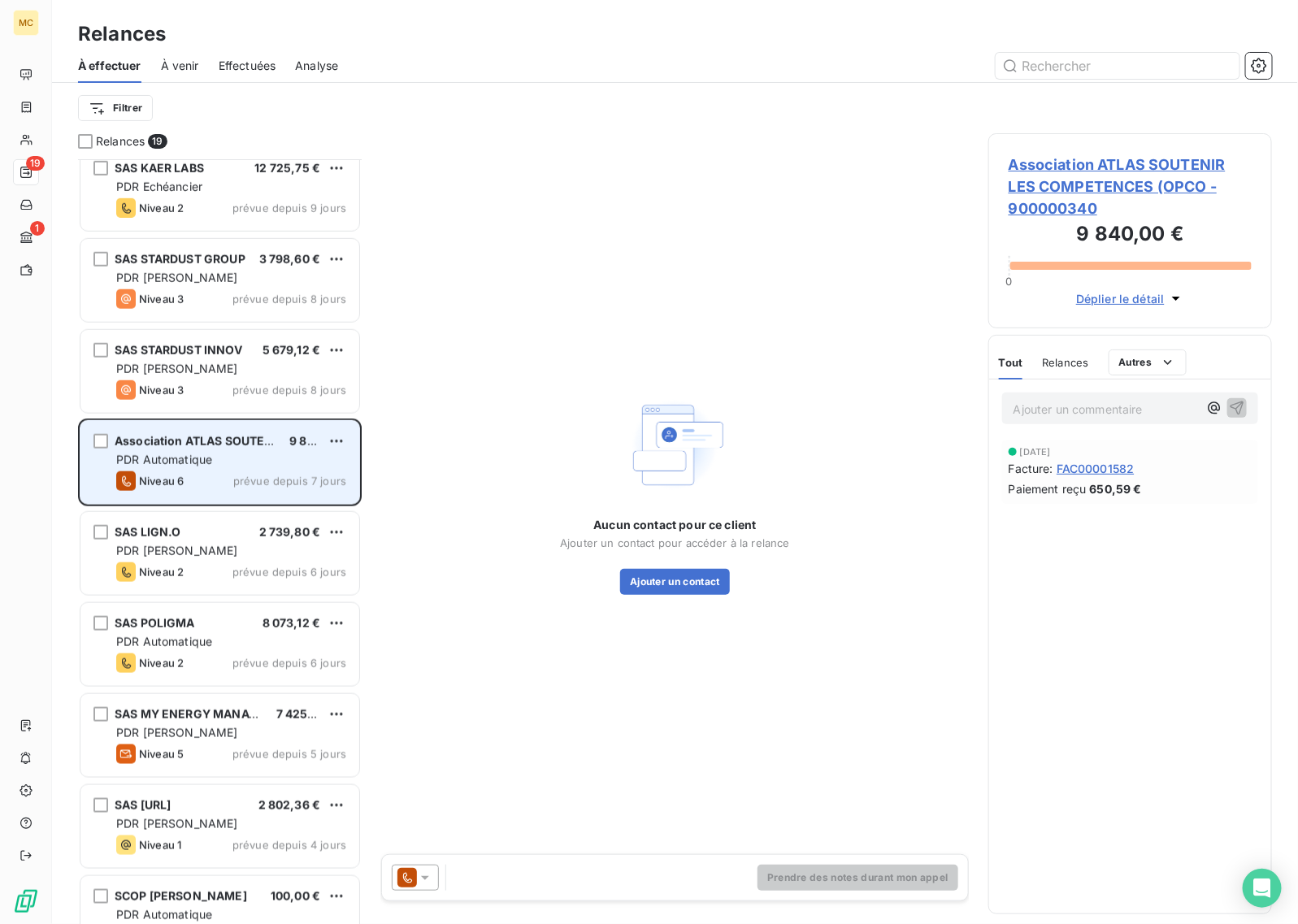
scroll to position [610, 0]
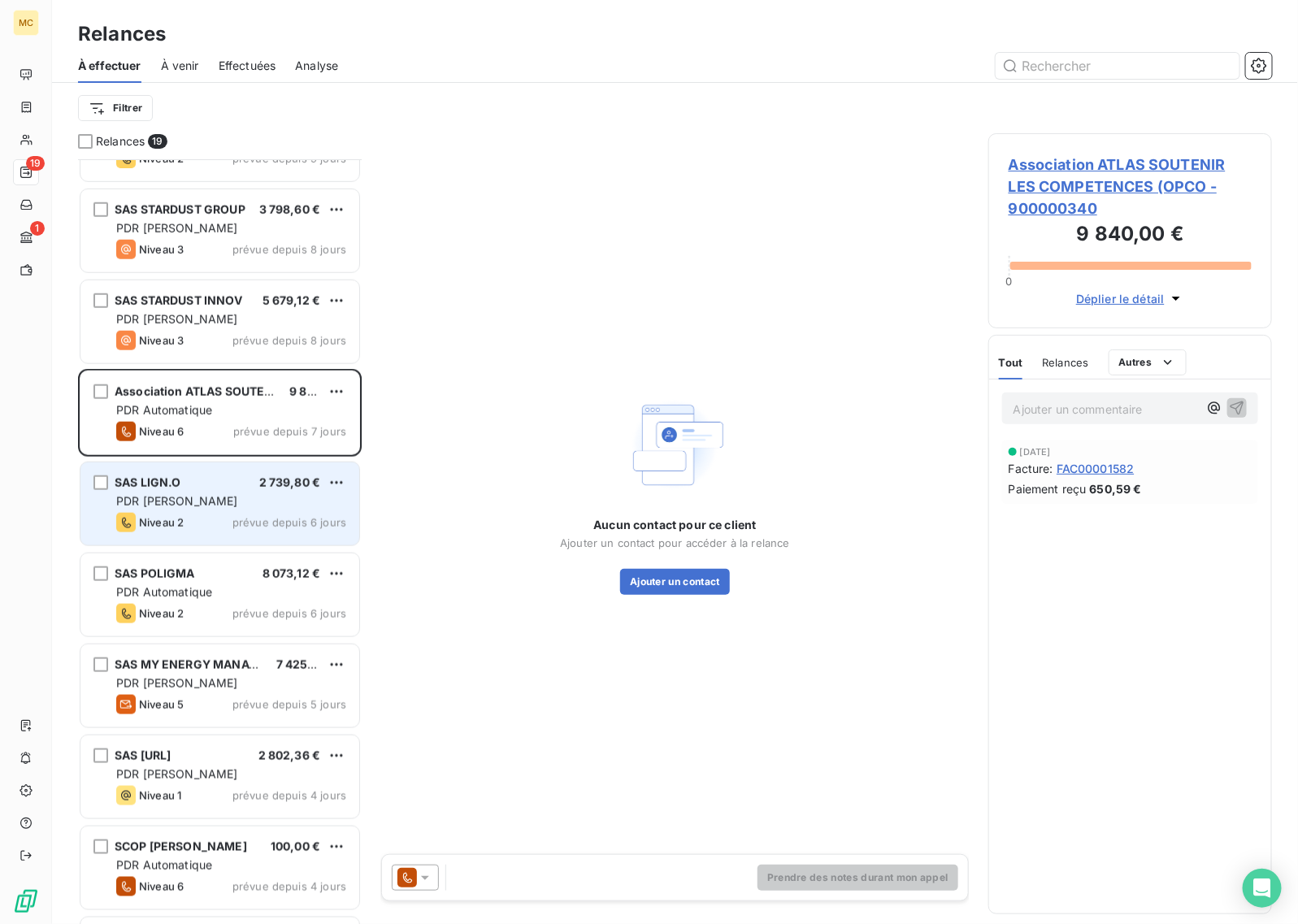
click at [241, 506] on div "PDR [PERSON_NAME]" at bounding box center [231, 501] width 230 height 17
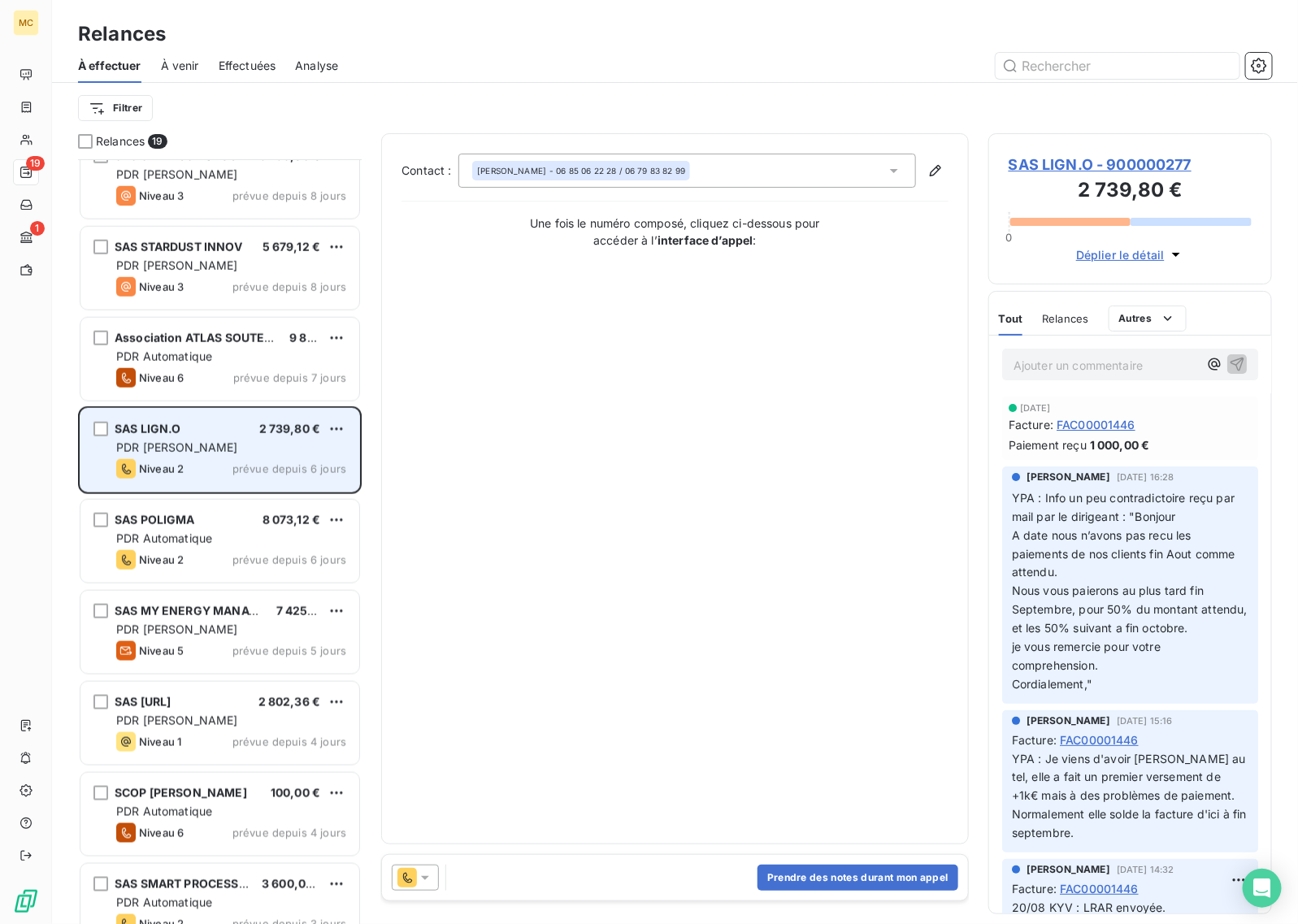
scroll to position [712, 0]
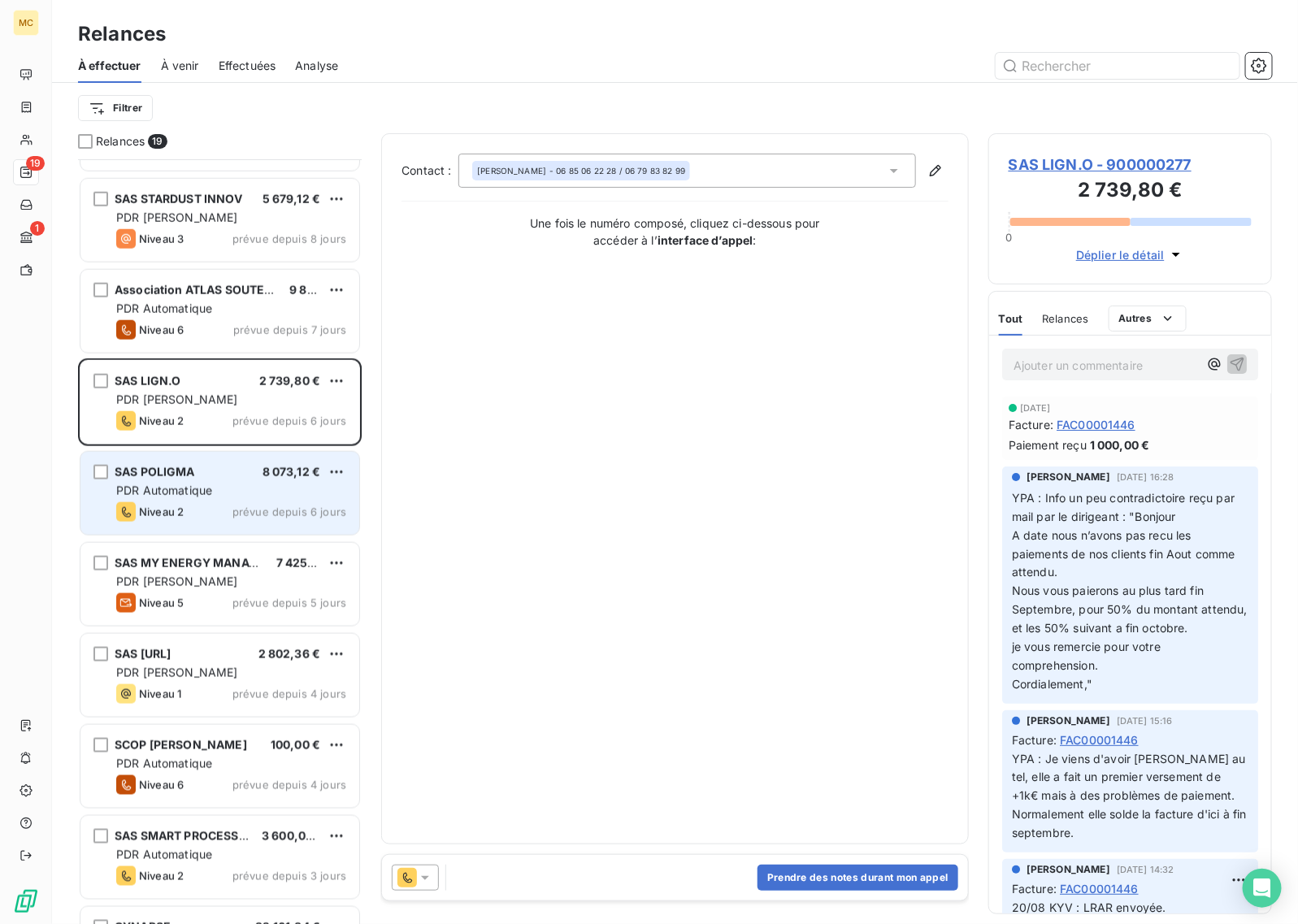
click at [248, 517] on span "prévue depuis 6 jours" at bounding box center [289, 511] width 114 height 13
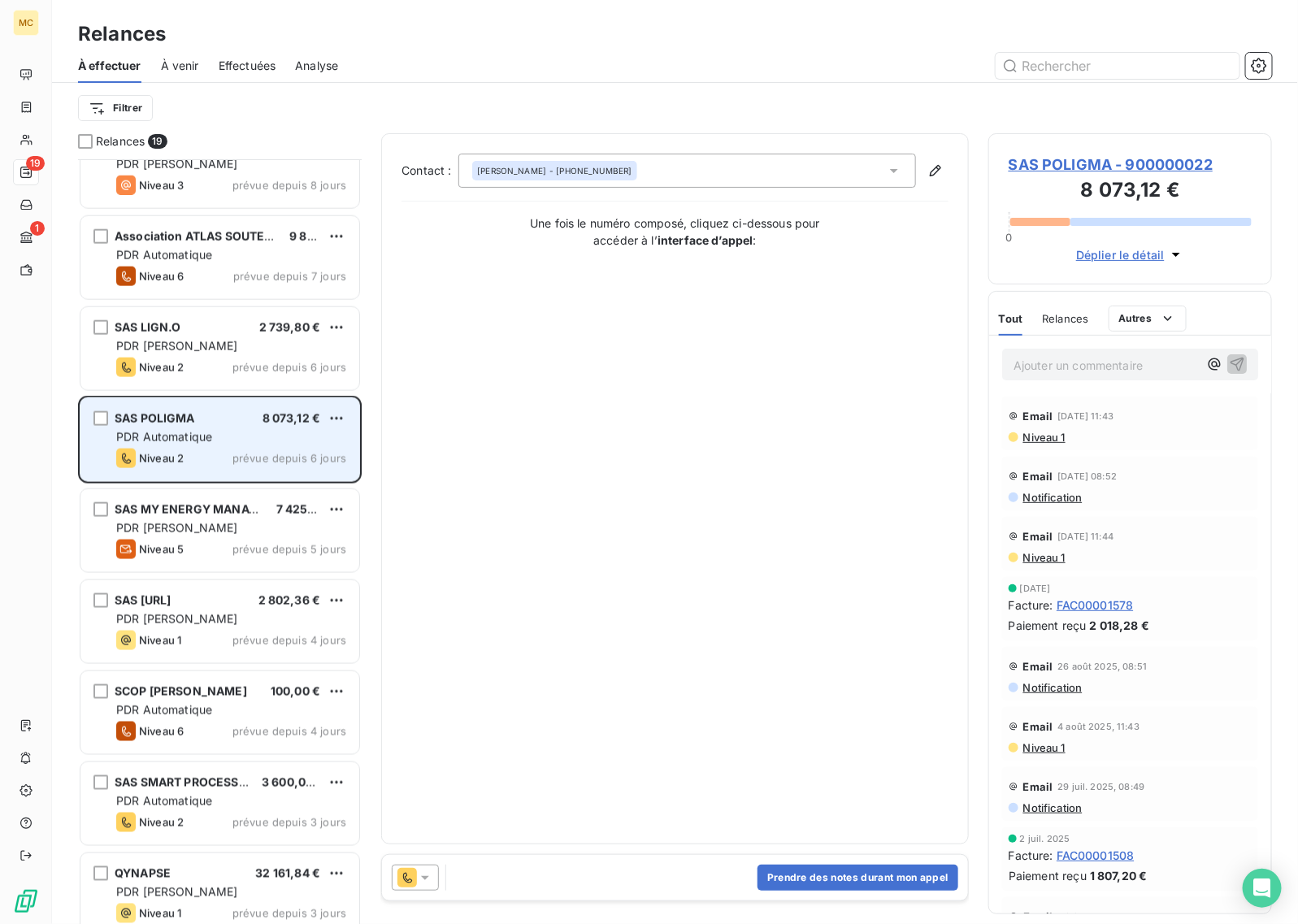
scroll to position [814, 0]
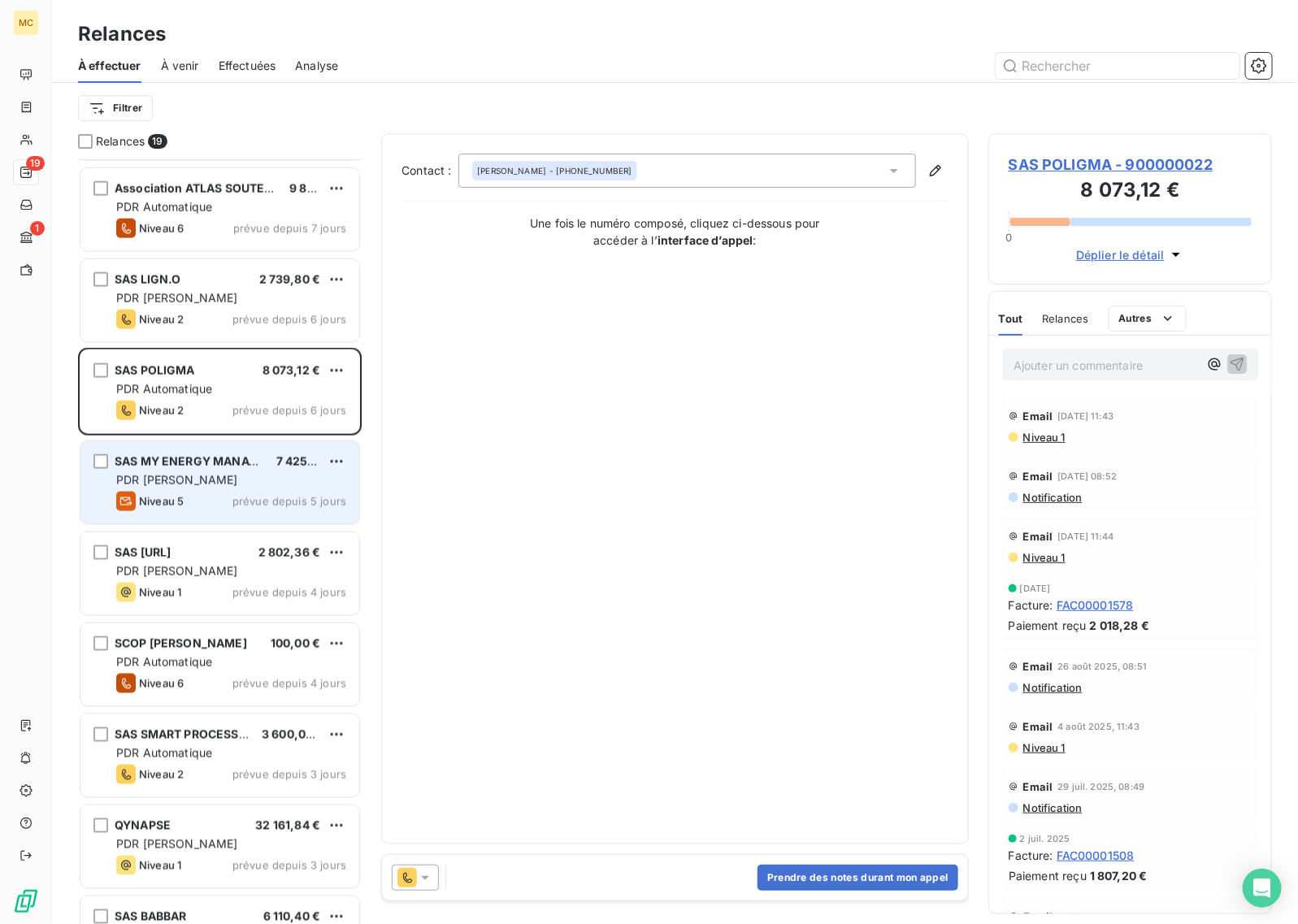
click at [248, 503] on span "prévue depuis 5 jours" at bounding box center [289, 501] width 114 height 13
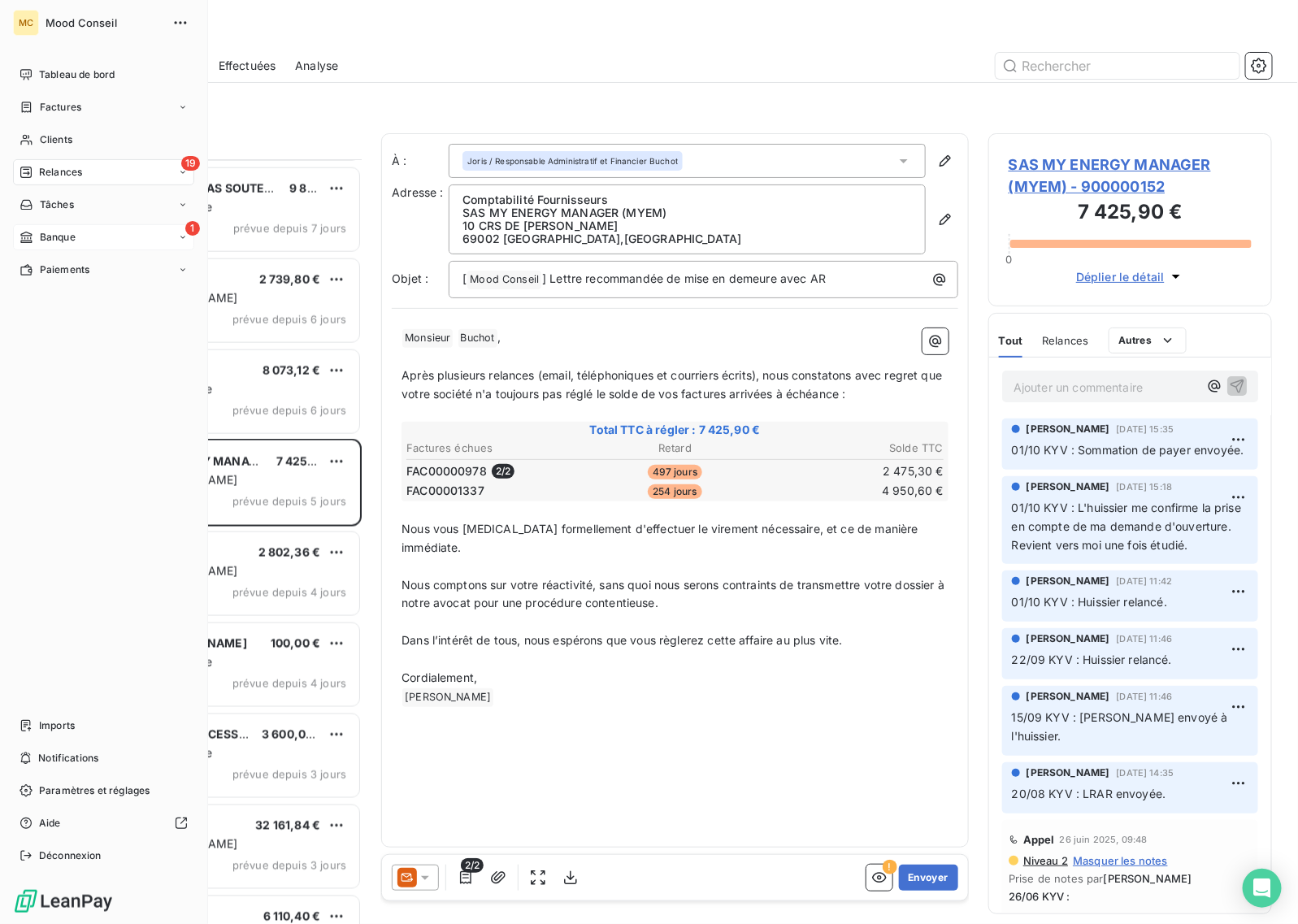
click at [71, 244] on span "Banque" at bounding box center [58, 237] width 36 height 15
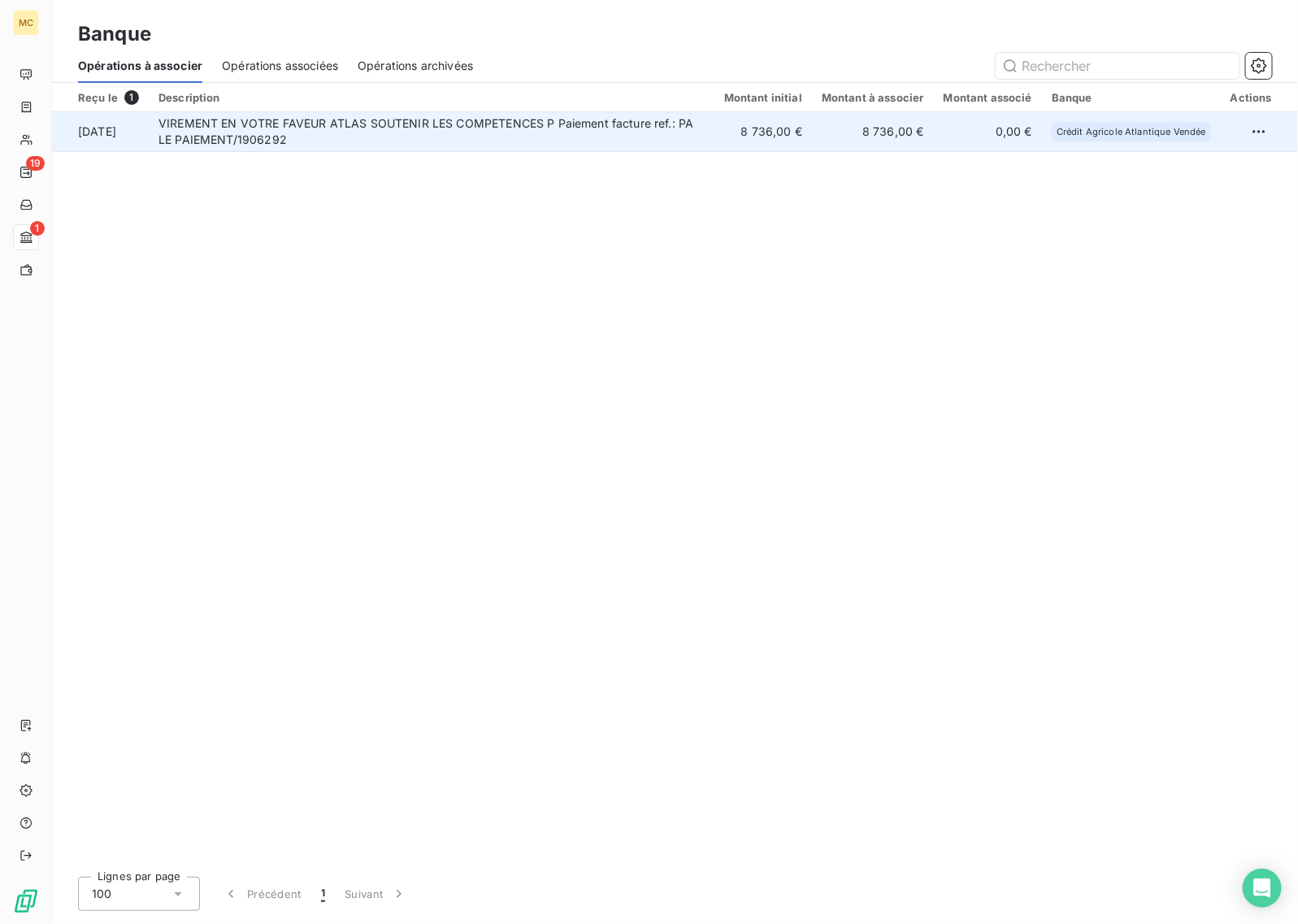
click at [681, 139] on td "VIREMENT EN VOTRE FAVEUR ATLAS SOUTENIR LES COMPETENCES P Paiement facture ref.…" at bounding box center [431, 131] width 566 height 39
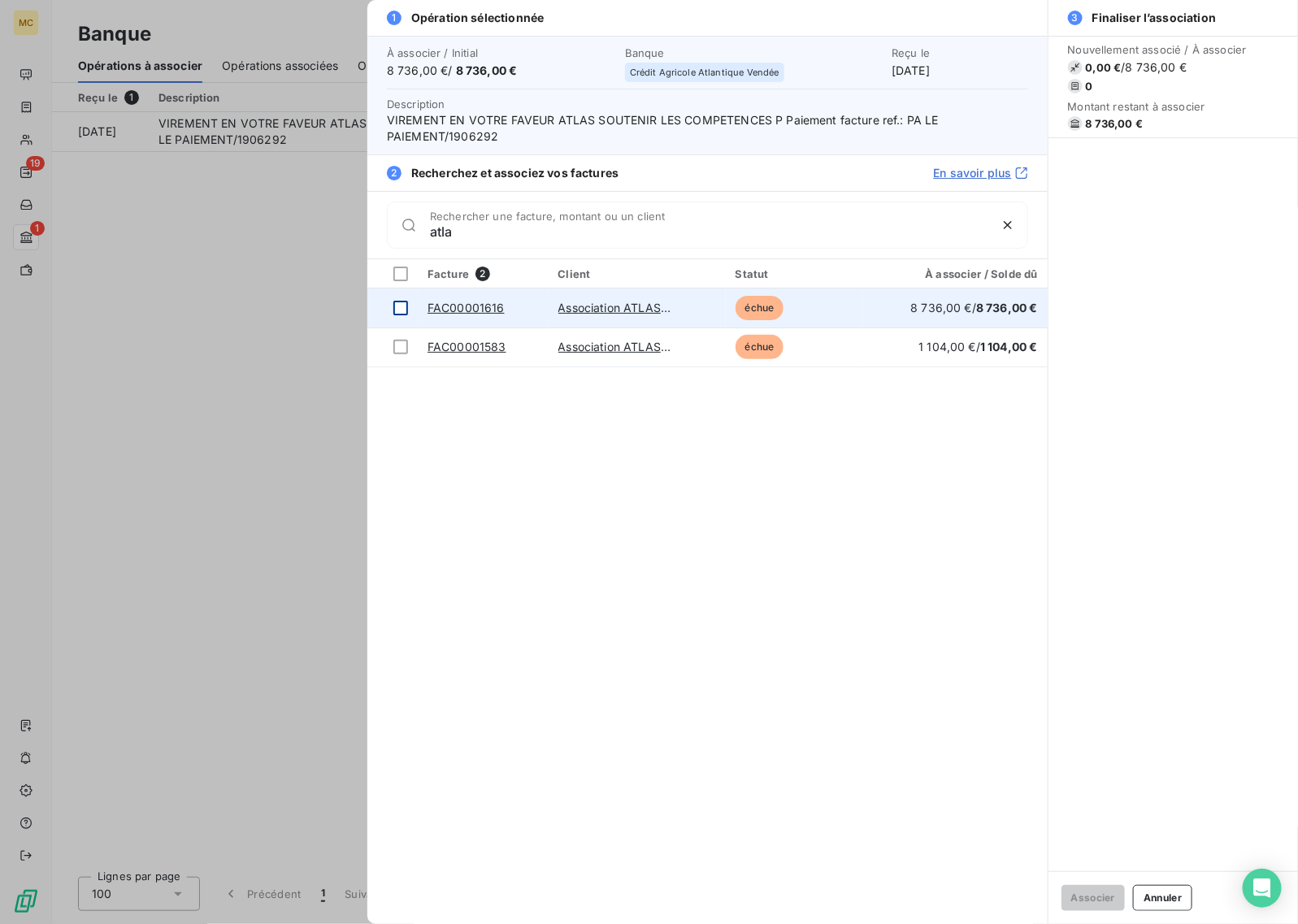
type input "atla"
click at [405, 306] on div at bounding box center [400, 308] width 15 height 15
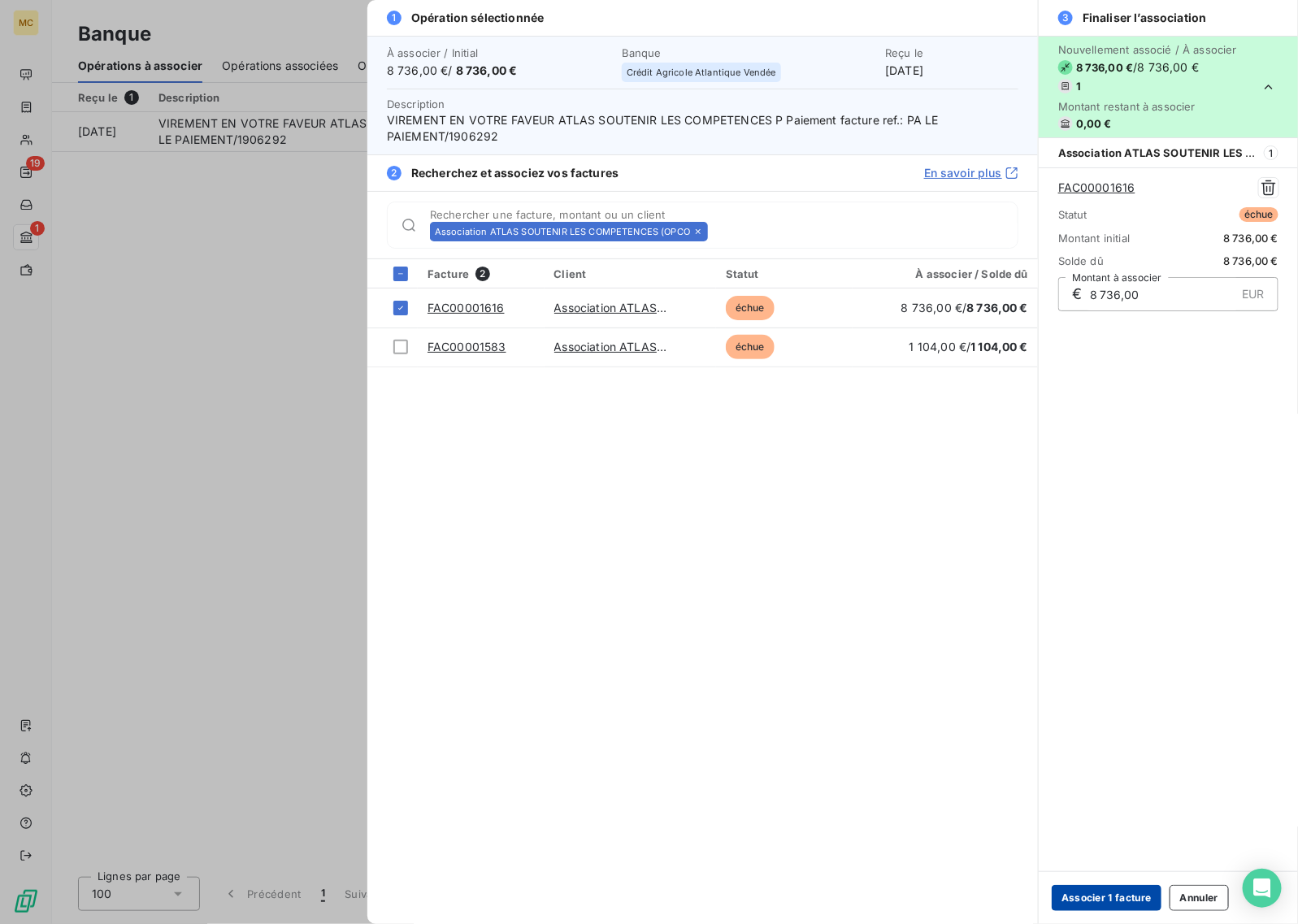
click at [1103, 896] on button "Associer 1 facture" at bounding box center [1107, 898] width 110 height 26
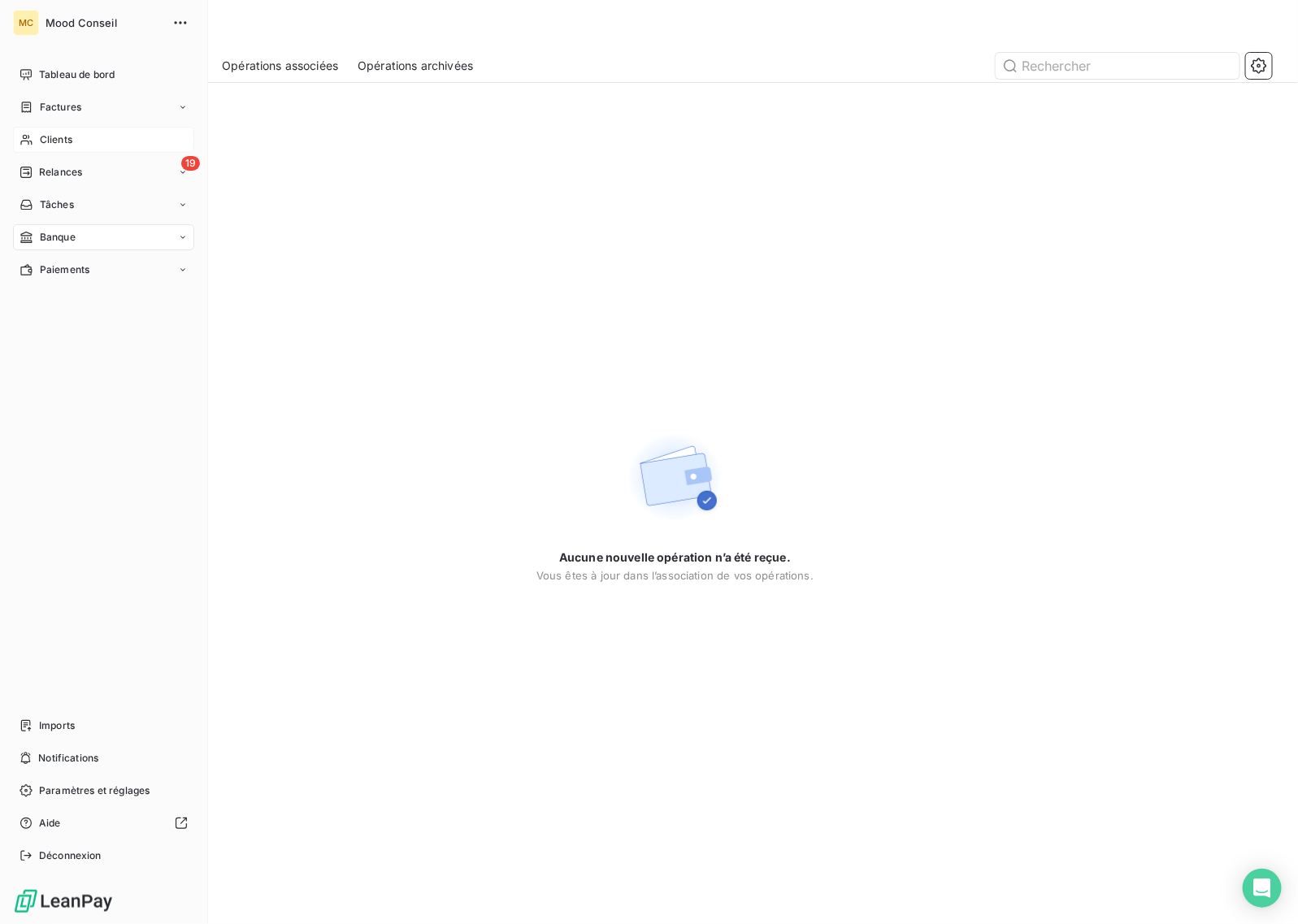
click at [43, 141] on span "Clients" at bounding box center [56, 140] width 32 height 15
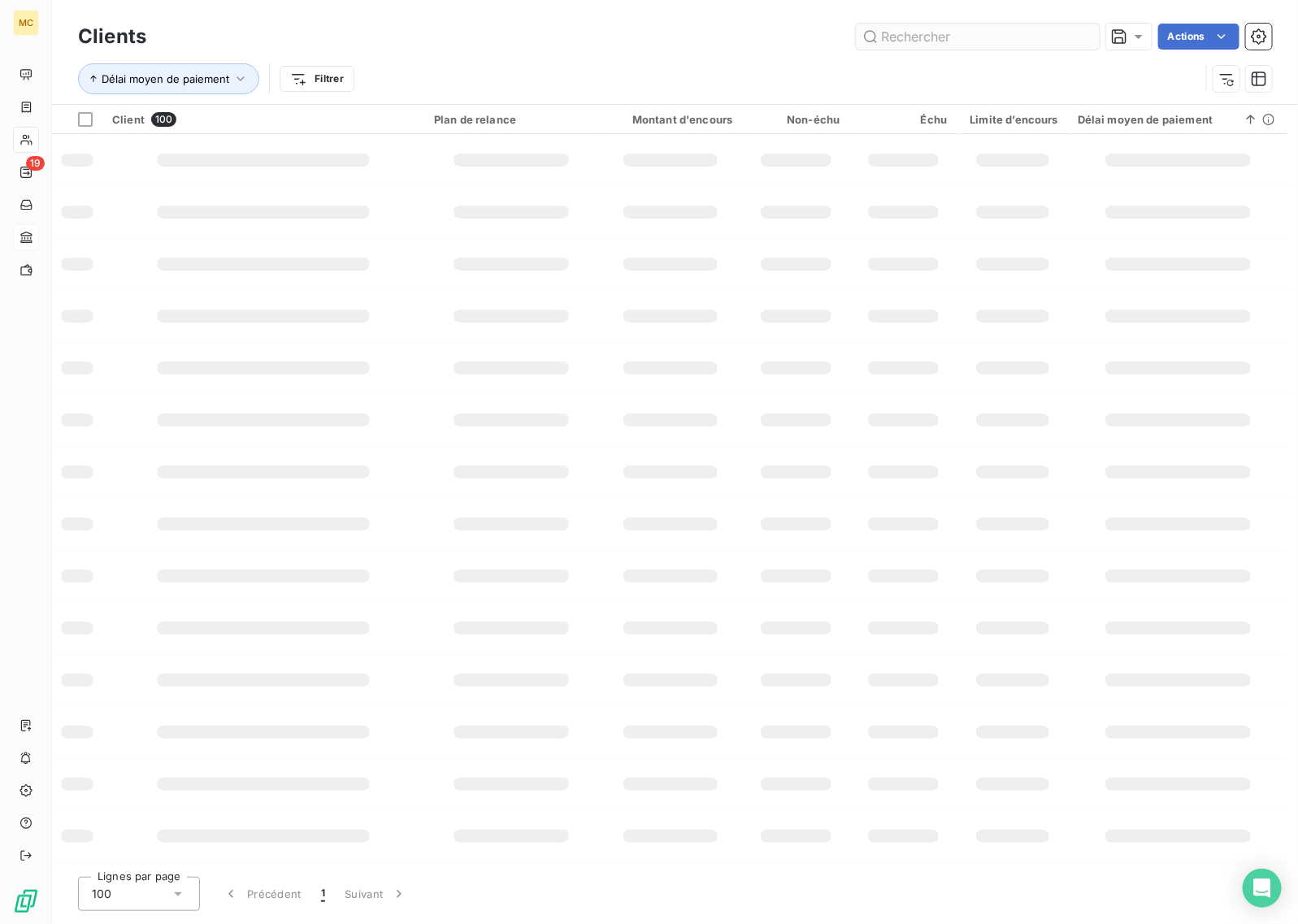
click at [973, 38] on input "text" at bounding box center [977, 37] width 244 height 26
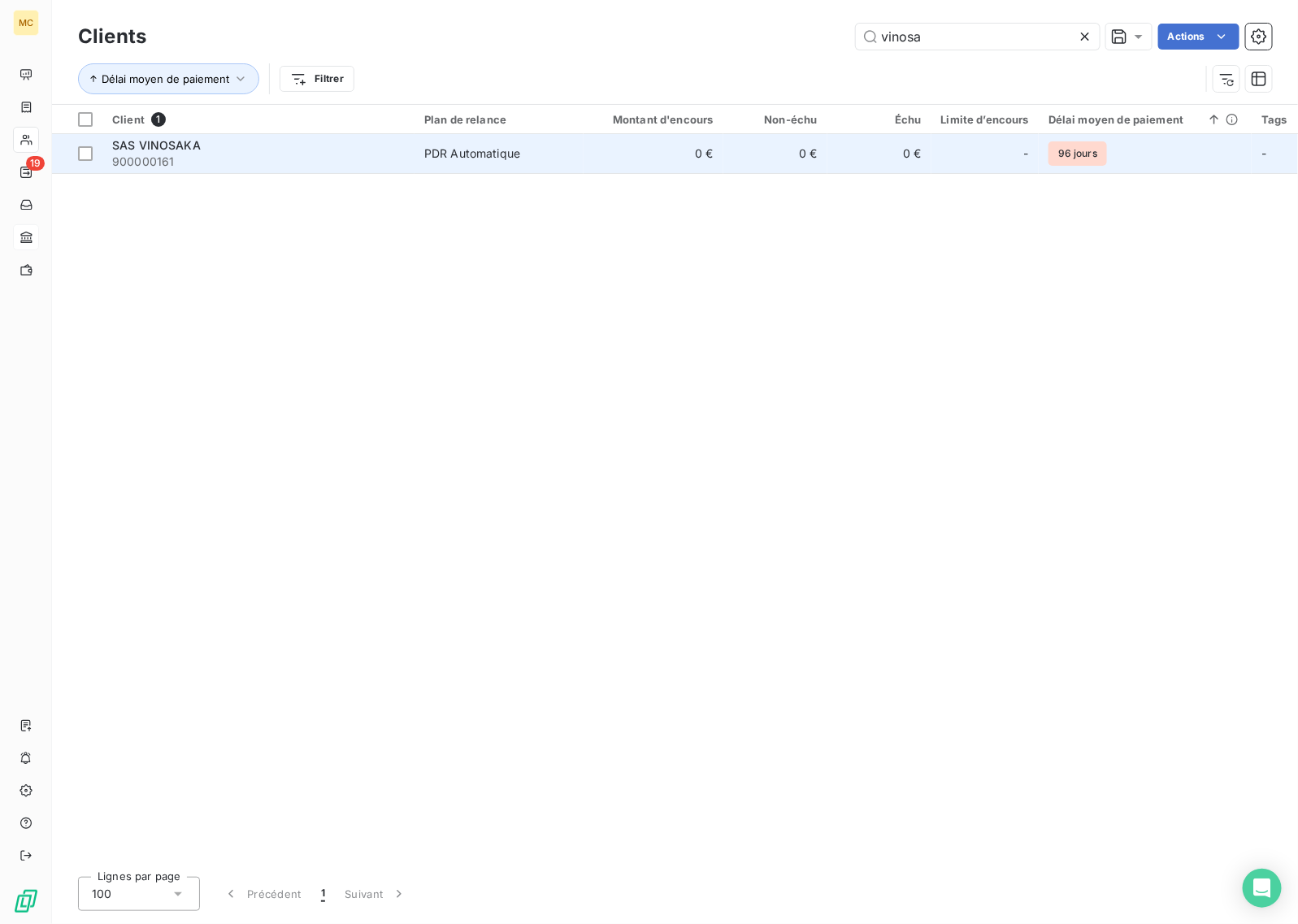
type input "vinosa"
click at [582, 160] on td "PDR Automatique" at bounding box center [498, 153] width 169 height 39
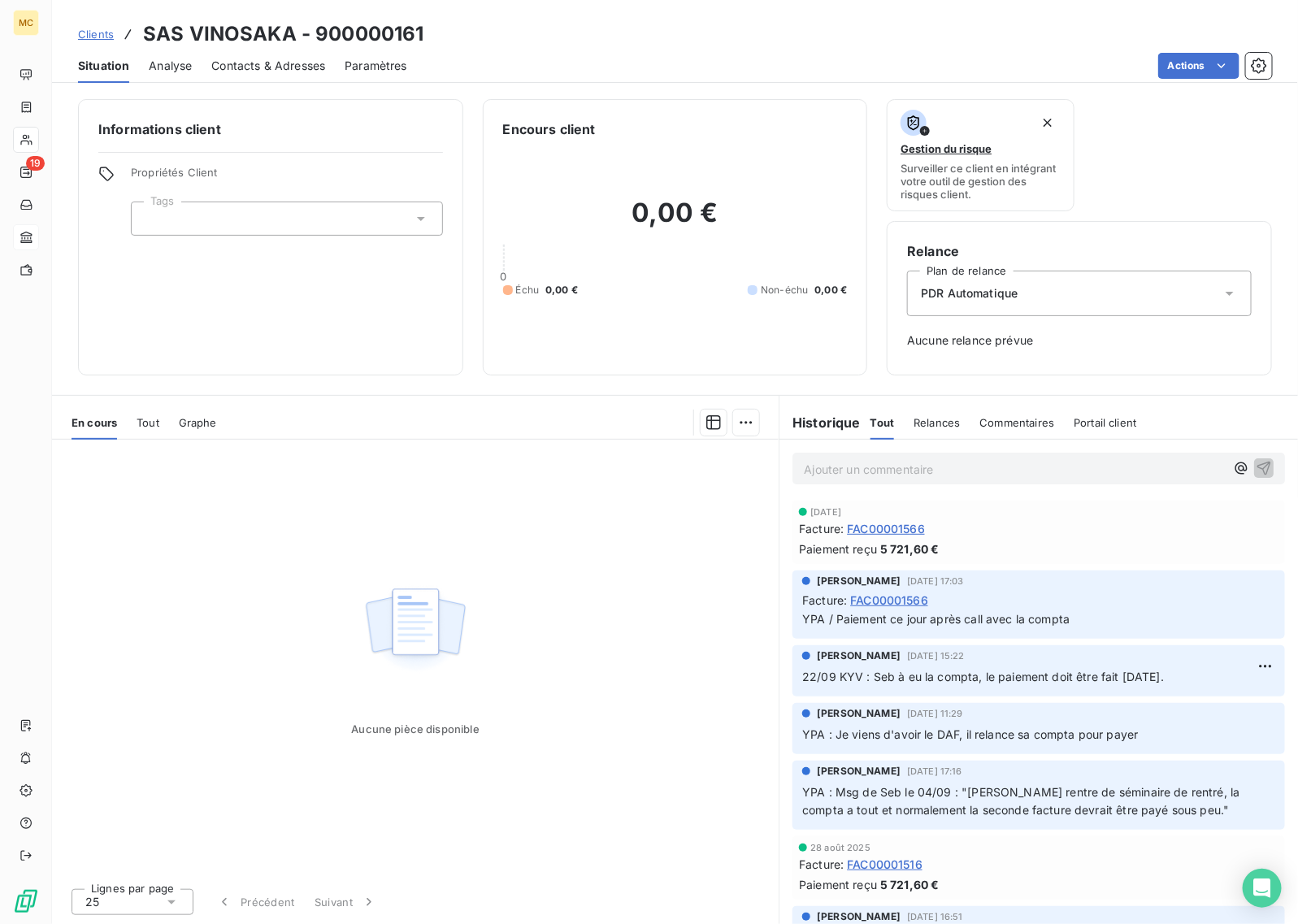
click at [905, 532] on span "FAC00001566" at bounding box center [885, 529] width 78 height 17
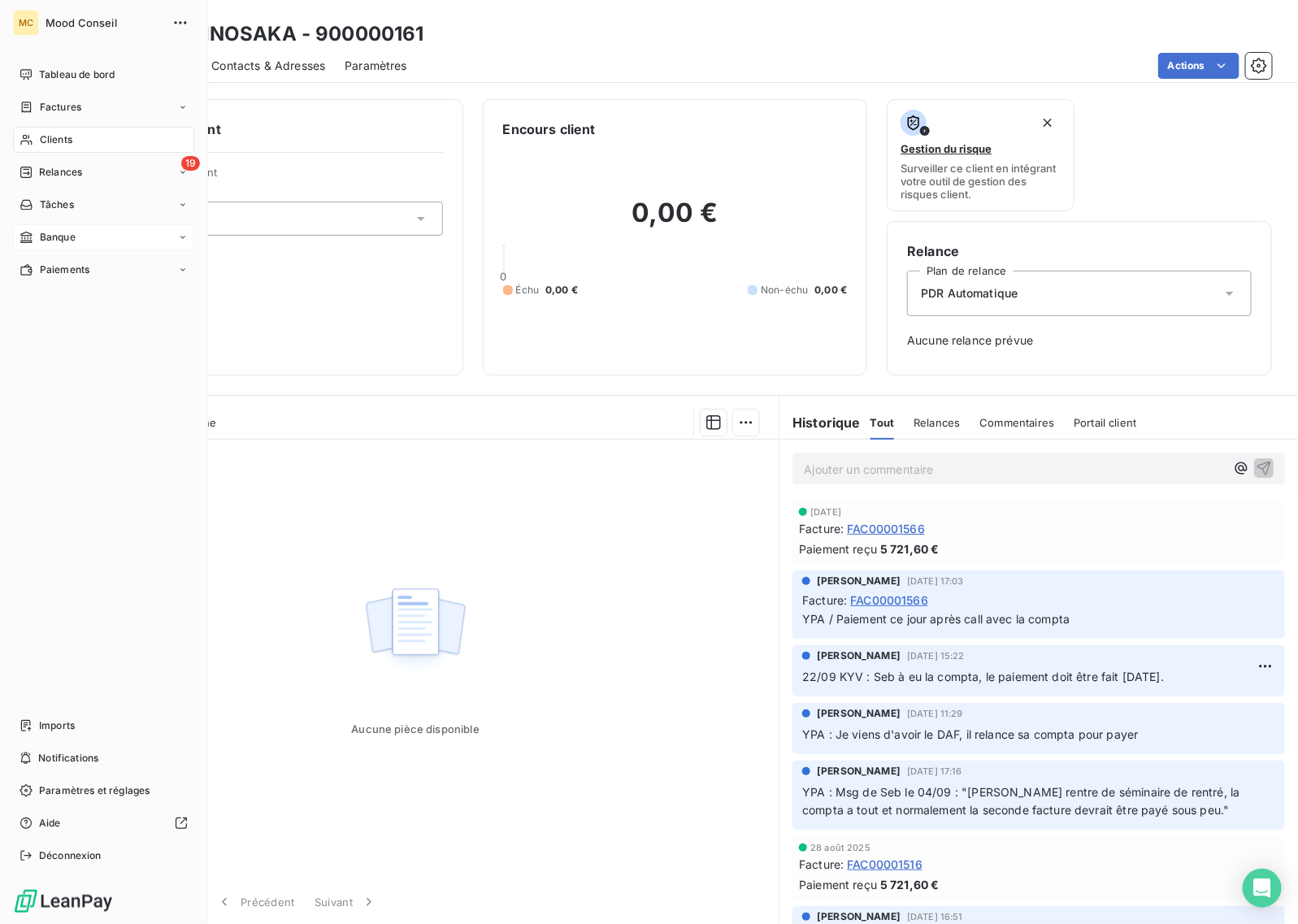
click at [22, 143] on icon at bounding box center [26, 139] width 14 height 13
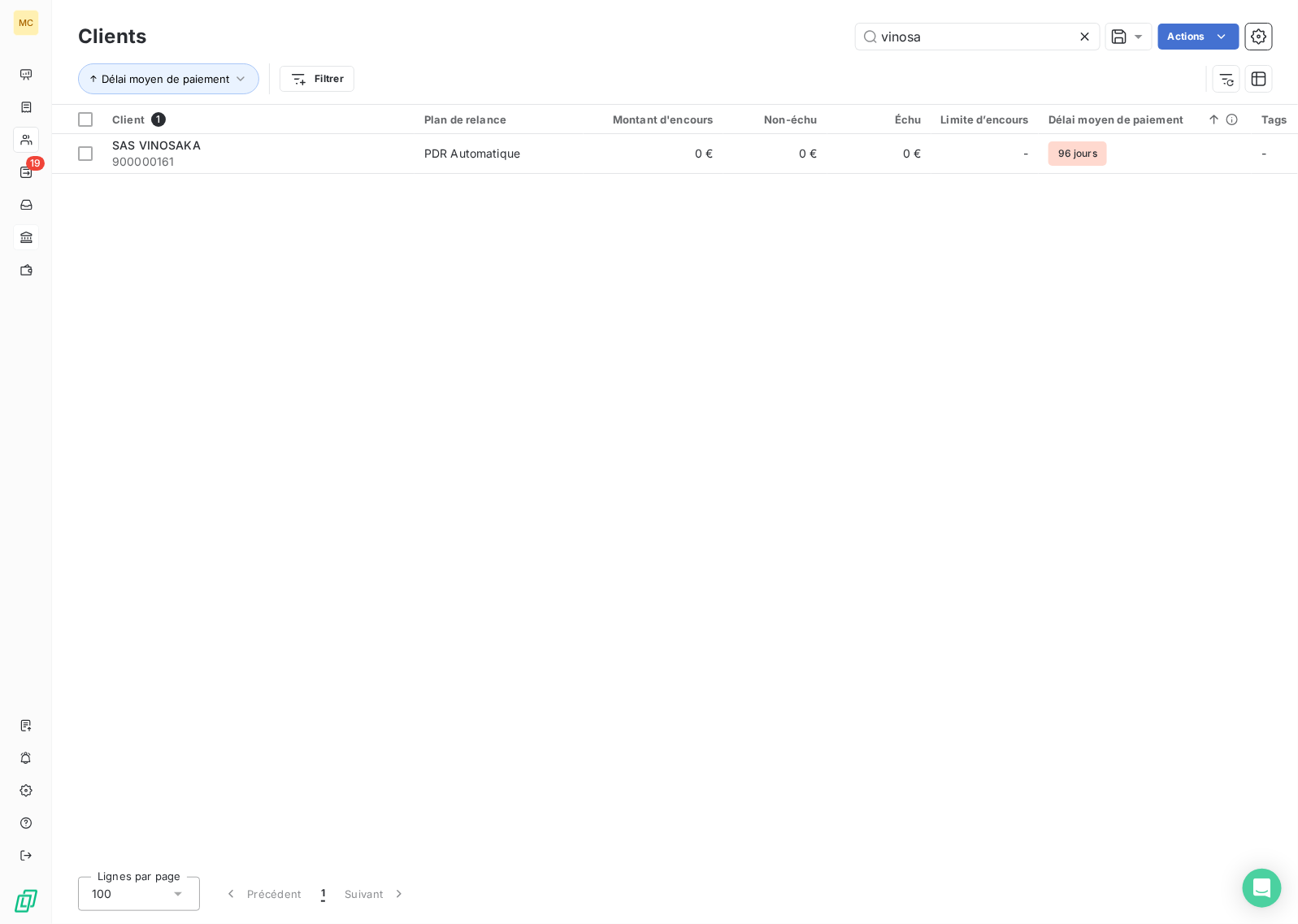
drag, startPoint x: 910, startPoint y: 27, endPoint x: 850, endPoint y: 37, distance: 60.8
click at [850, 35] on div "vinosa Actions" at bounding box center [718, 37] width 1106 height 26
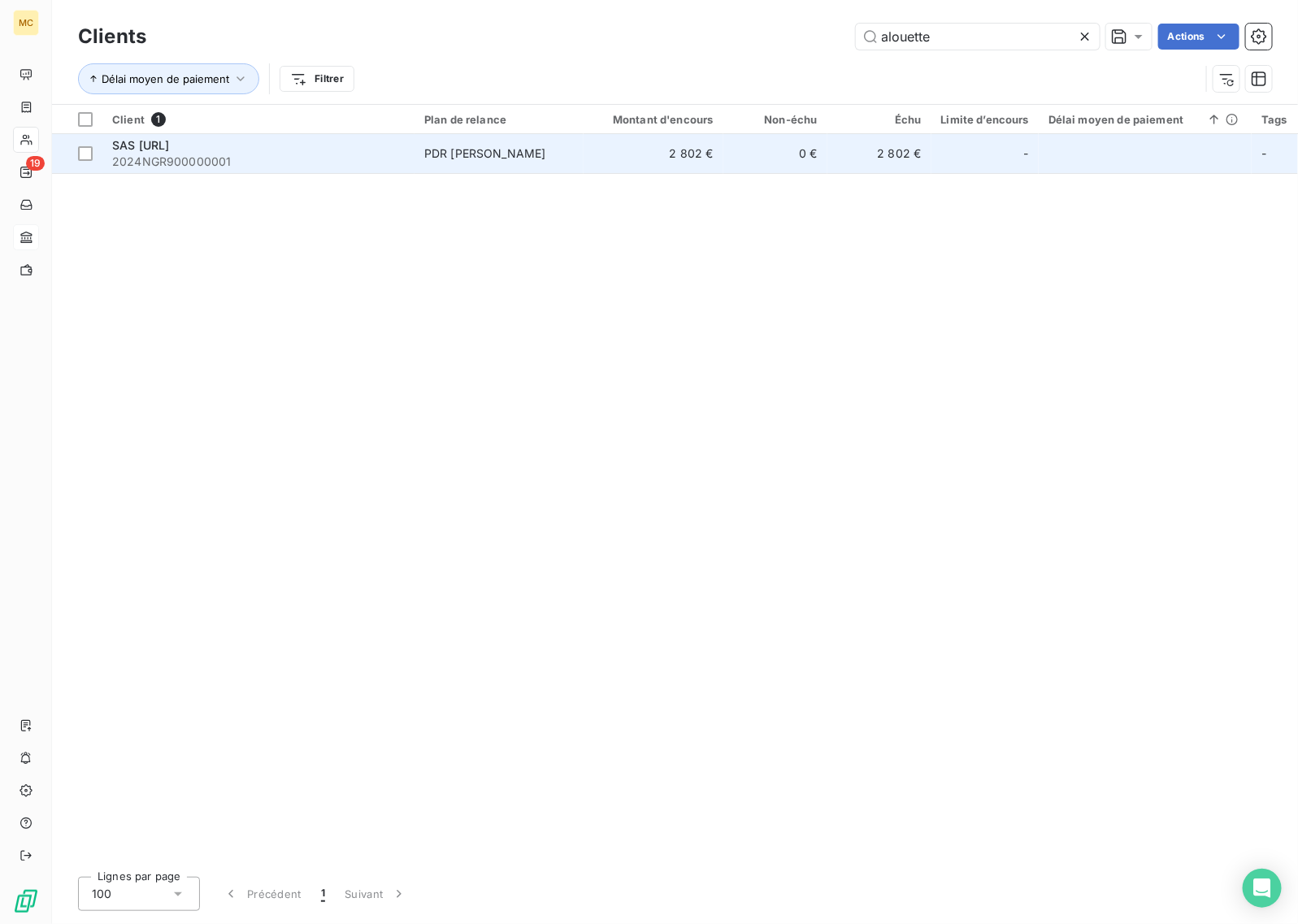
type input "alouette"
click at [711, 156] on td "2 802 €" at bounding box center [654, 153] width 140 height 39
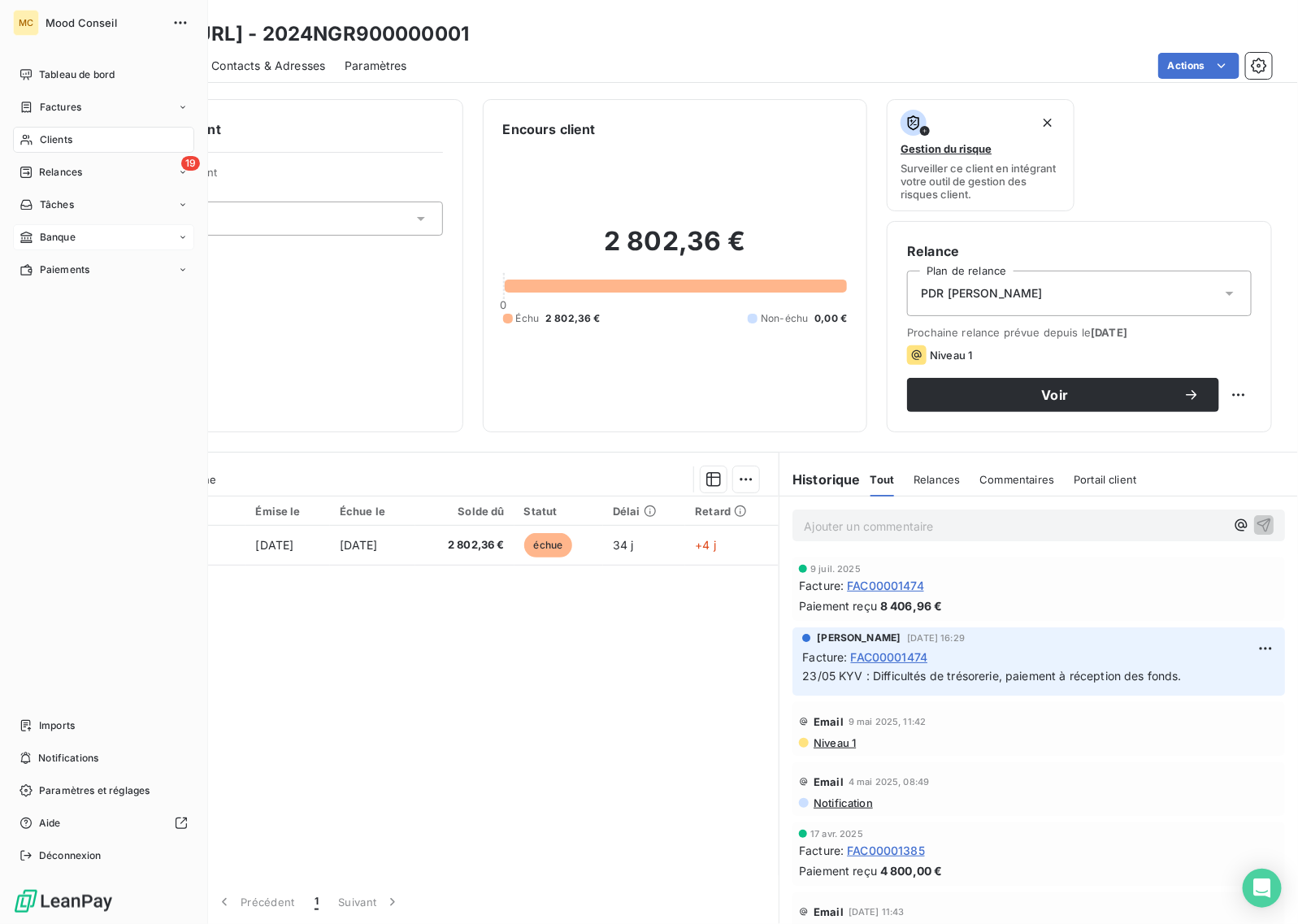
click at [58, 136] on span "Clients" at bounding box center [56, 140] width 32 height 15
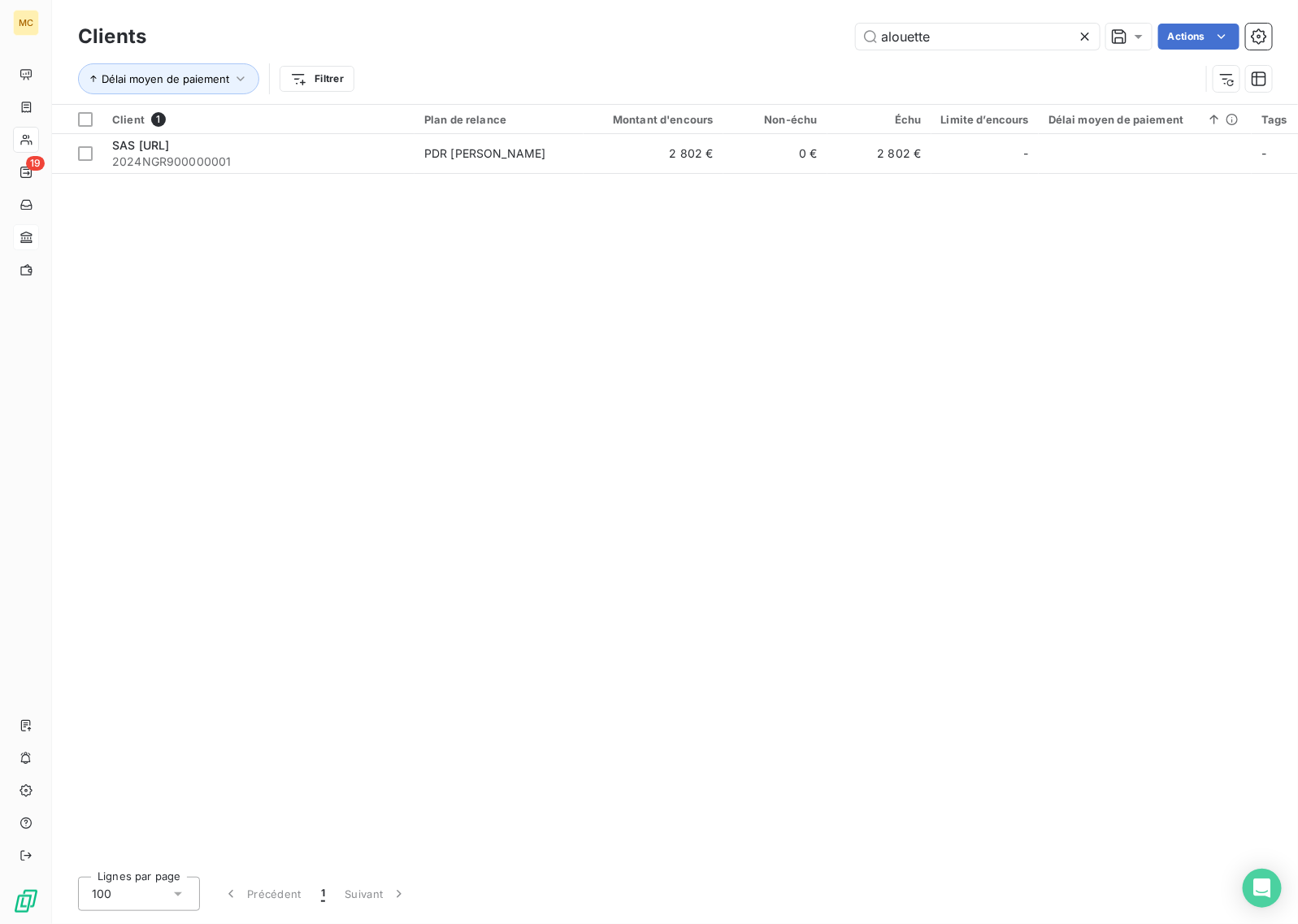
drag, startPoint x: 774, startPoint y: 31, endPoint x: 681, endPoint y: 29, distance: 93.0
click at [684, 31] on div "alouette Actions" at bounding box center [718, 37] width 1106 height 26
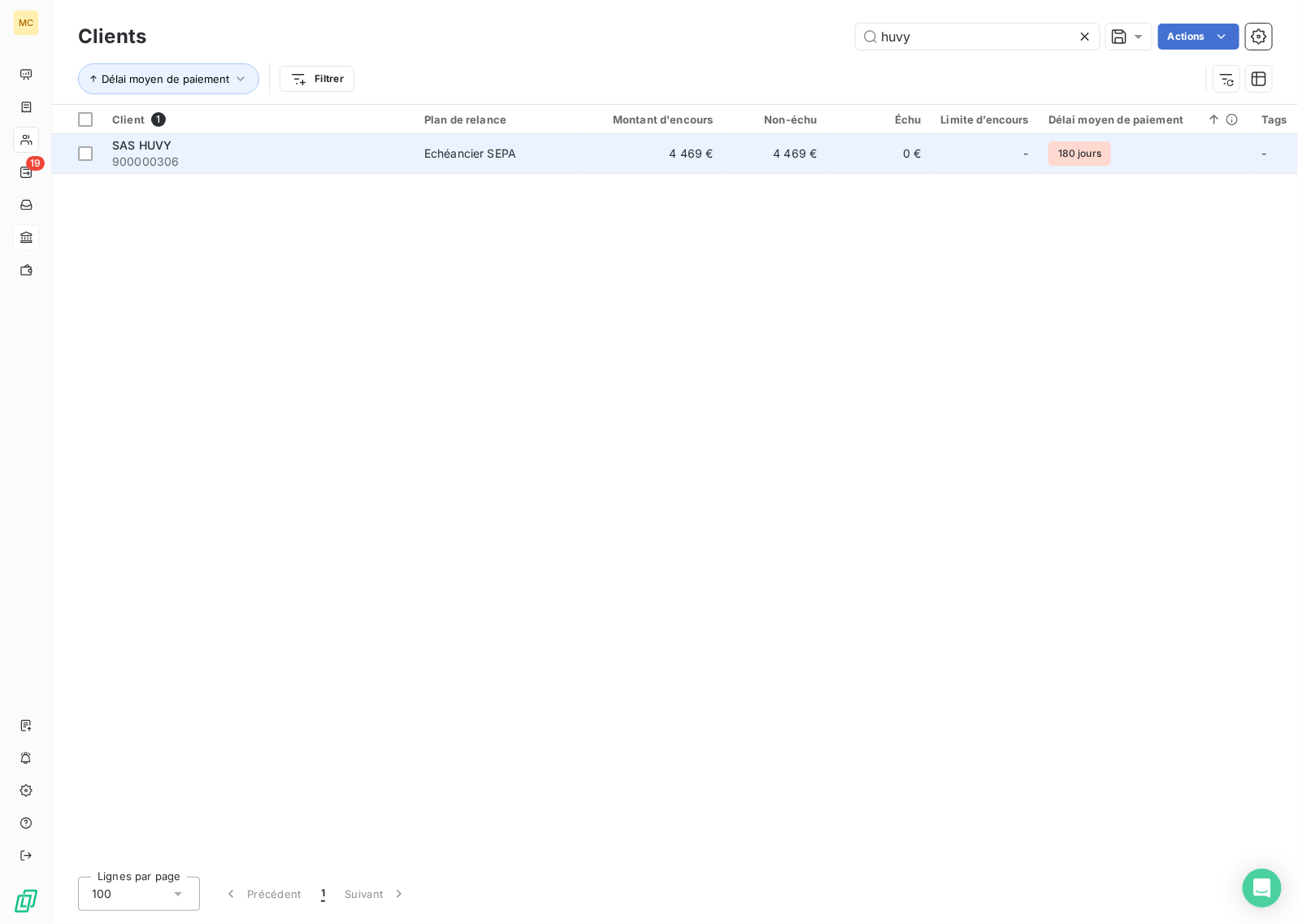
type input "huvy"
click at [538, 159] on span "Echéancier SEPA" at bounding box center [498, 153] width 149 height 17
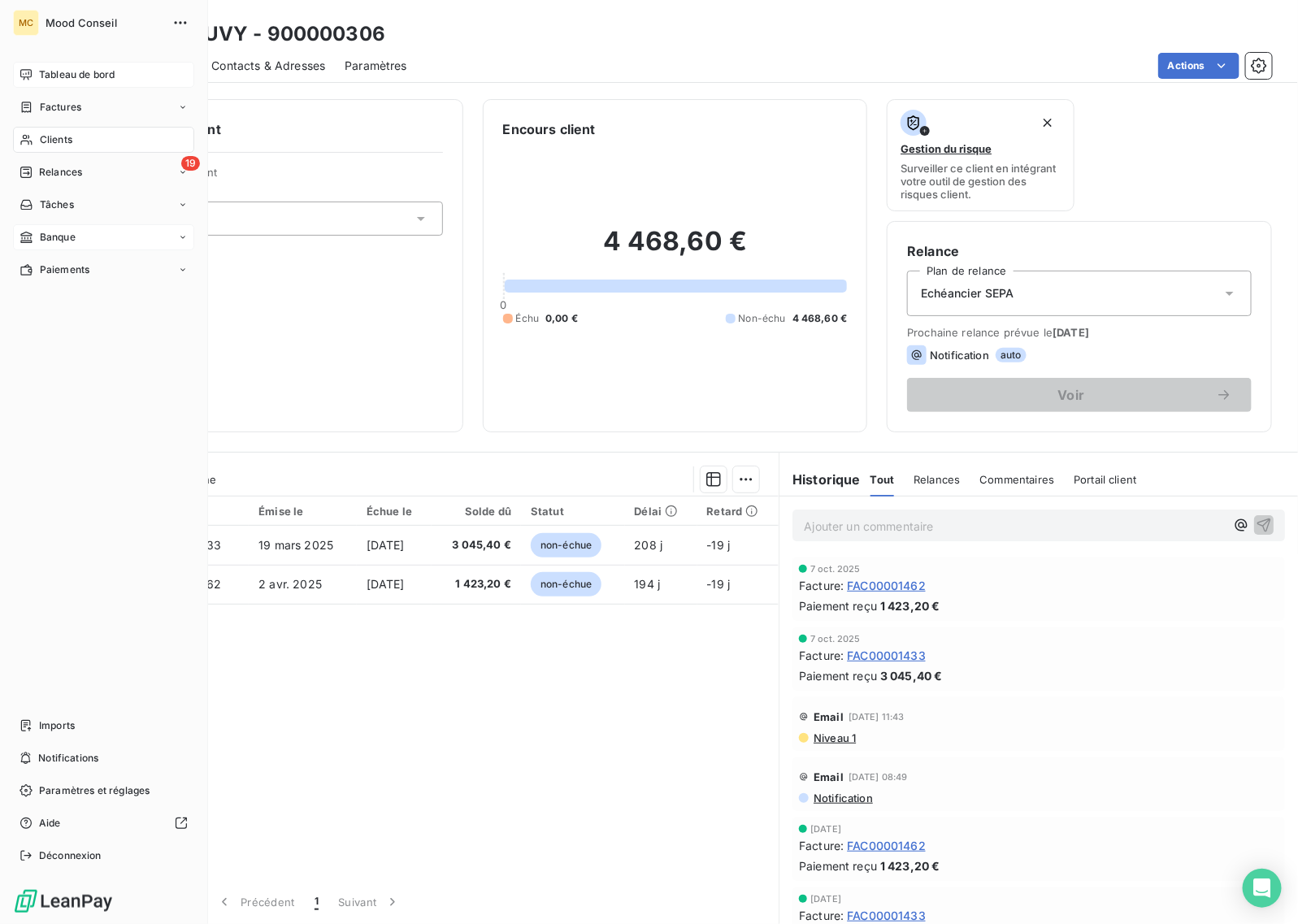
click at [33, 66] on div "Tableau de bord" at bounding box center [103, 75] width 181 height 26
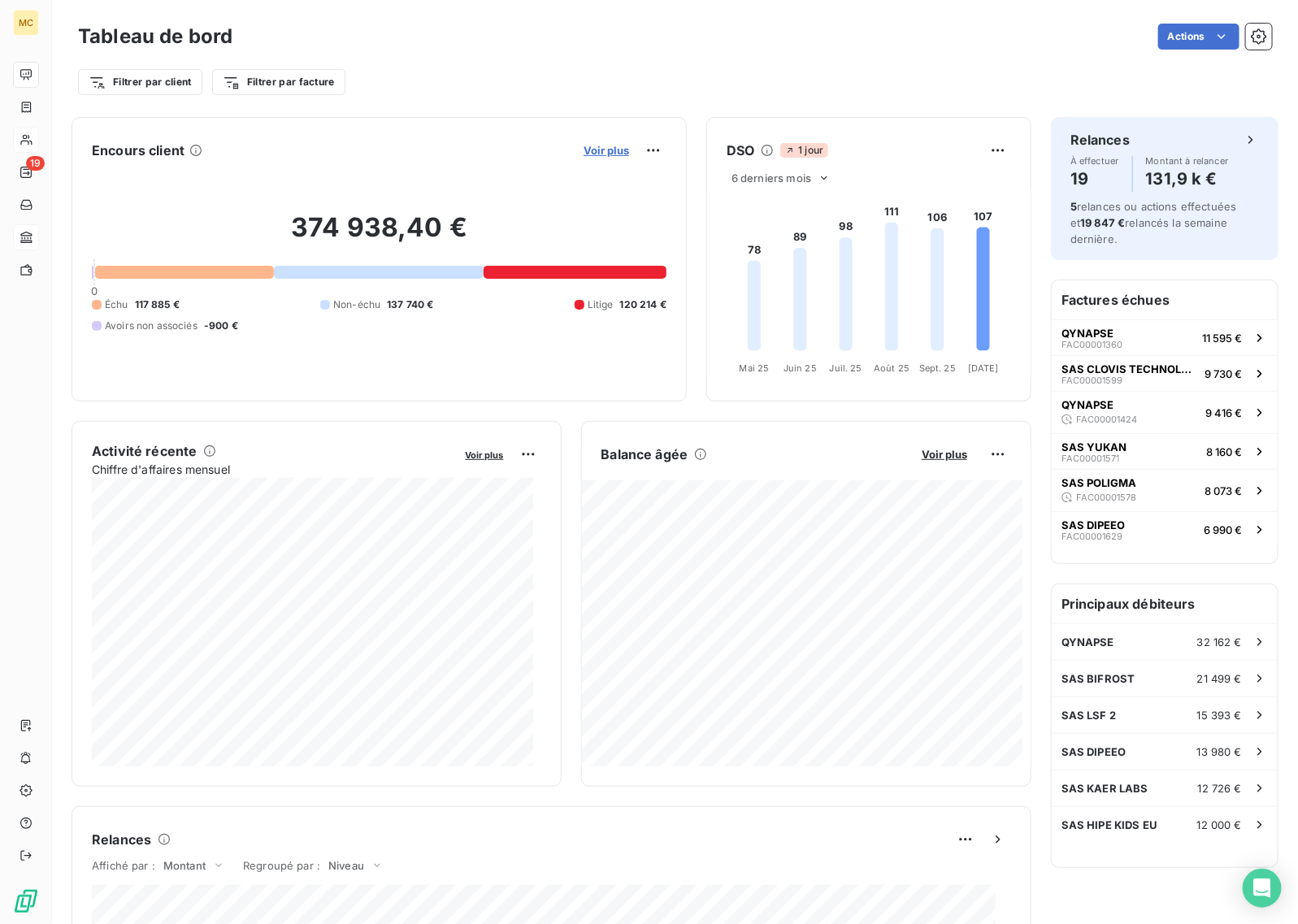
click at [585, 146] on span "Voir plus" at bounding box center [607, 150] width 45 height 13
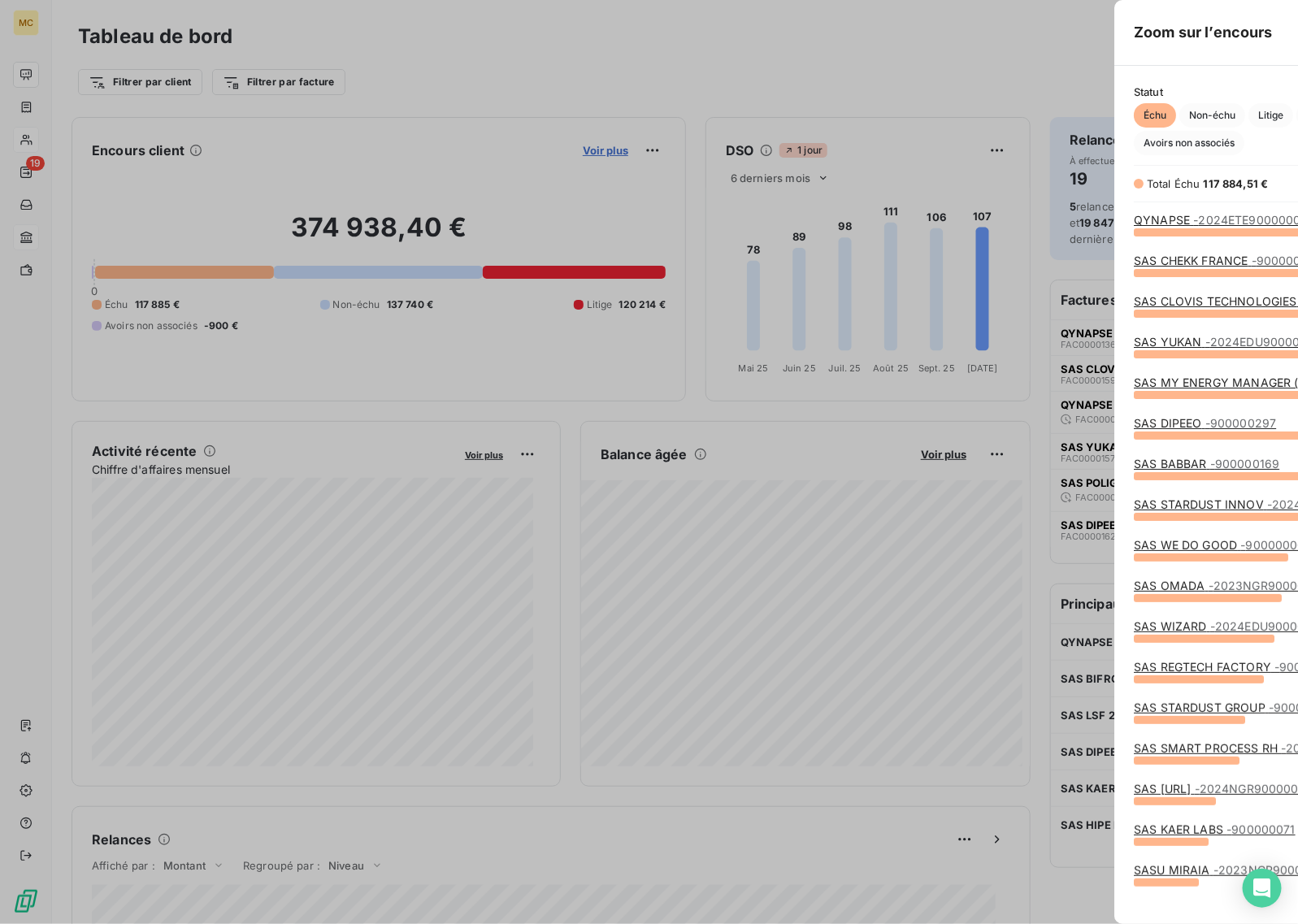
scroll to position [677, 609]
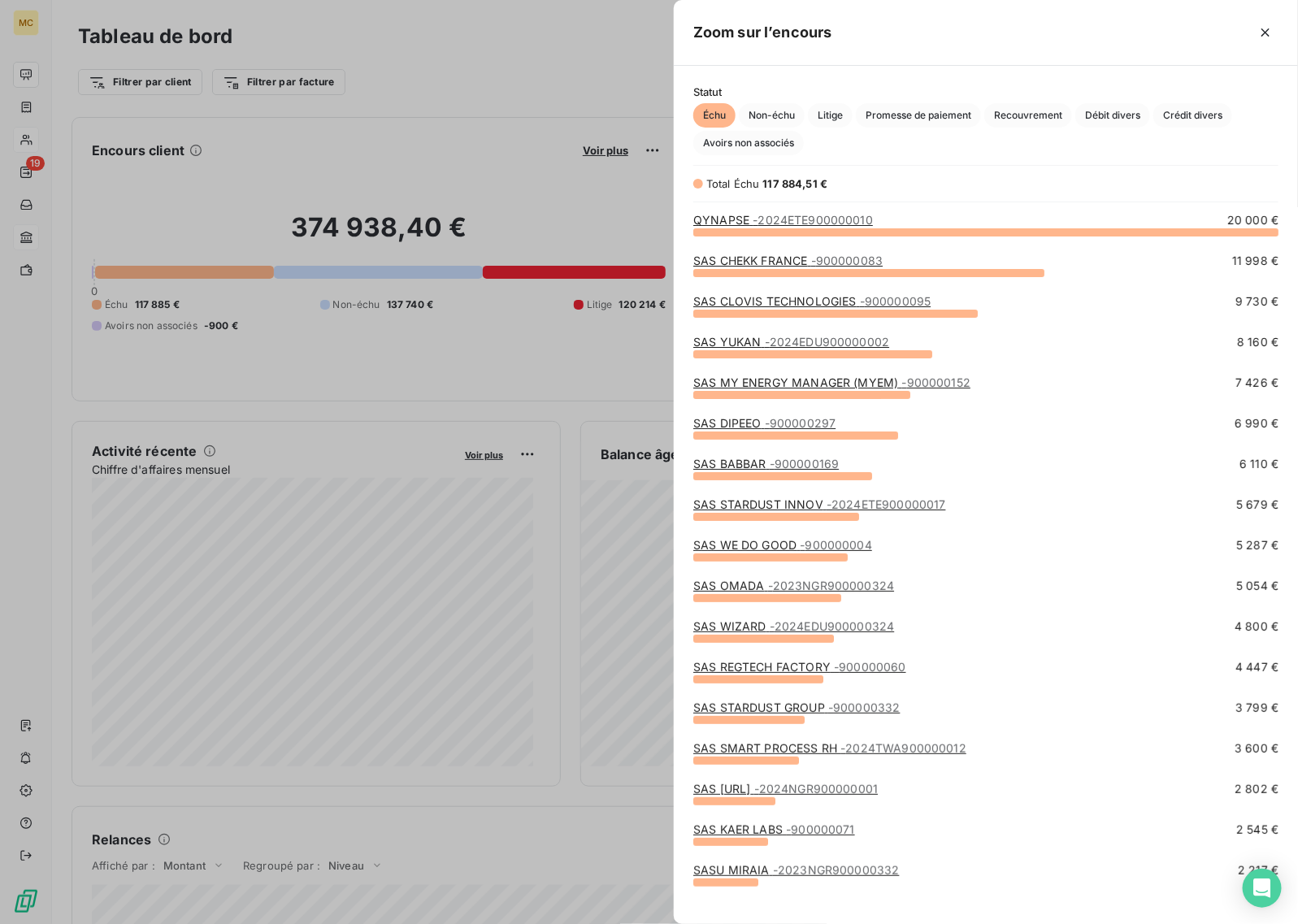
click at [811, 303] on link "SAS CLOVIS TECHNOLOGIES - 900000095" at bounding box center [811, 302] width 237 height 14
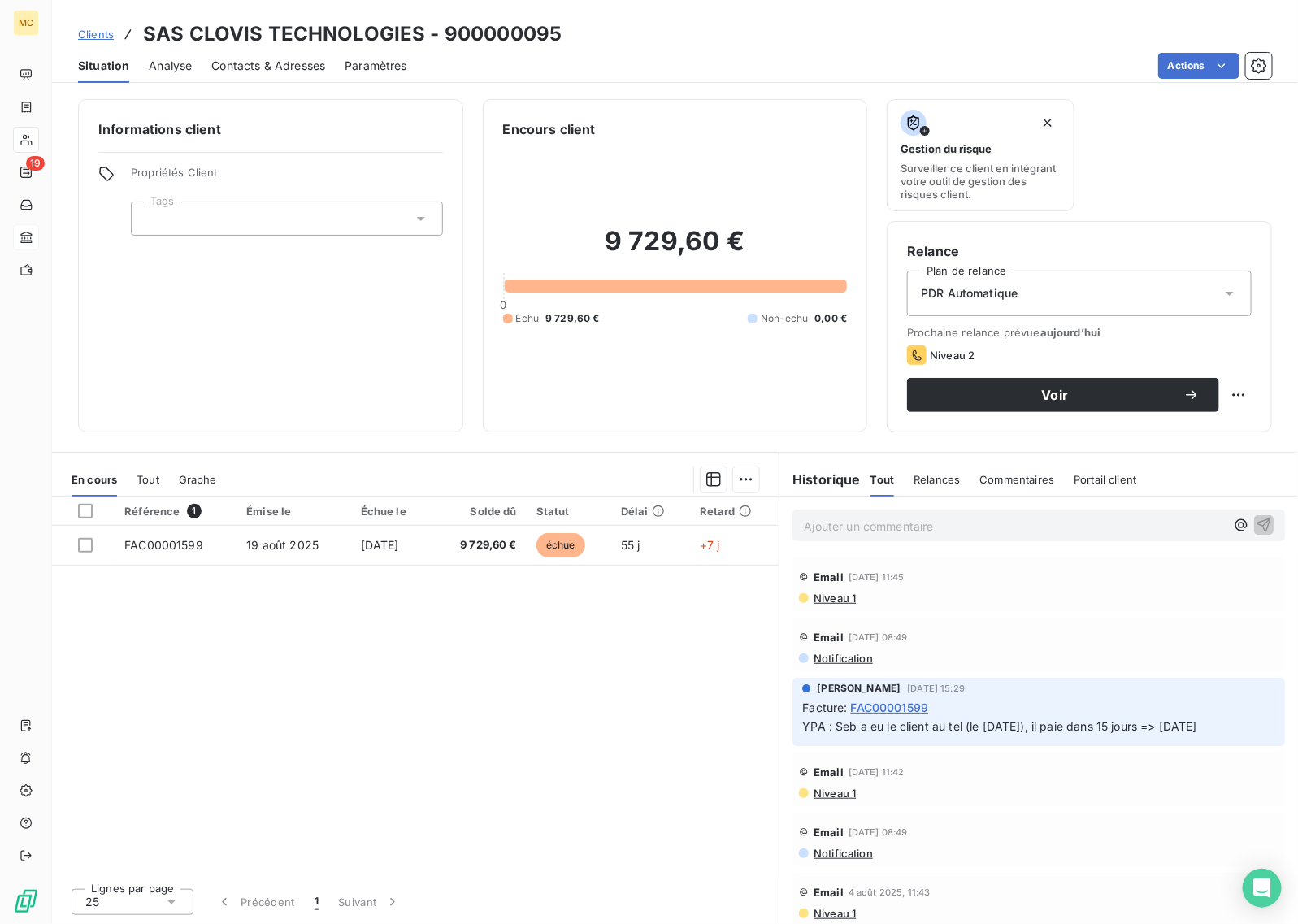
click at [546, 754] on div "Référence 1 Émise le Échue le Solde dû Statut Délai Retard FAC00001599 19 août …" at bounding box center [415, 685] width 726 height 379
click at [489, 762] on div "Référence 1 Émise le Échue le Solde dû Statut Délai Retard FAC00001599 19 août …" at bounding box center [415, 685] width 726 height 379
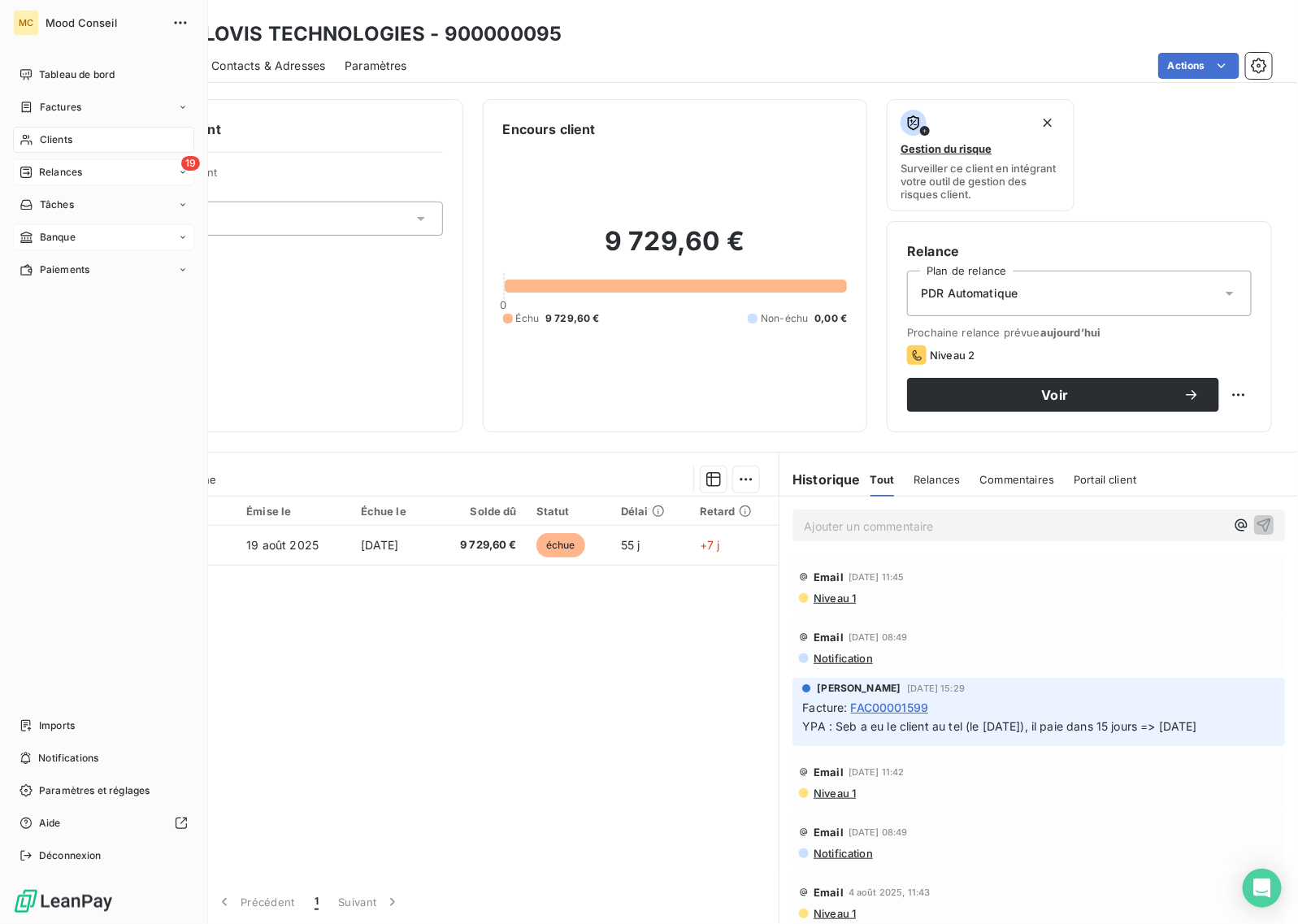
click at [52, 179] on div "19 Relances" at bounding box center [103, 172] width 181 height 26
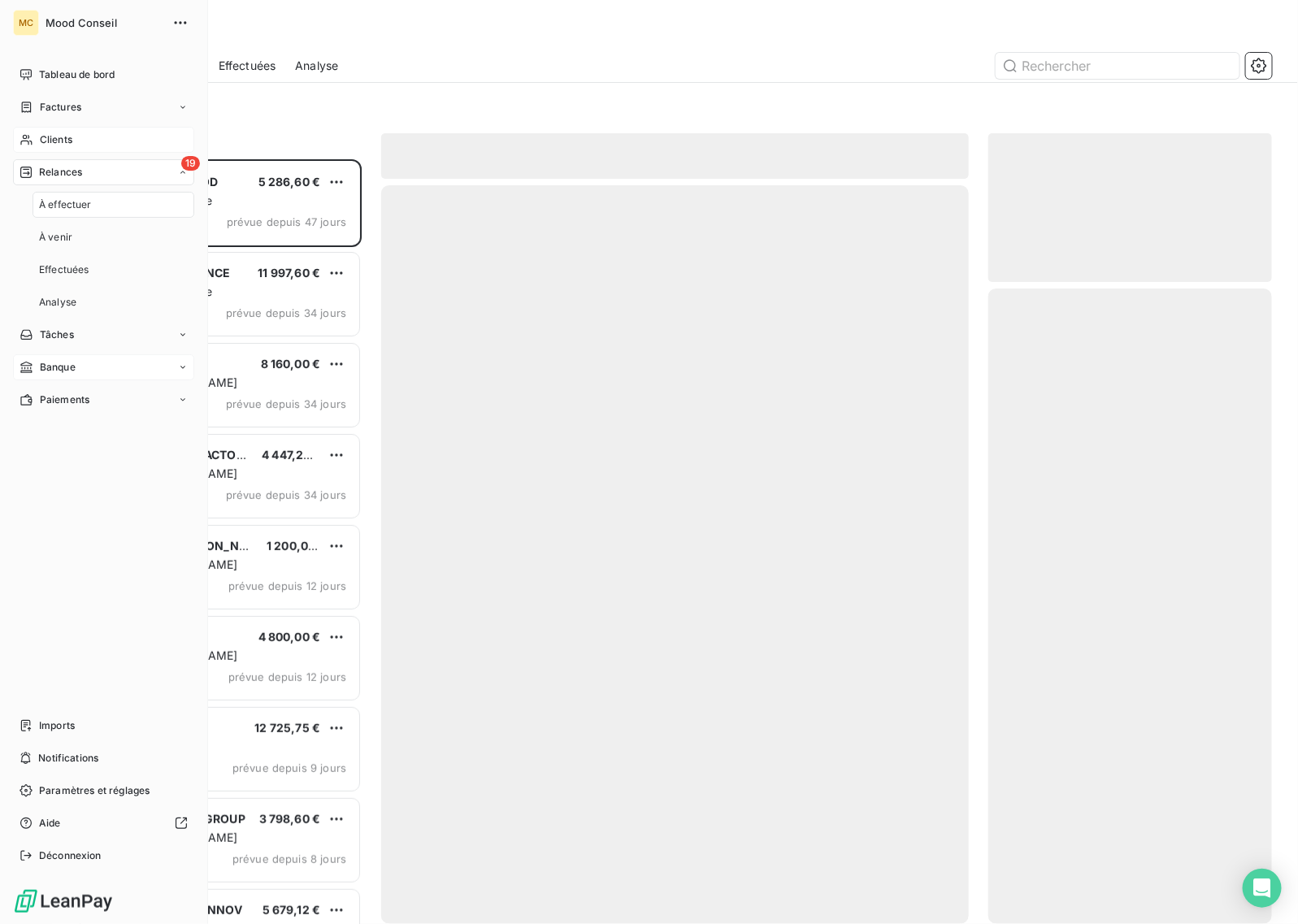
scroll to position [750, 268]
